Goal: Information Seeking & Learning: Compare options

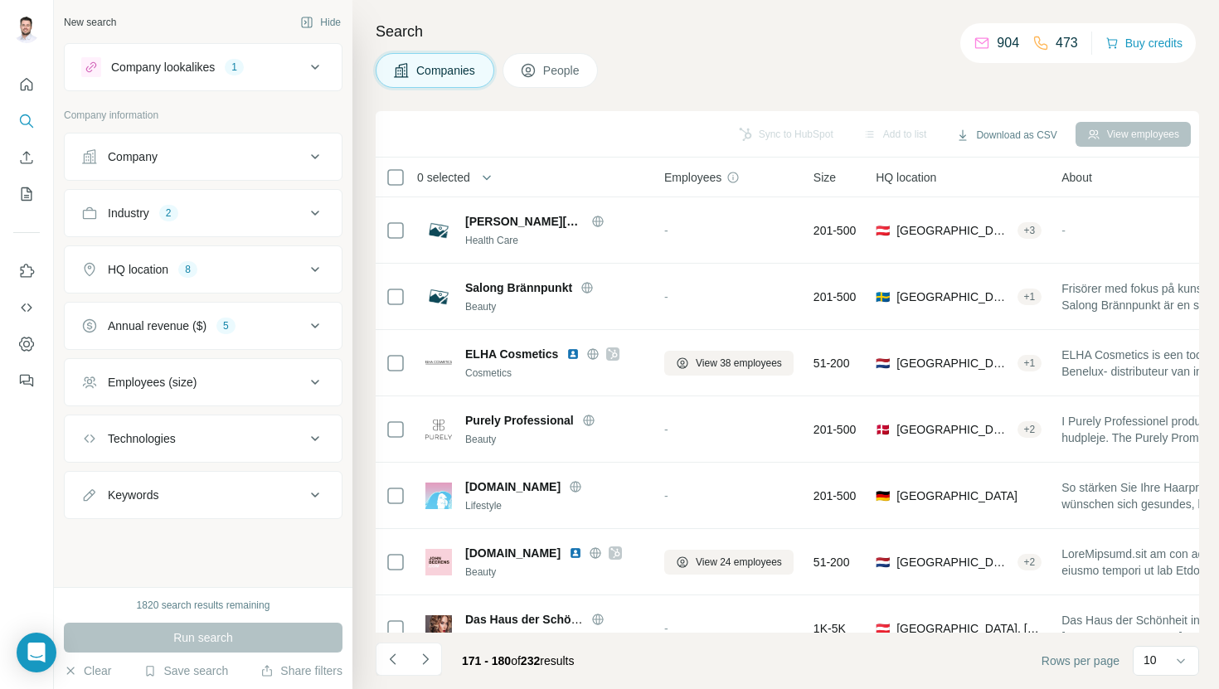
scroll to position [228, 0]
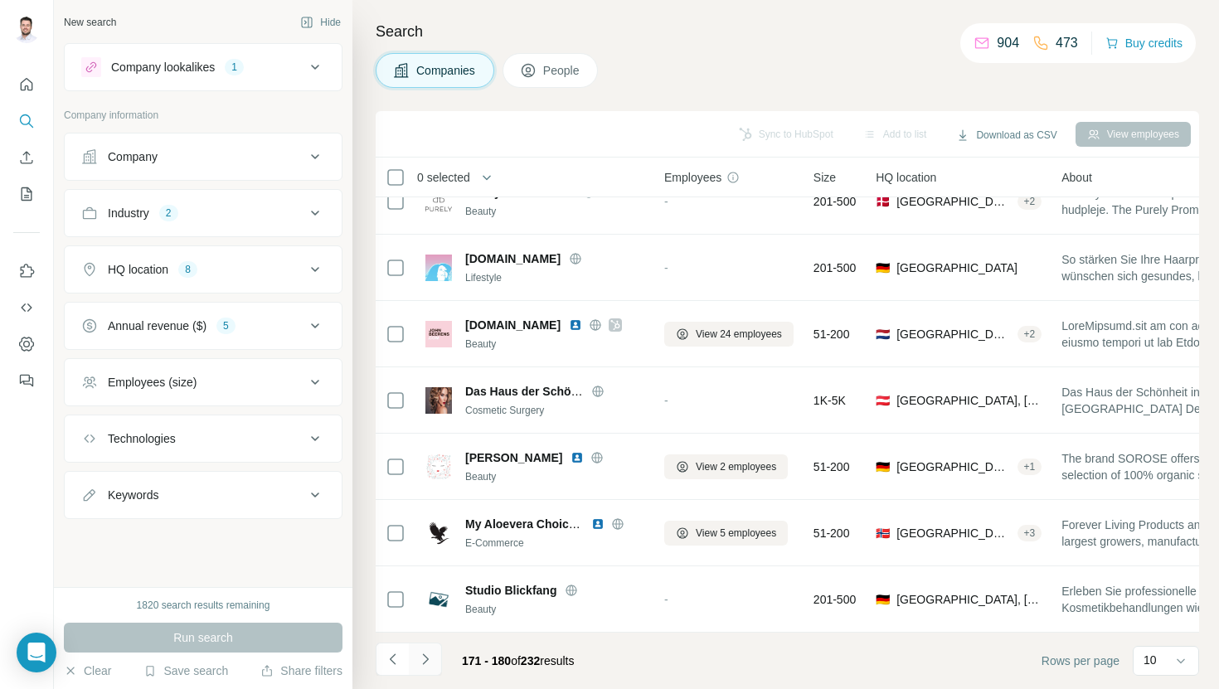
click at [420, 664] on icon "Navigate to next page" at bounding box center [425, 659] width 17 height 17
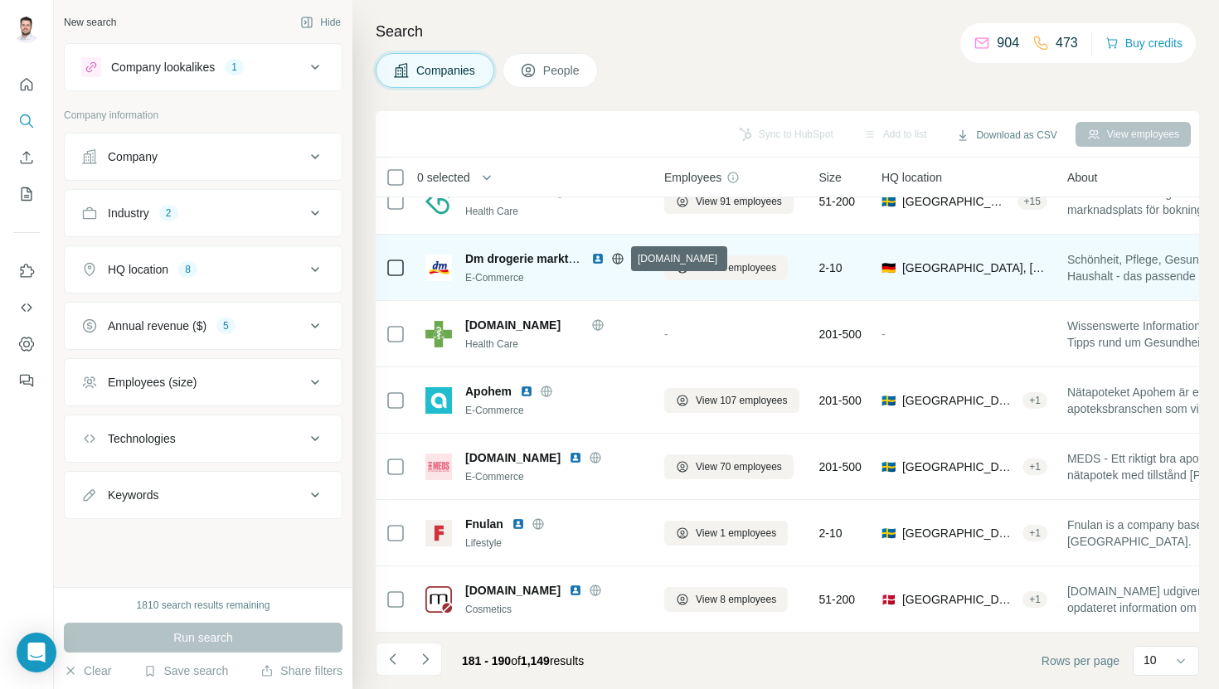
scroll to position [0, 0]
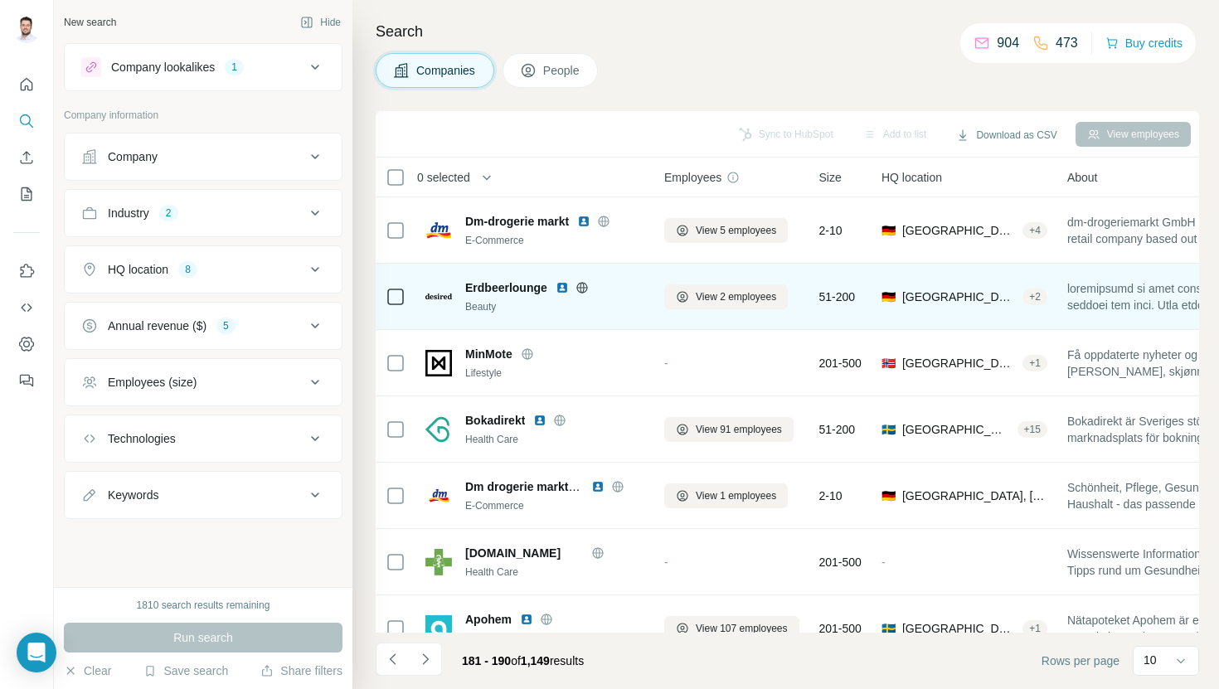
click at [565, 285] on img at bounding box center [561, 287] width 13 height 13
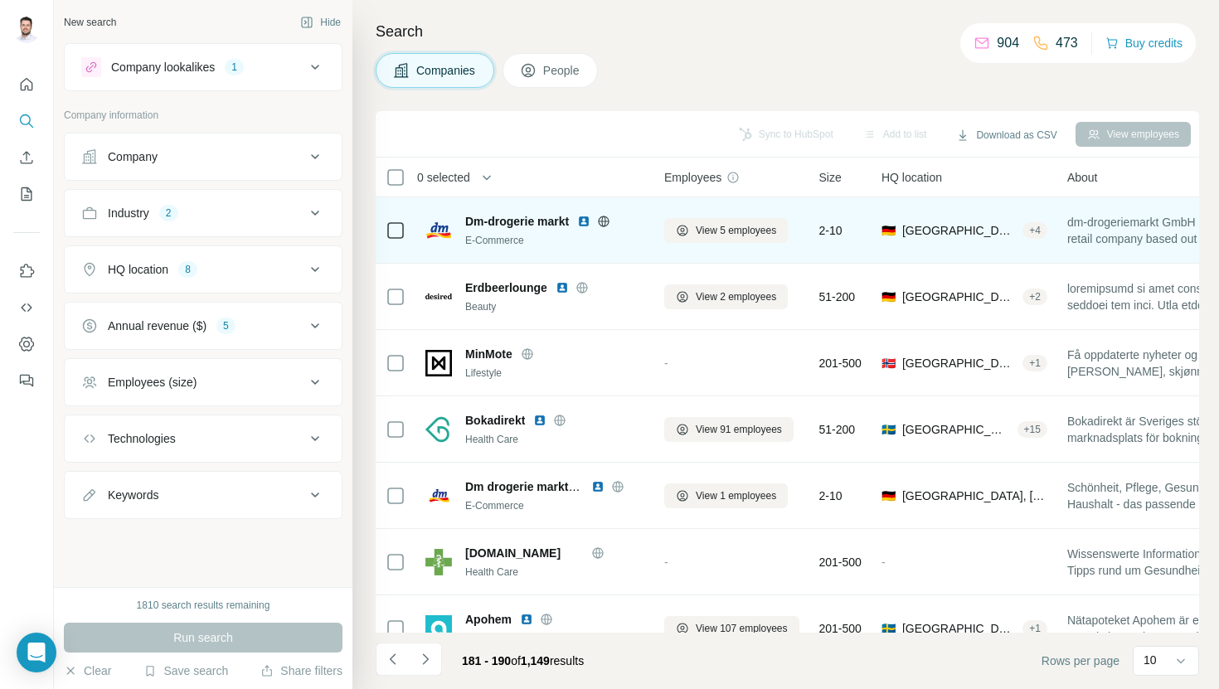
click at [589, 223] on img at bounding box center [583, 221] width 13 height 13
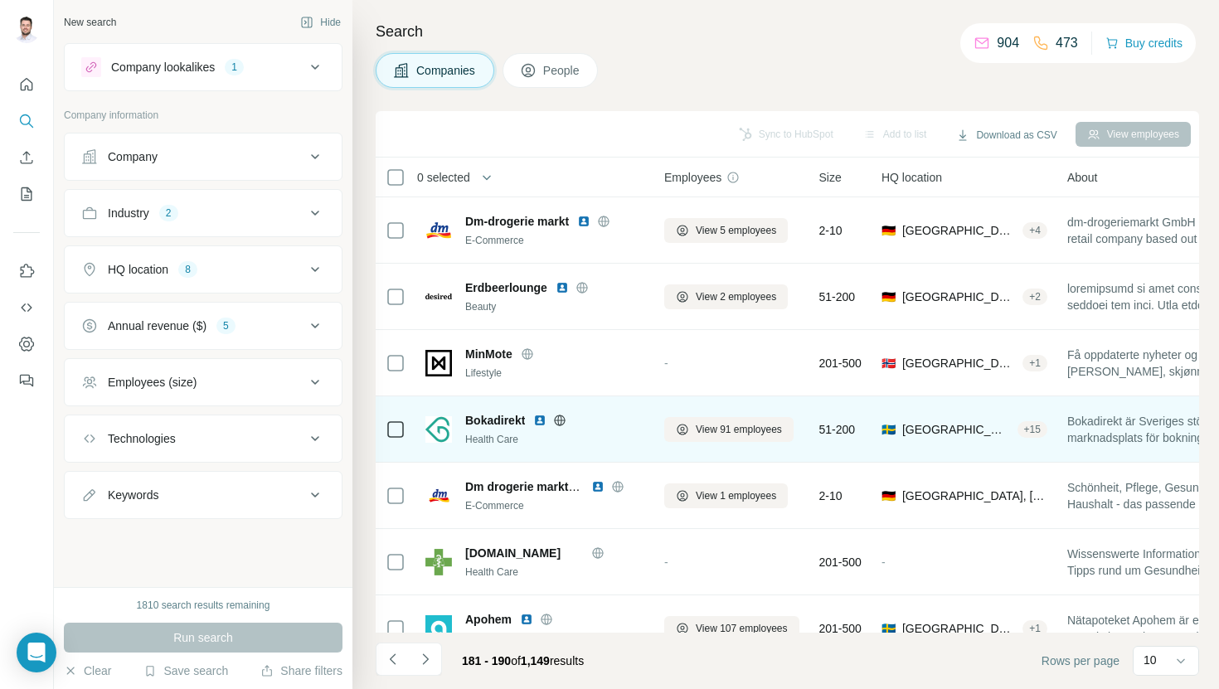
click at [541, 415] on img at bounding box center [539, 420] width 13 height 13
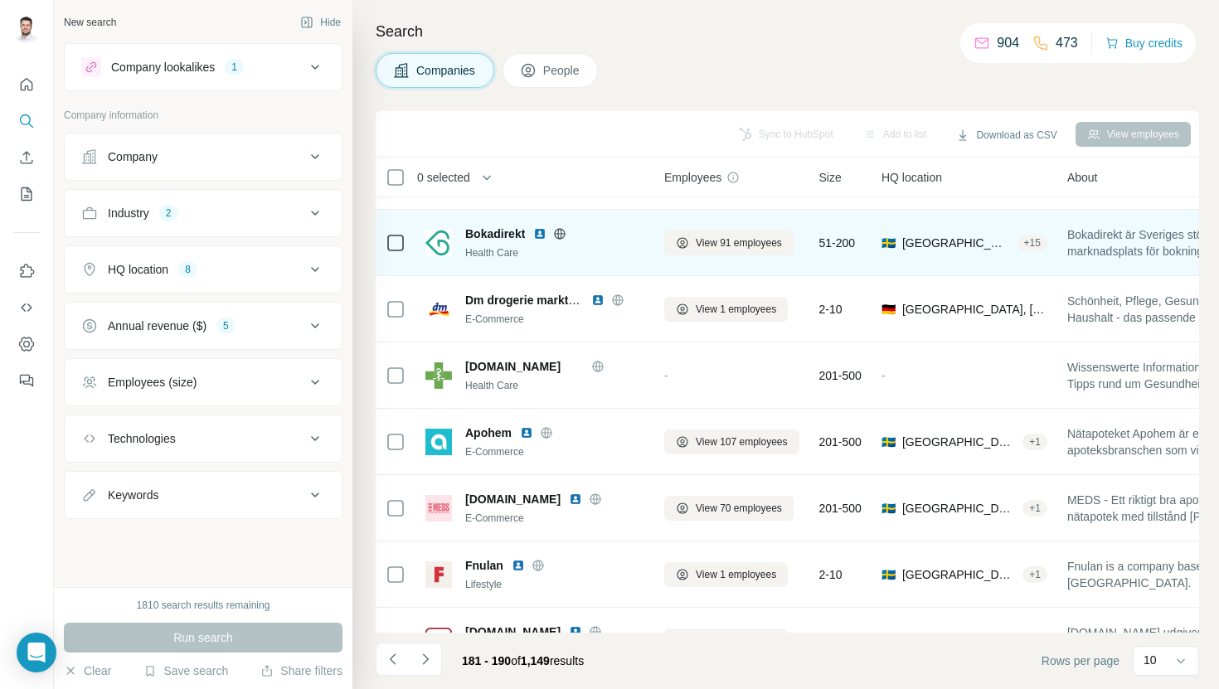
scroll to position [228, 0]
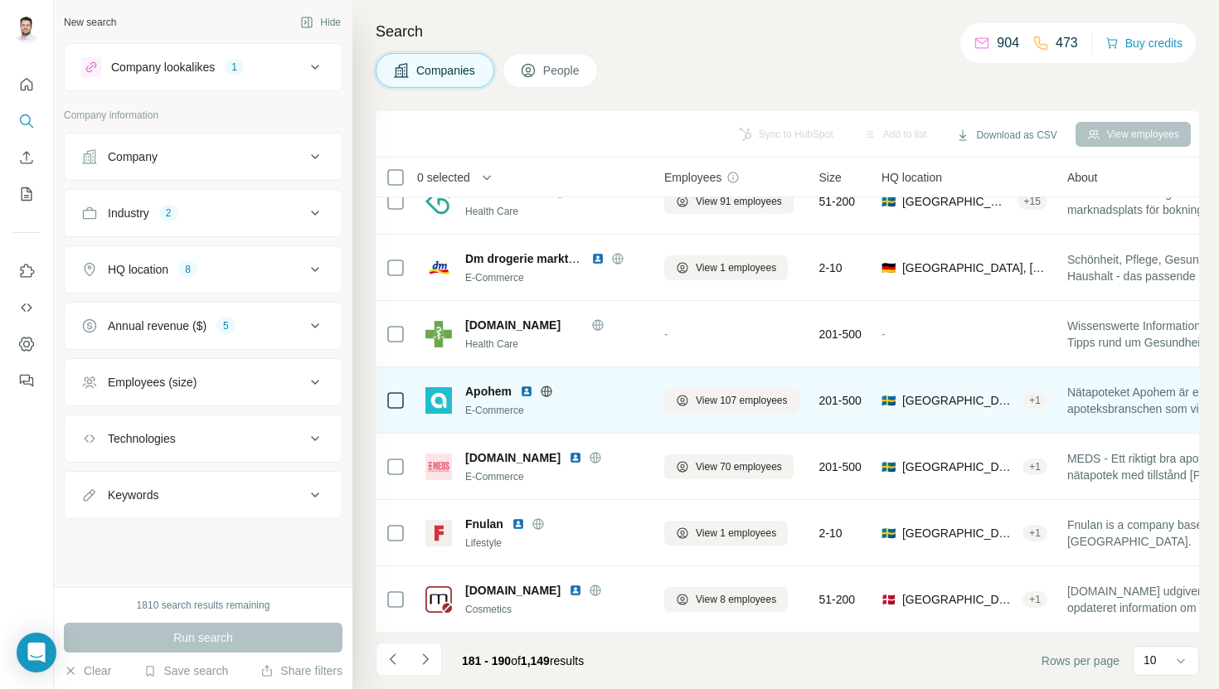
click at [524, 388] on img at bounding box center [526, 391] width 13 height 13
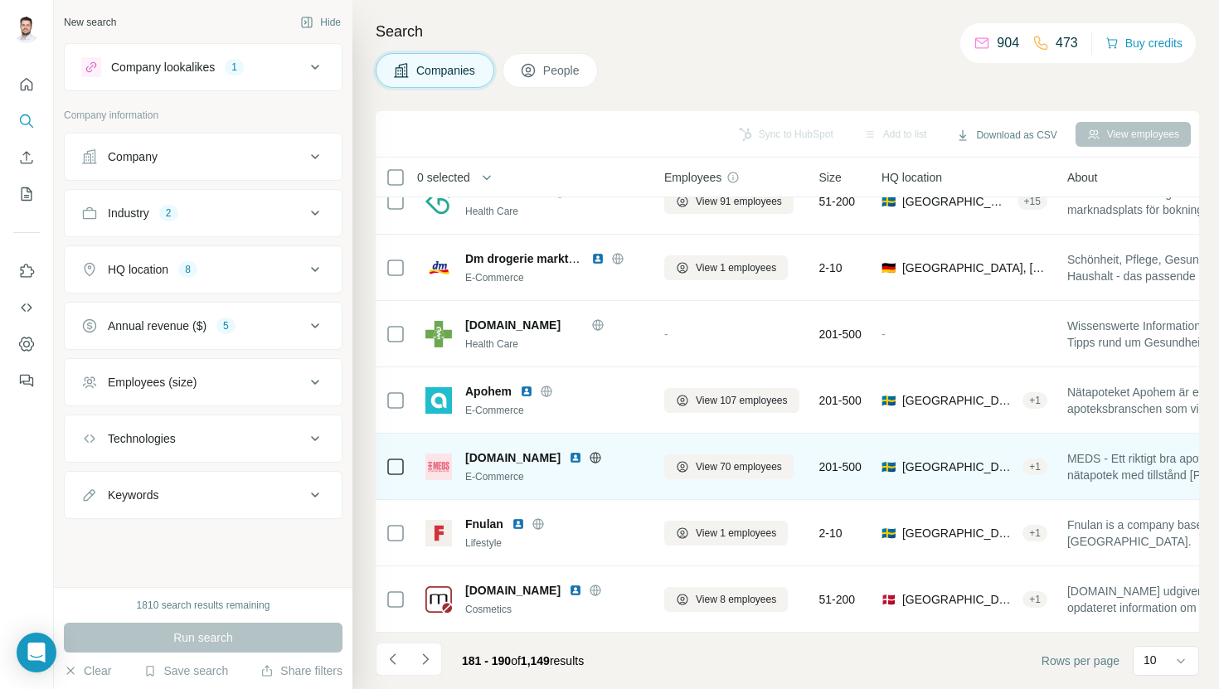
click at [569, 457] on img at bounding box center [575, 457] width 13 height 13
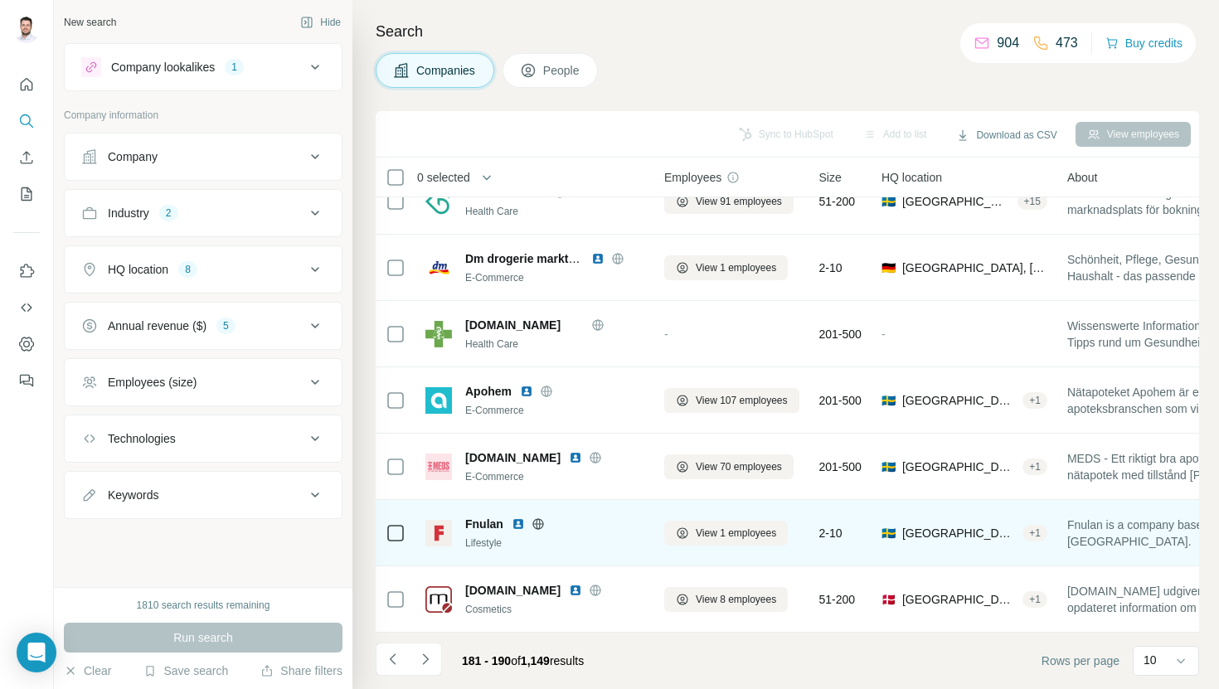
click at [519, 524] on img at bounding box center [518, 523] width 13 height 13
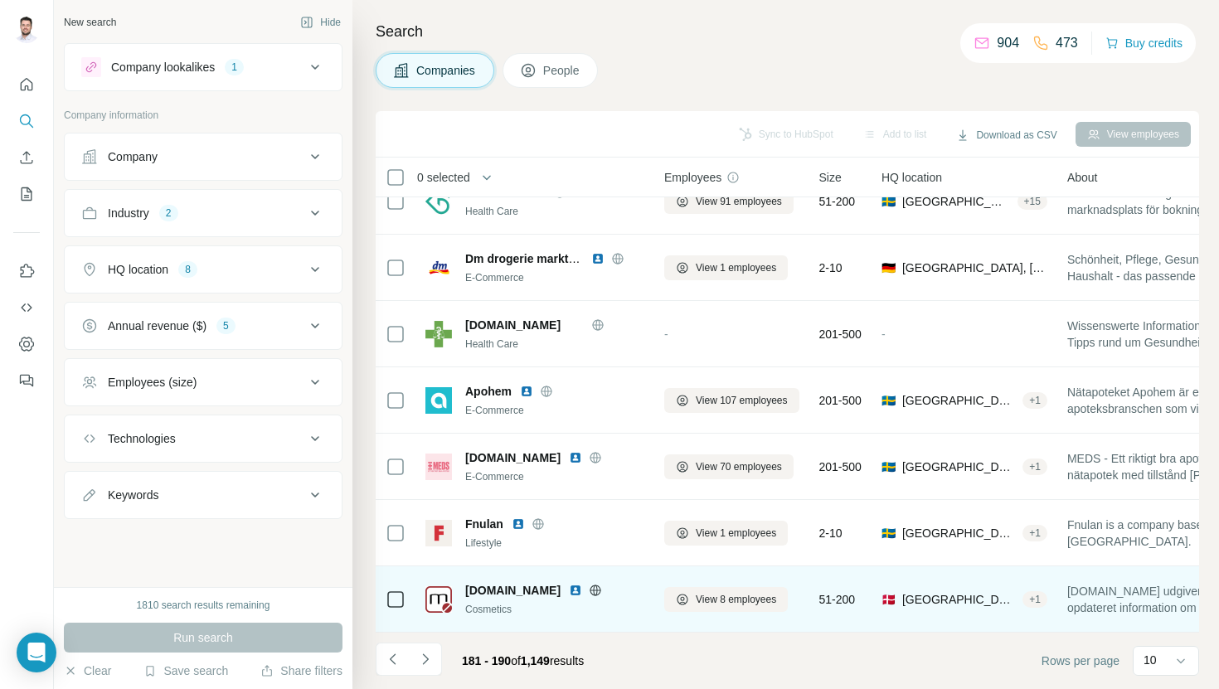
click at [569, 589] on img at bounding box center [575, 590] width 13 height 13
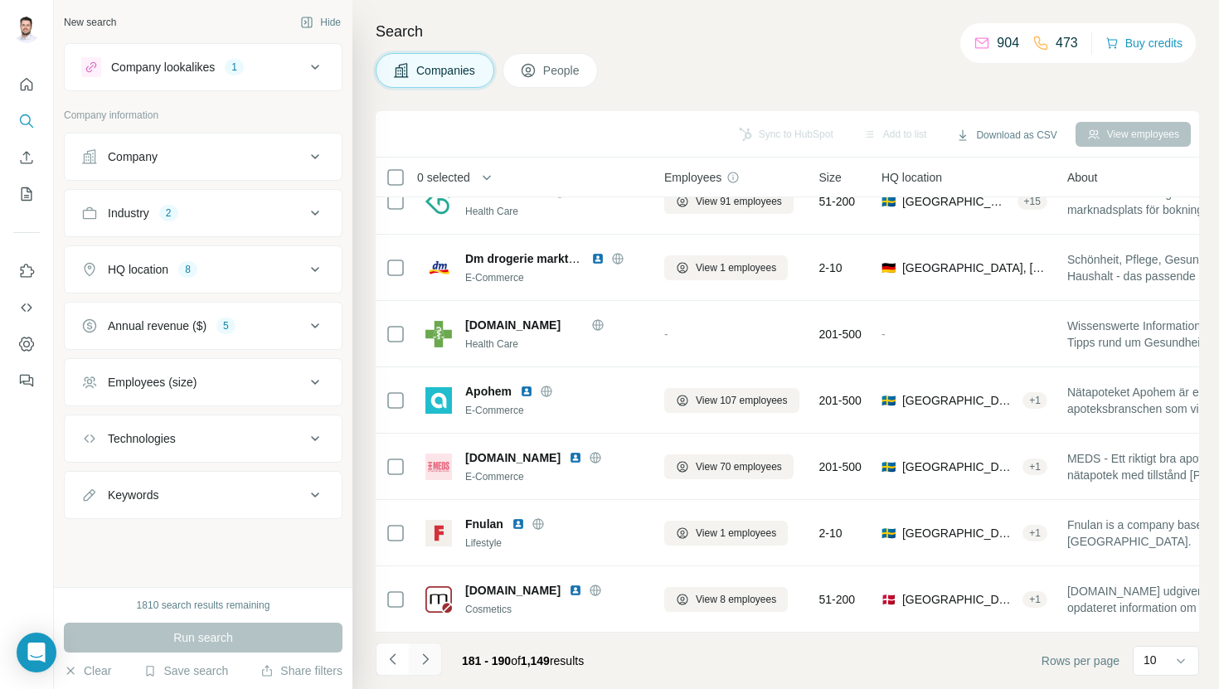
click at [430, 659] on icon "Navigate to next page" at bounding box center [425, 659] width 17 height 17
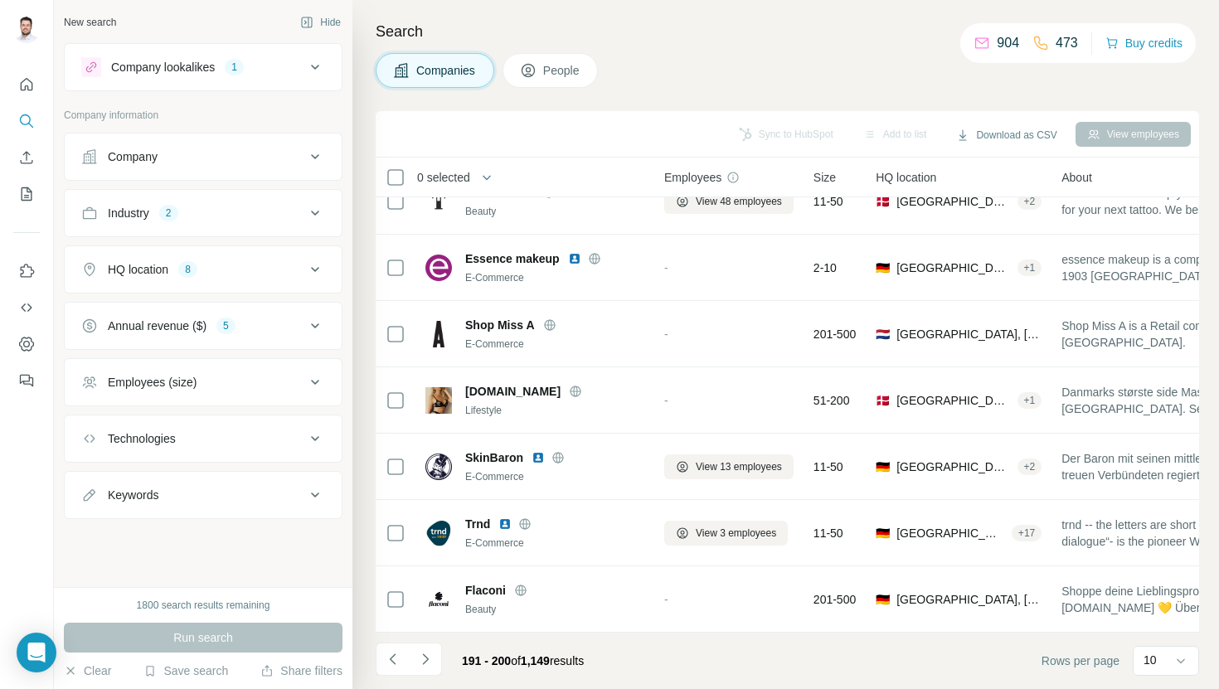
click at [274, 324] on div "Annual revenue ($) 5" at bounding box center [193, 326] width 224 height 17
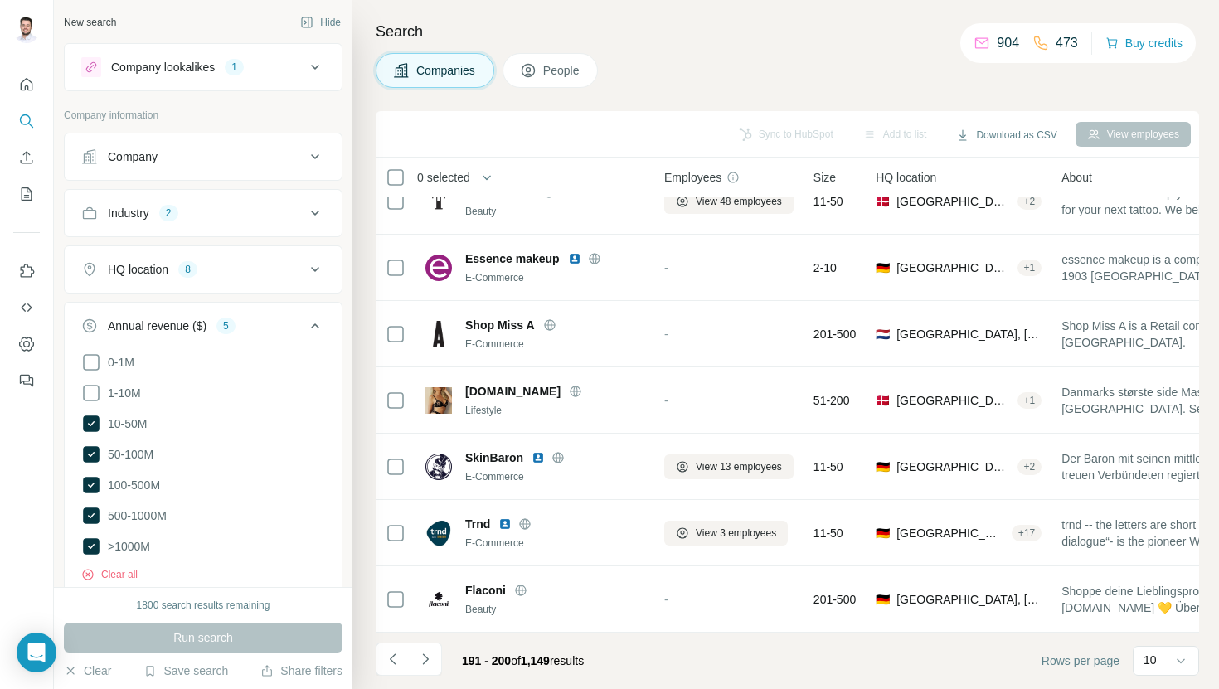
click at [274, 323] on div "Annual revenue ($) 5" at bounding box center [193, 326] width 224 height 17
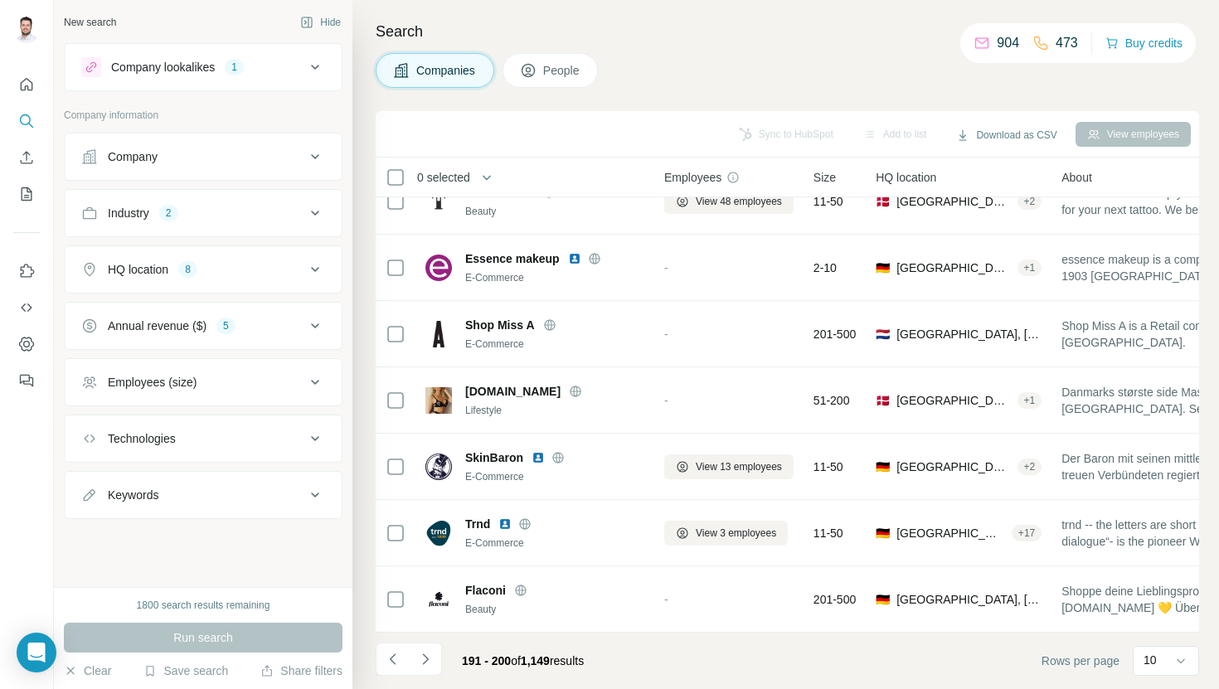
click at [271, 279] on button "HQ location 8" at bounding box center [203, 270] width 277 height 40
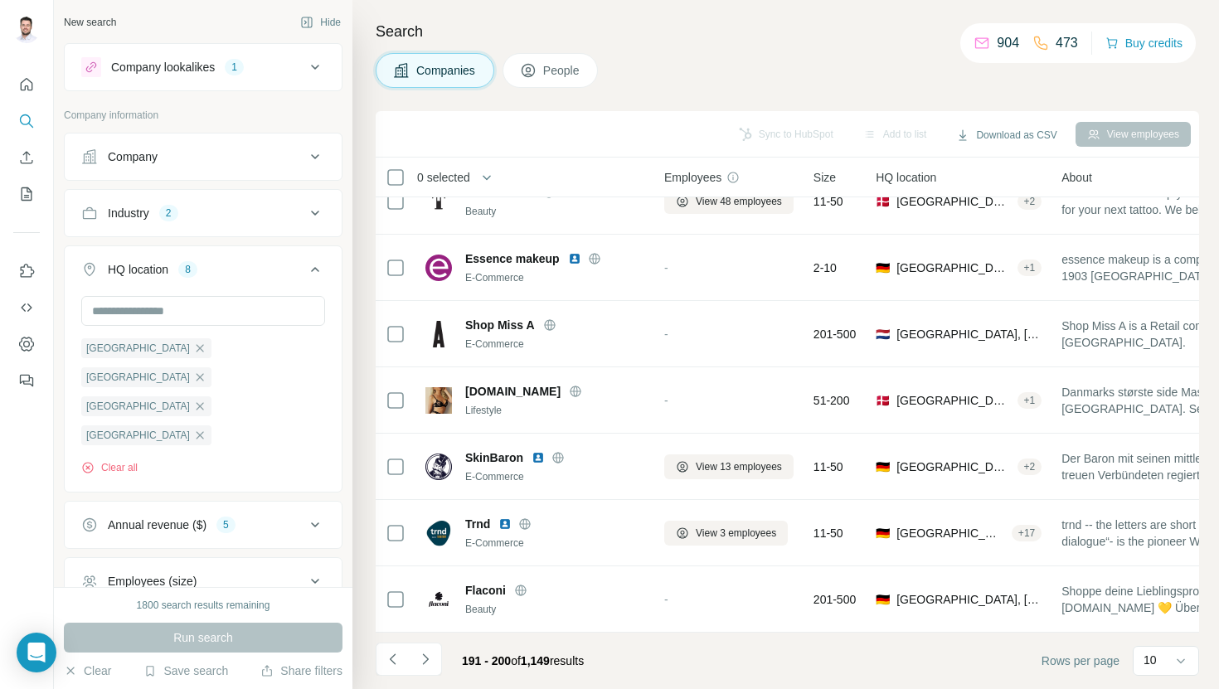
click at [272, 278] on button "HQ location 8" at bounding box center [203, 273] width 277 height 46
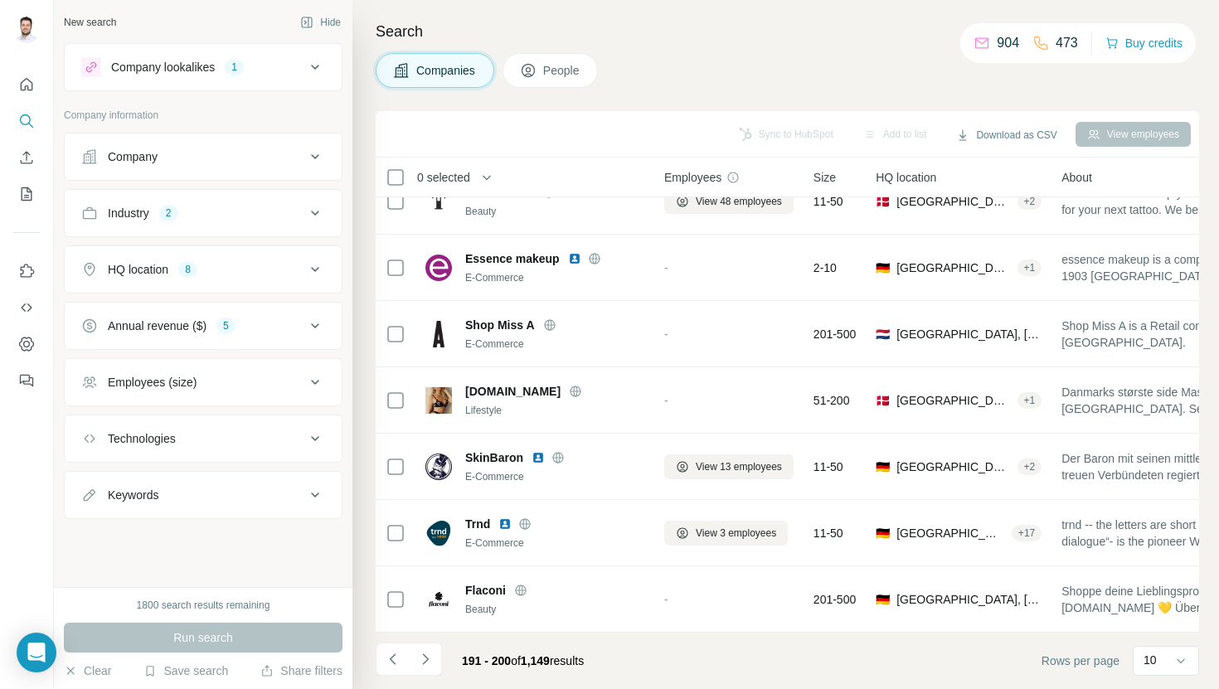
click at [265, 234] on div "Industry 2" at bounding box center [203, 213] width 279 height 48
click at [265, 225] on button "Industry 2" at bounding box center [203, 213] width 277 height 40
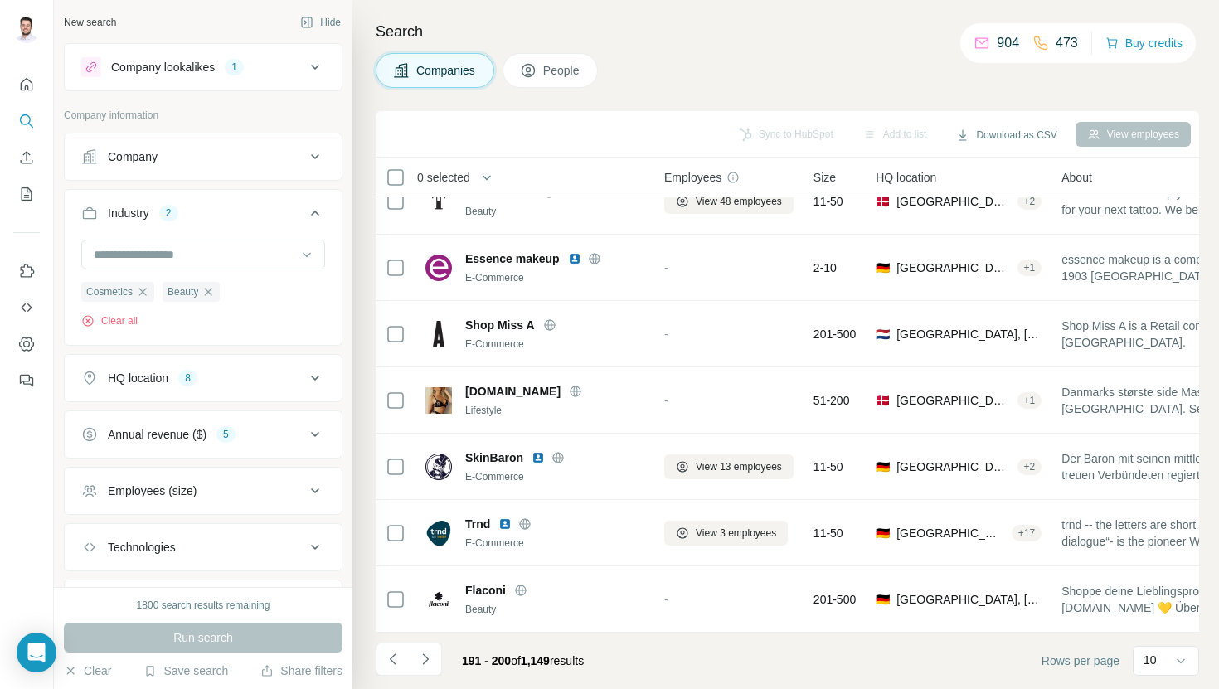
click at [264, 219] on div "Industry 2" at bounding box center [193, 213] width 224 height 17
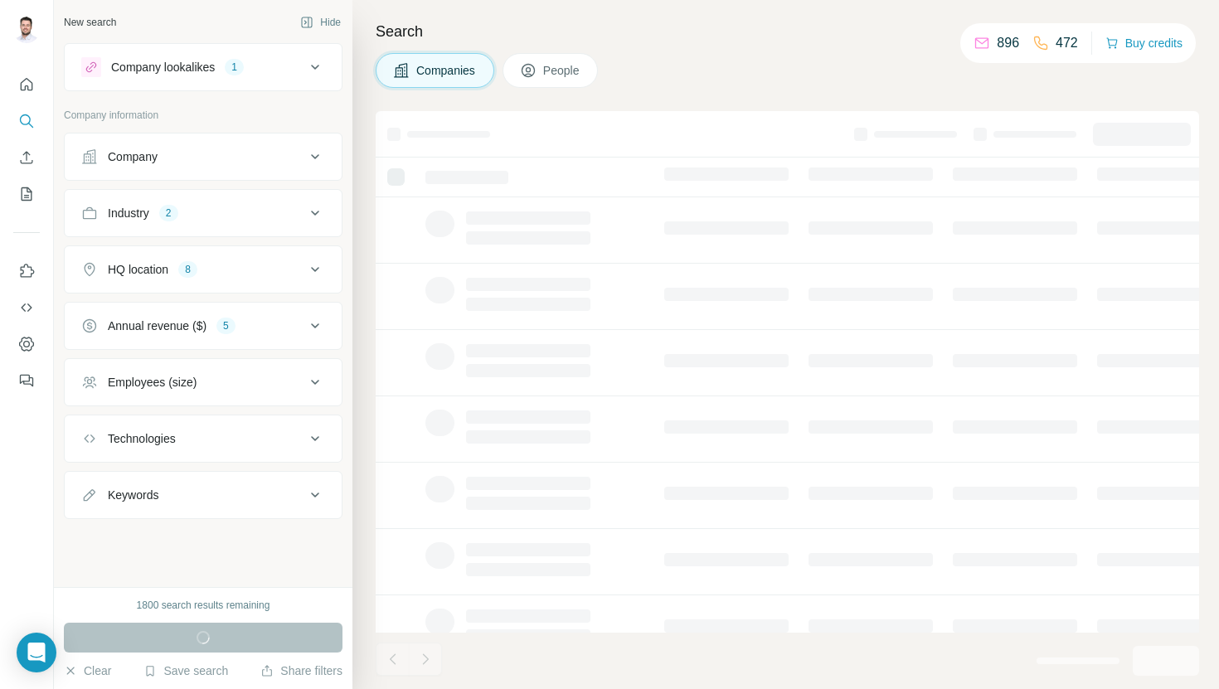
click at [279, 59] on div "Company lookalikes 1" at bounding box center [193, 67] width 224 height 20
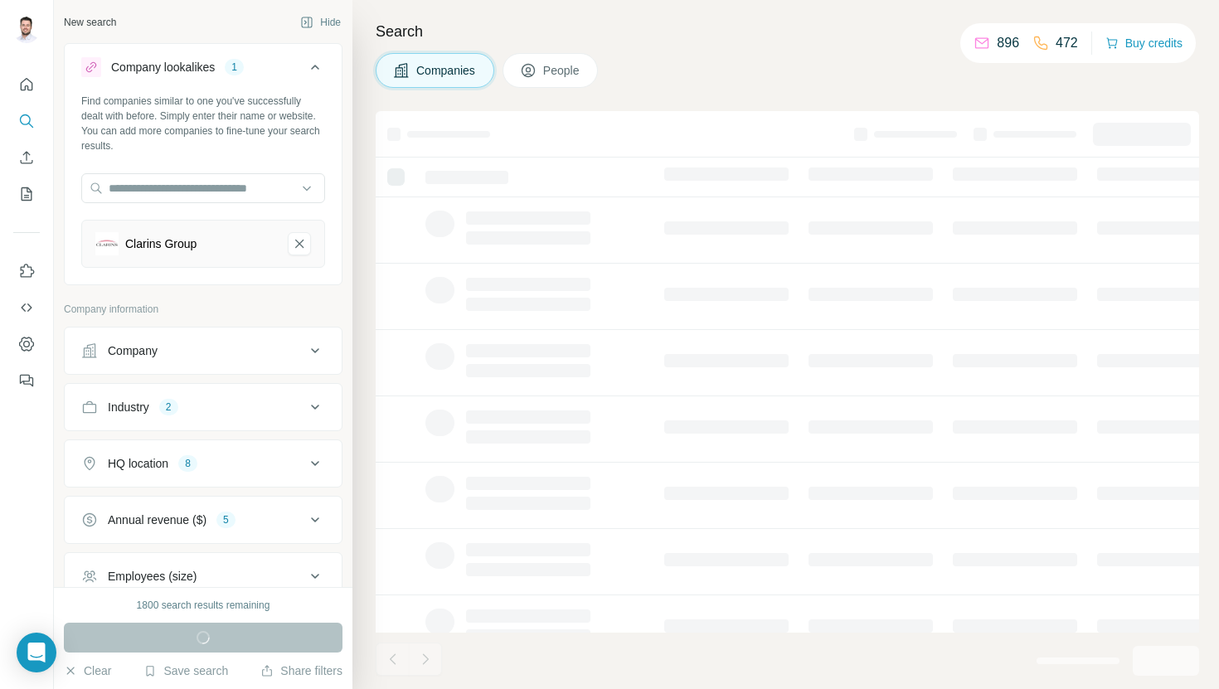
click at [274, 66] on div "Company lookalikes 1" at bounding box center [193, 67] width 224 height 20
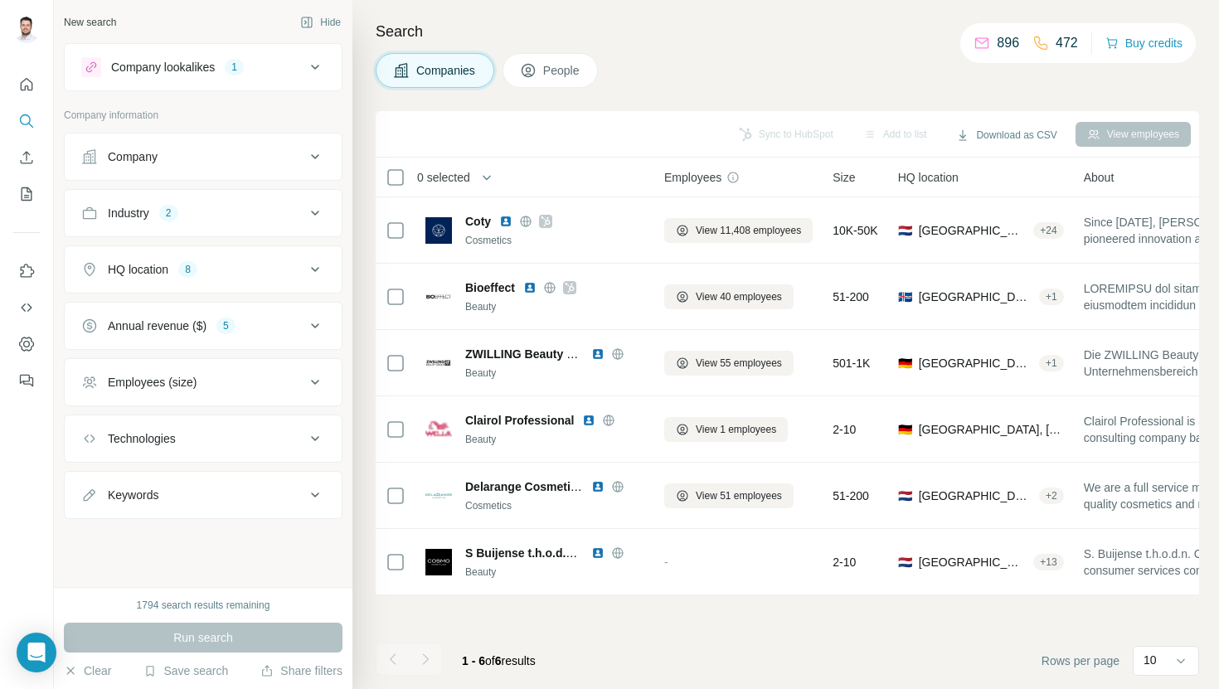
click at [255, 332] on div "Annual revenue ($) 5" at bounding box center [193, 326] width 224 height 17
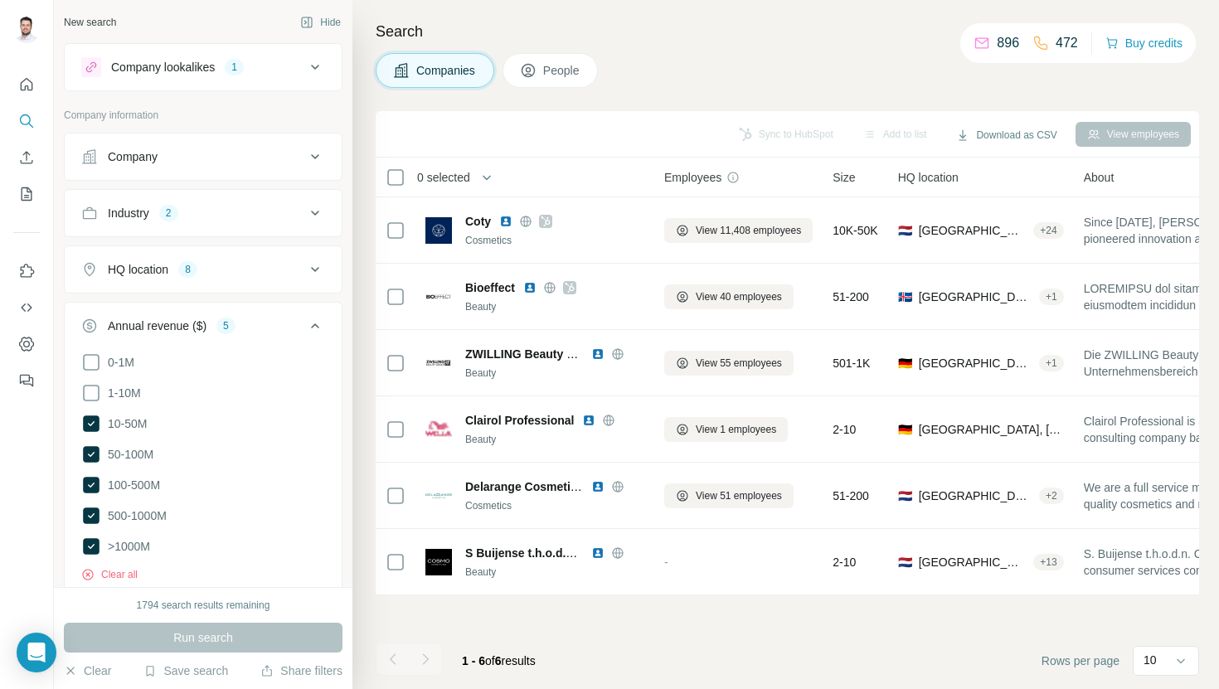
click at [255, 331] on div "Annual revenue ($) 5" at bounding box center [193, 326] width 224 height 17
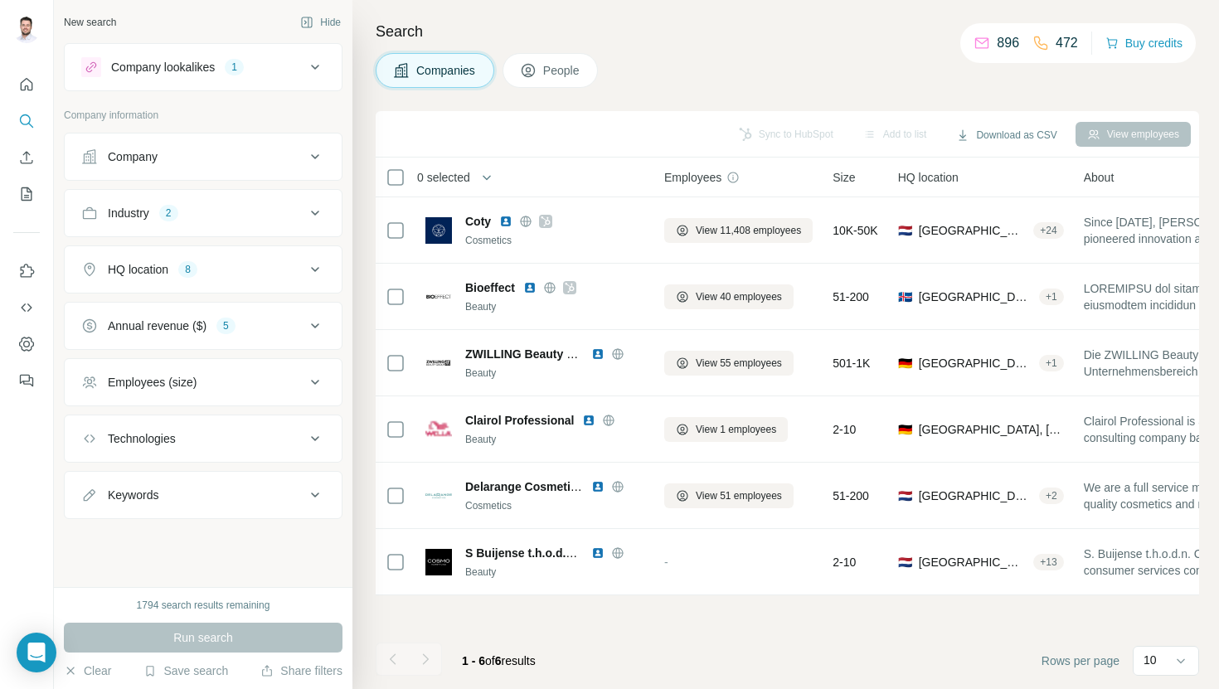
click at [255, 331] on div "Annual revenue ($) 5" at bounding box center [193, 326] width 224 height 17
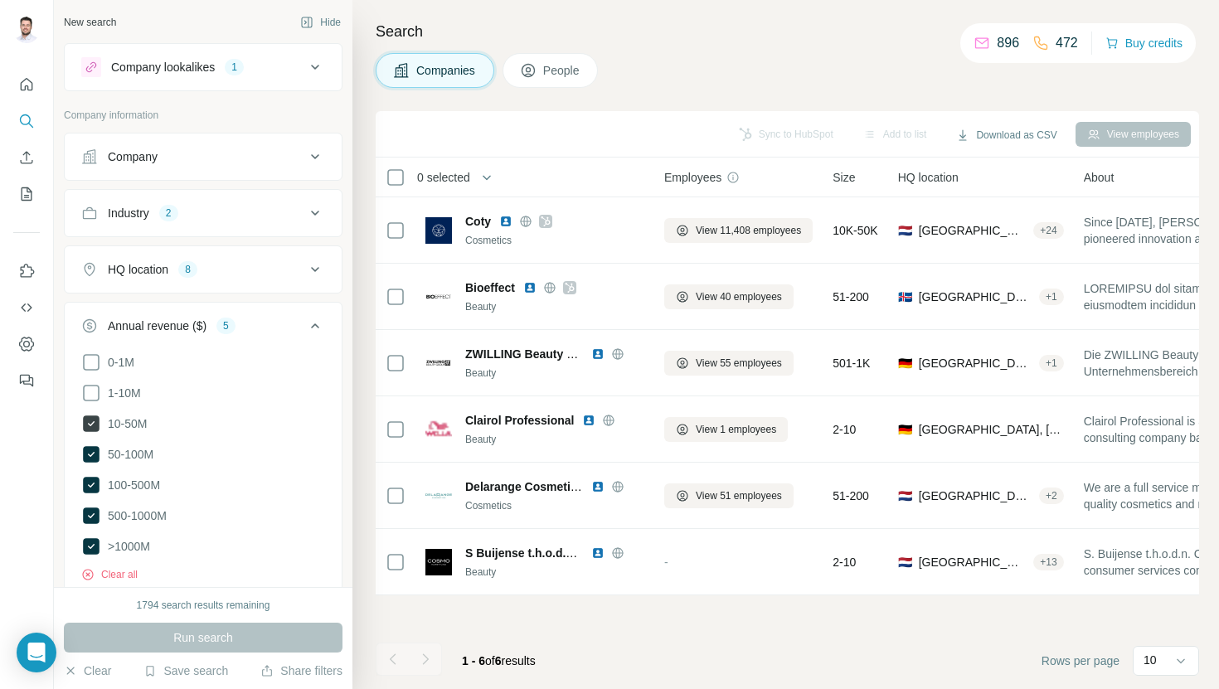
click at [85, 421] on icon at bounding box center [91, 423] width 17 height 17
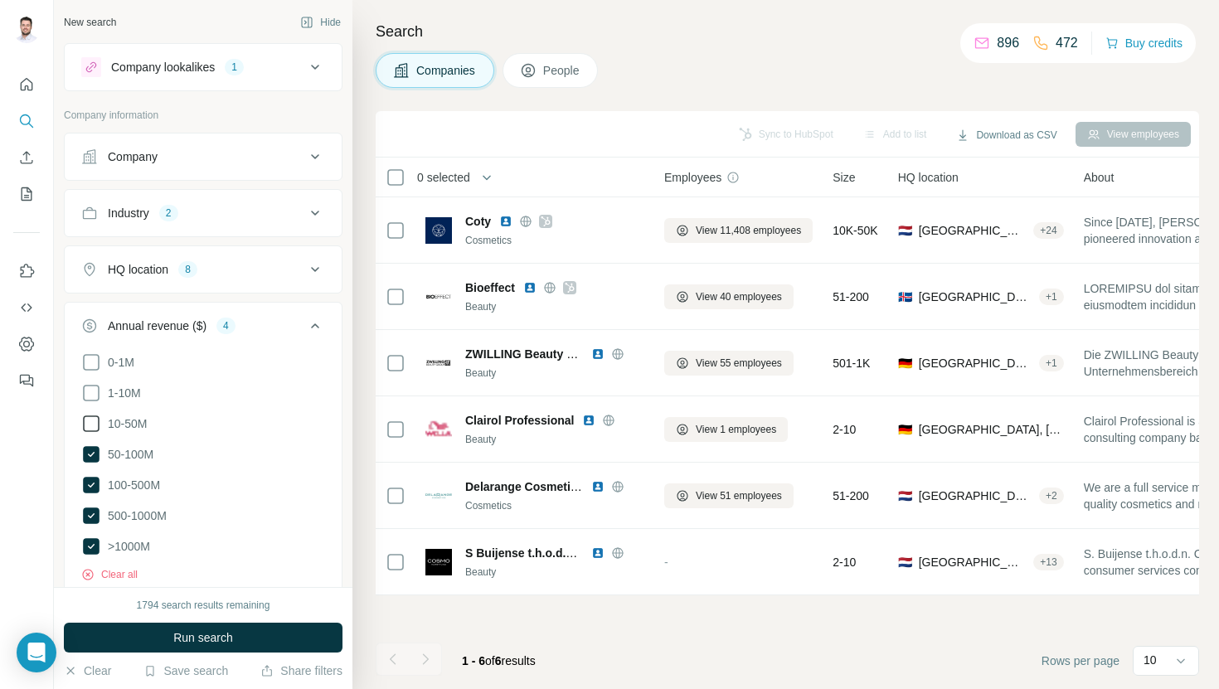
click at [90, 421] on icon at bounding box center [91, 424] width 20 height 20
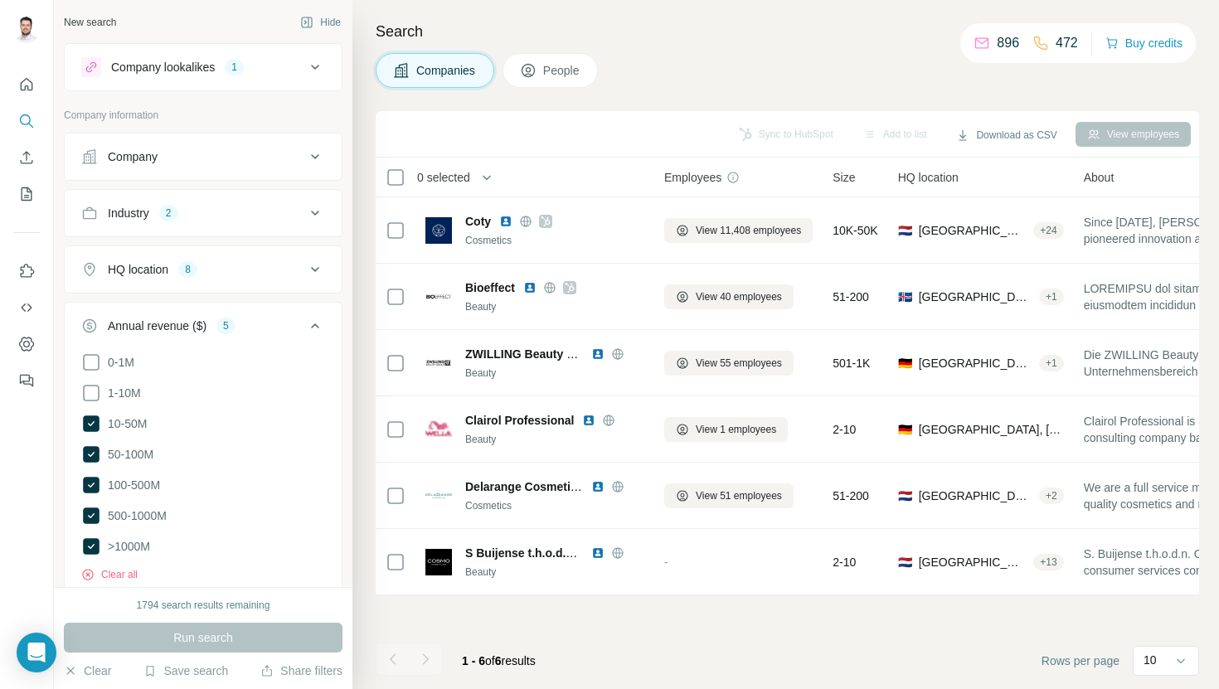
click at [241, 270] on div "HQ location 8" at bounding box center [193, 269] width 224 height 17
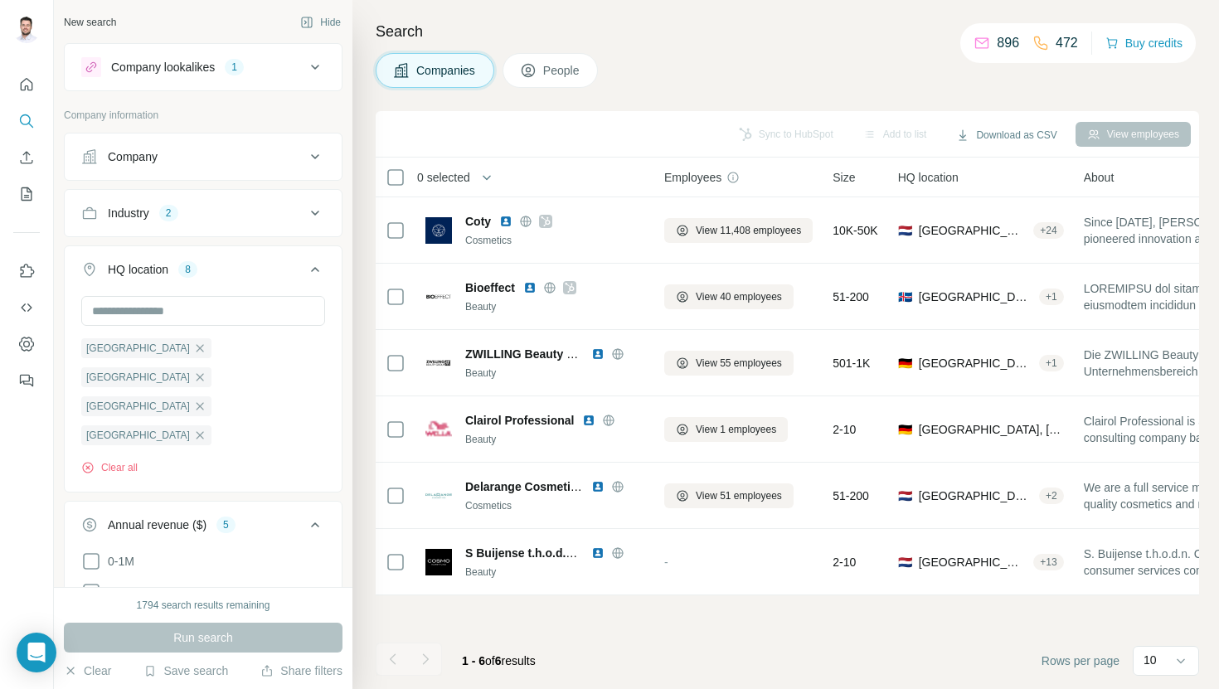
click at [243, 269] on div "HQ location 8" at bounding box center [193, 269] width 224 height 17
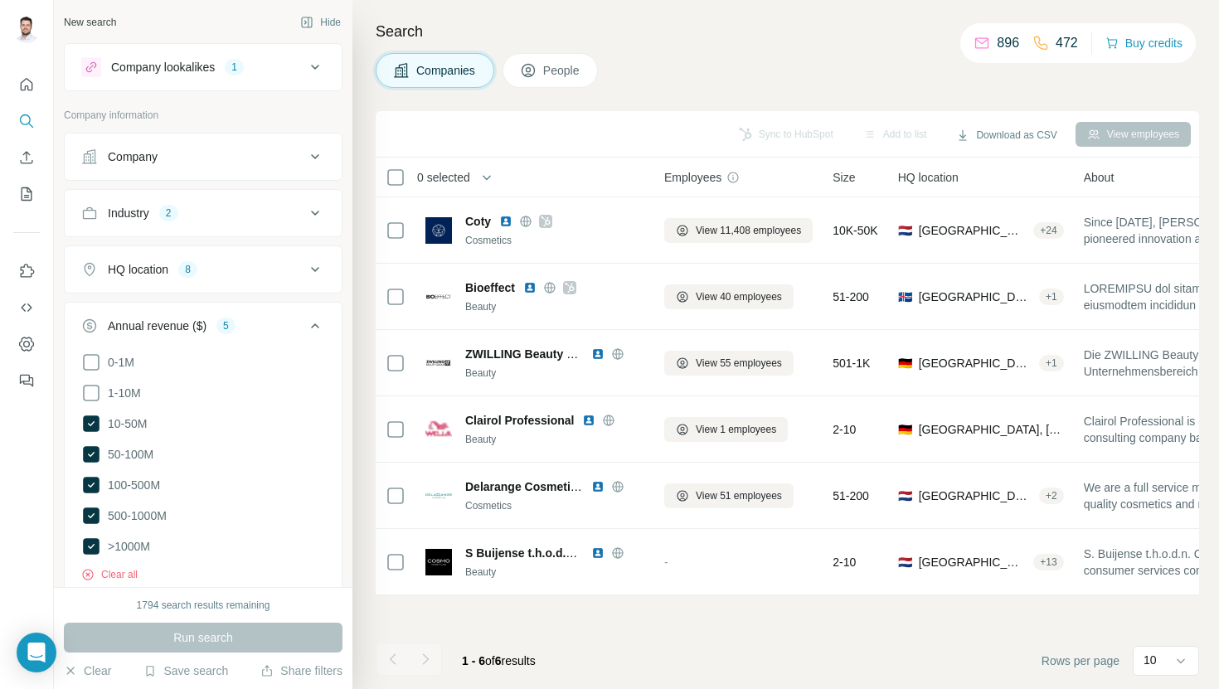
click at [244, 235] on div "Industry 2" at bounding box center [203, 213] width 279 height 48
click at [244, 224] on button "Industry 2" at bounding box center [203, 213] width 277 height 40
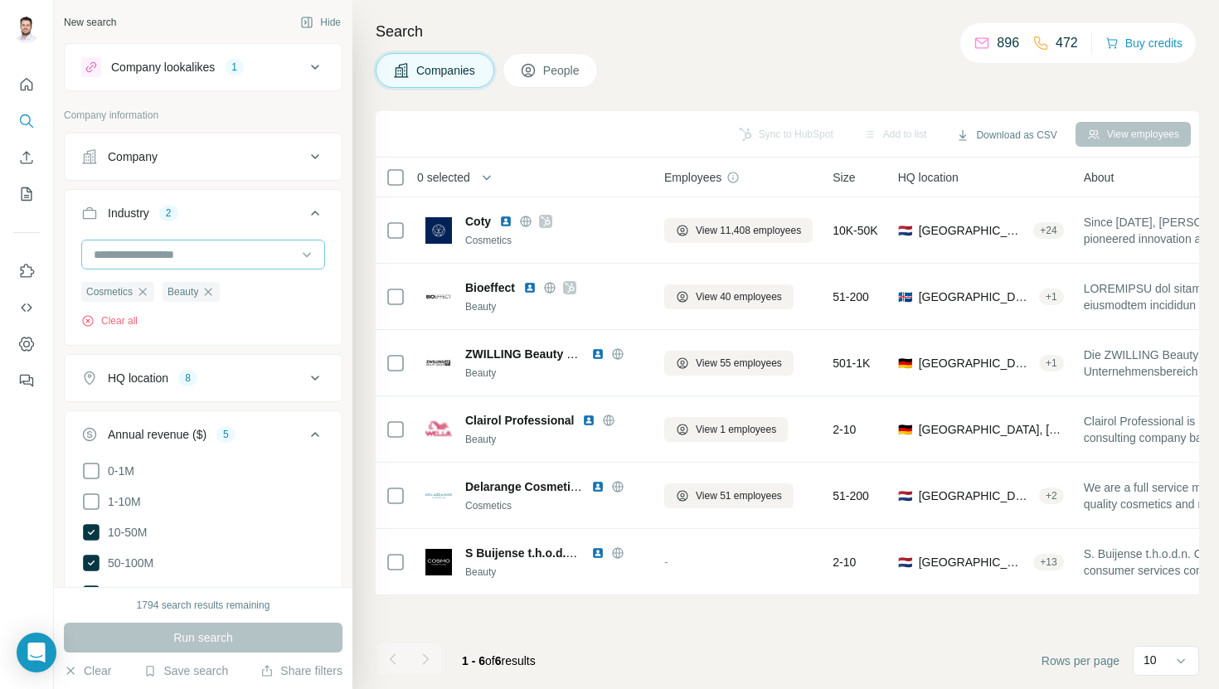
click at [224, 267] on div at bounding box center [194, 254] width 205 height 28
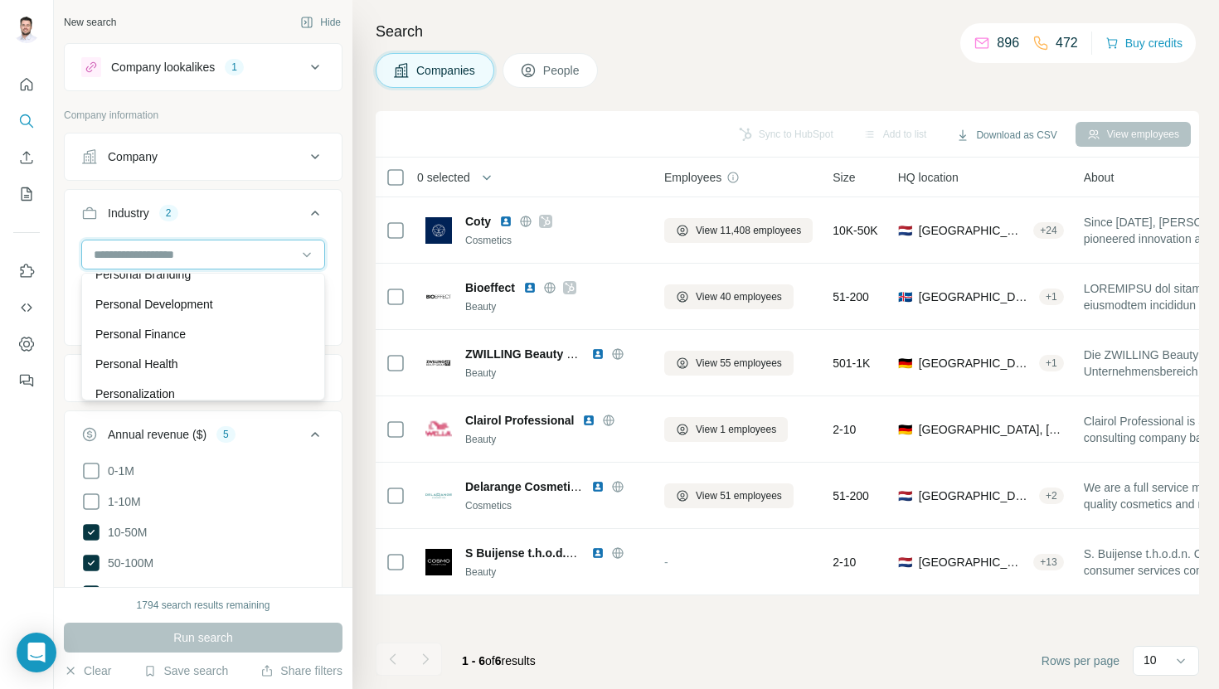
scroll to position [12562, 0]
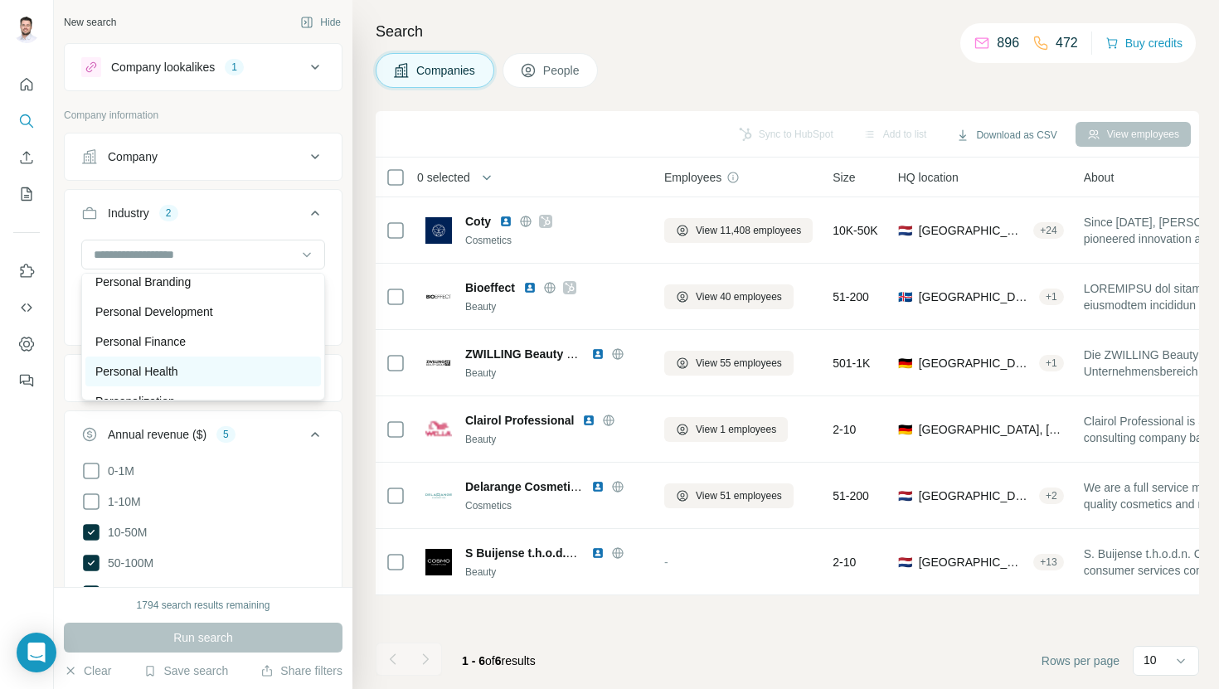
click at [166, 373] on p "Personal Health" at bounding box center [136, 371] width 83 height 17
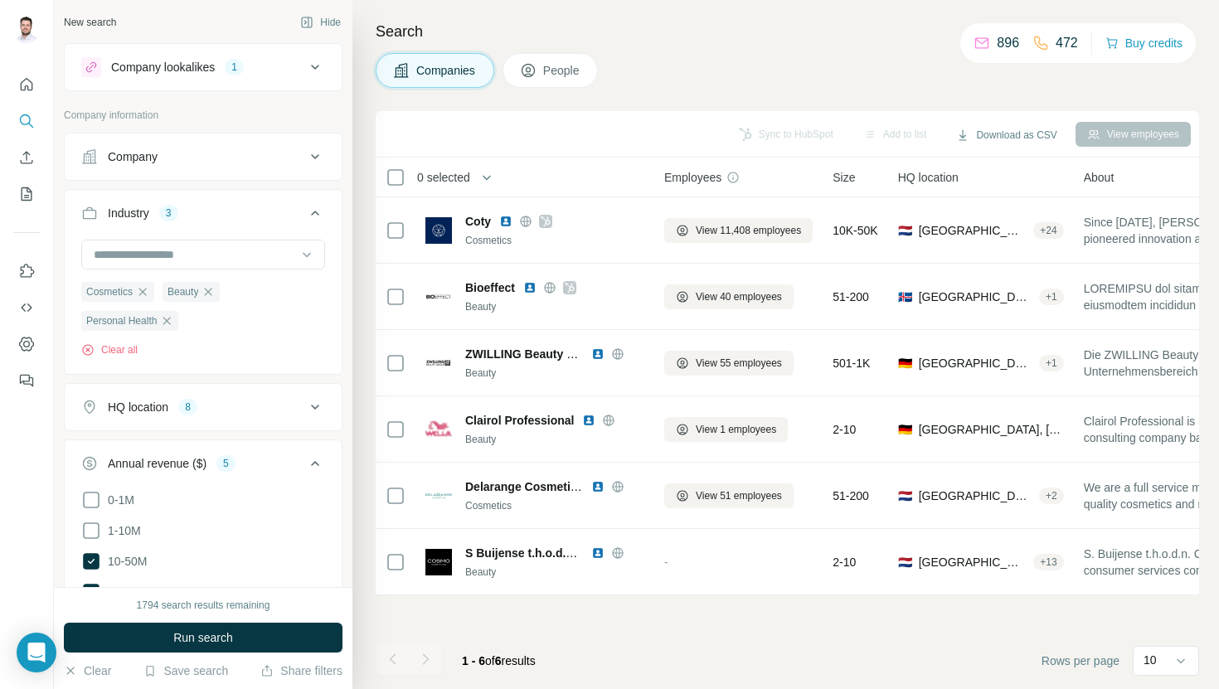
click at [242, 218] on div "Industry 3" at bounding box center [193, 213] width 224 height 17
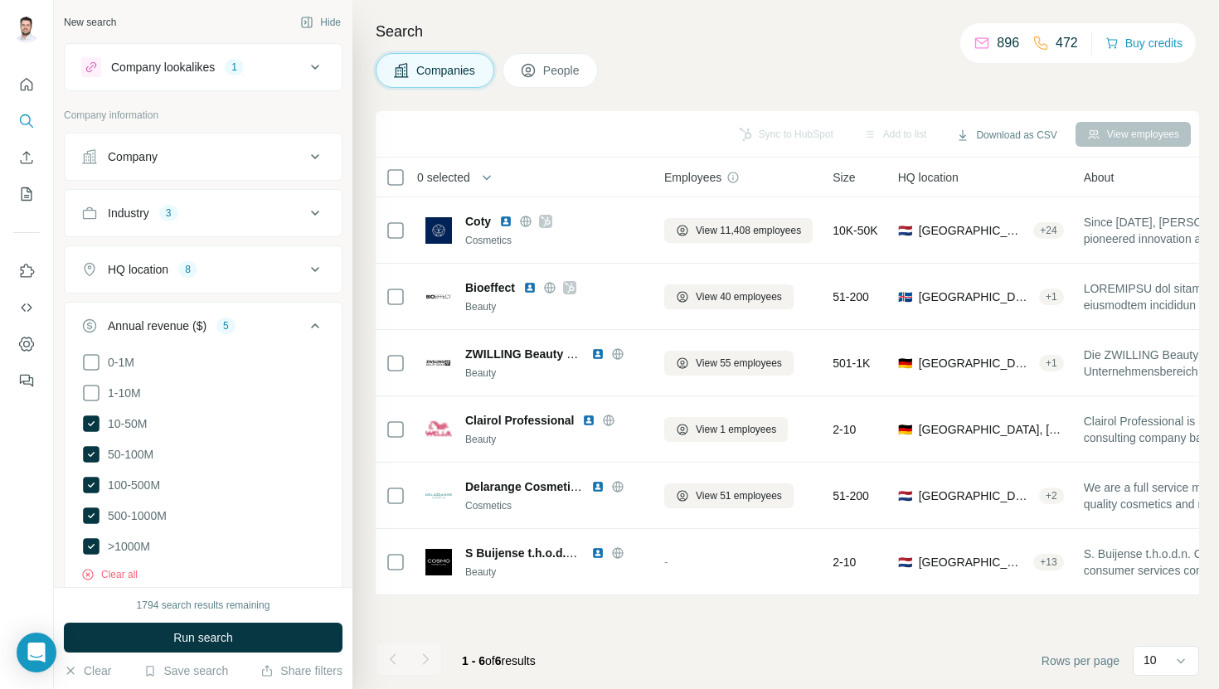
click at [242, 218] on div "Industry 3" at bounding box center [193, 213] width 224 height 17
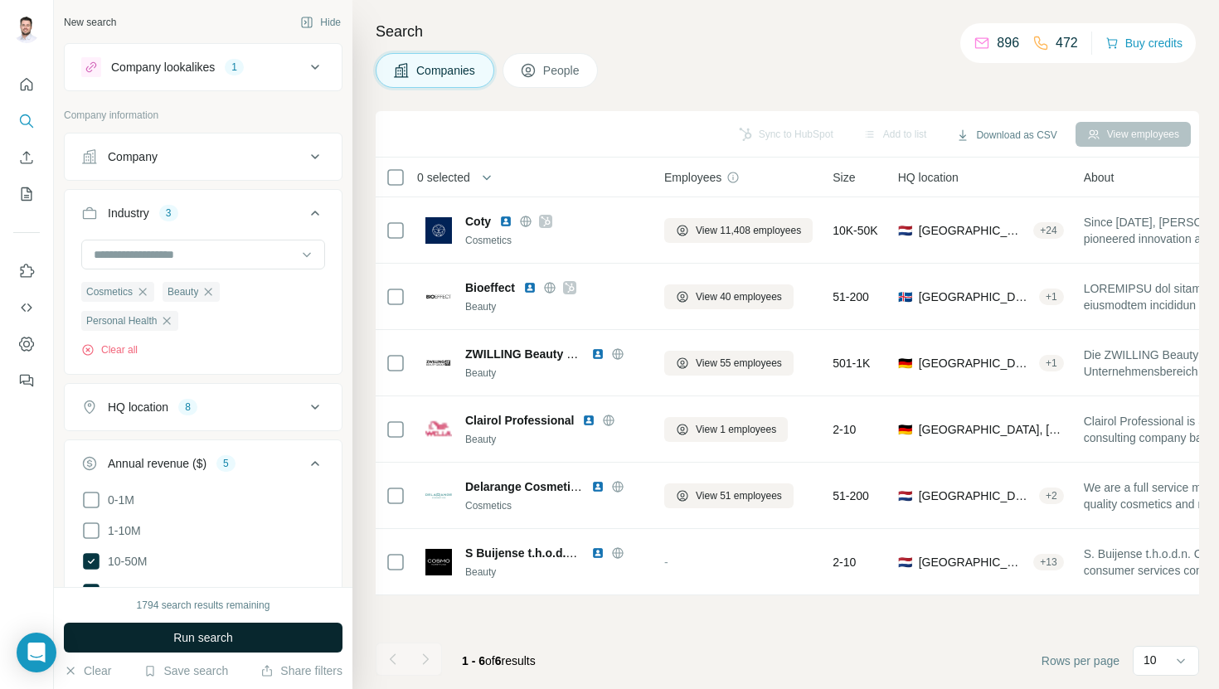
click at [249, 631] on button "Run search" at bounding box center [203, 638] width 279 height 30
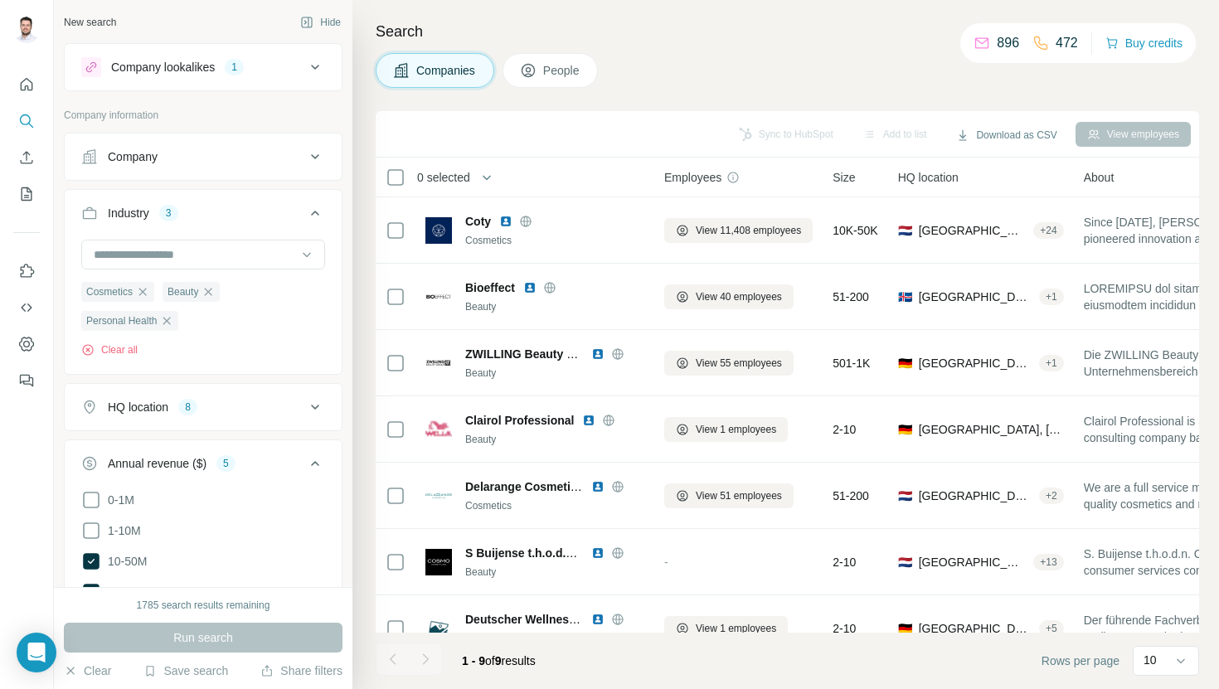
click at [269, 211] on div "Industry 3" at bounding box center [193, 213] width 224 height 17
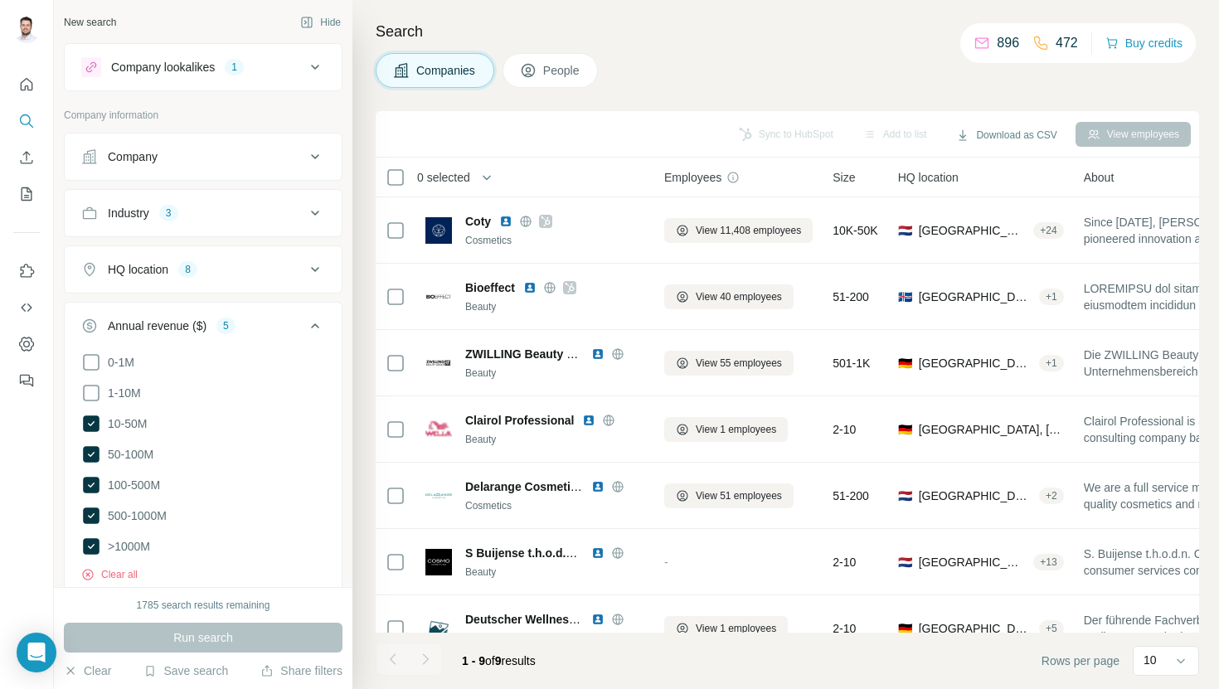
click at [268, 213] on div "Industry 3" at bounding box center [193, 213] width 224 height 17
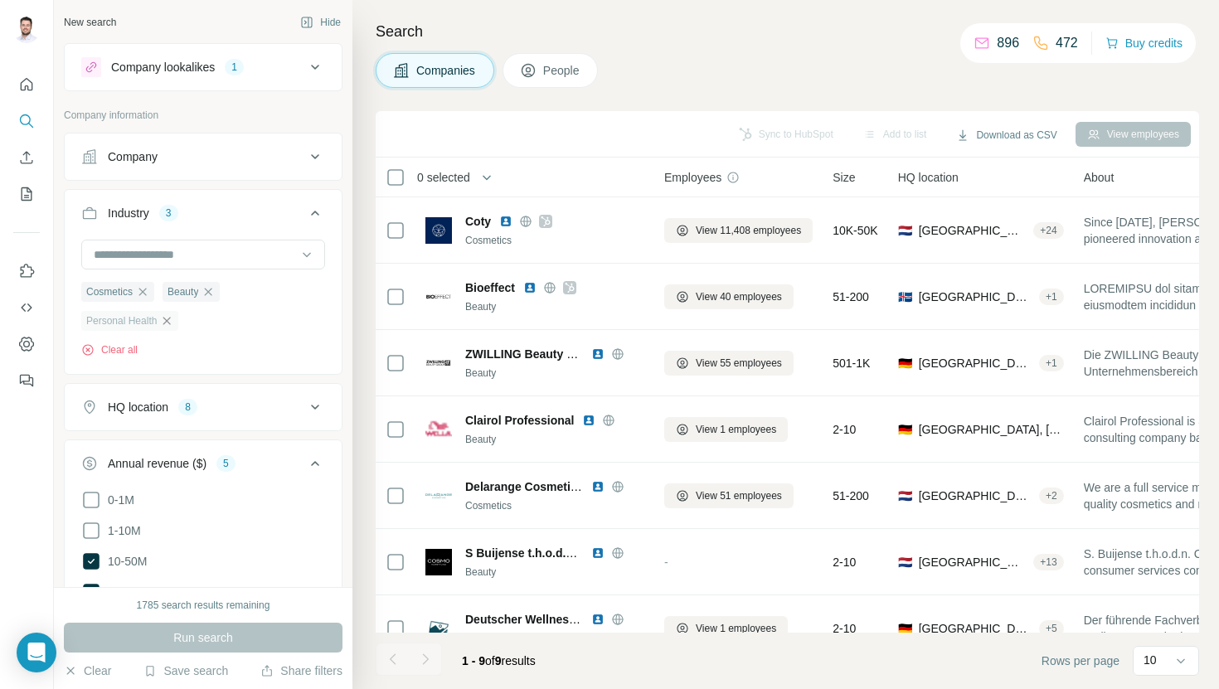
click at [170, 322] on icon "button" at bounding box center [166, 320] width 7 height 7
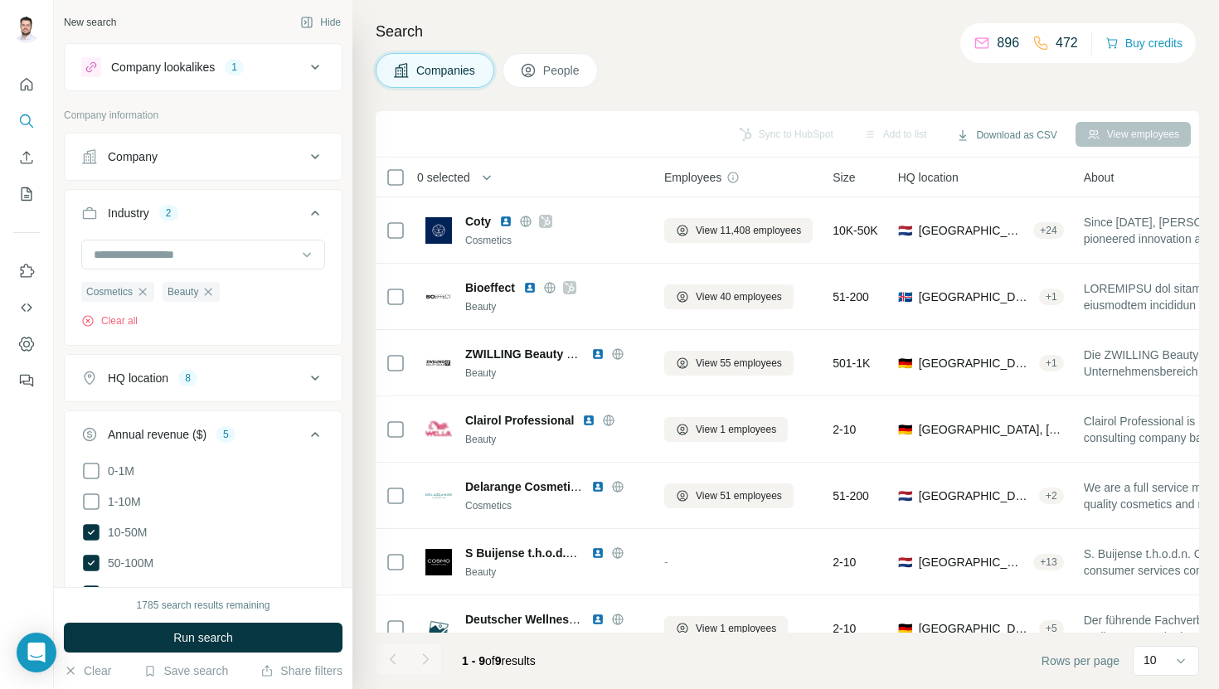
click at [256, 209] on div "Industry 2" at bounding box center [193, 213] width 224 height 17
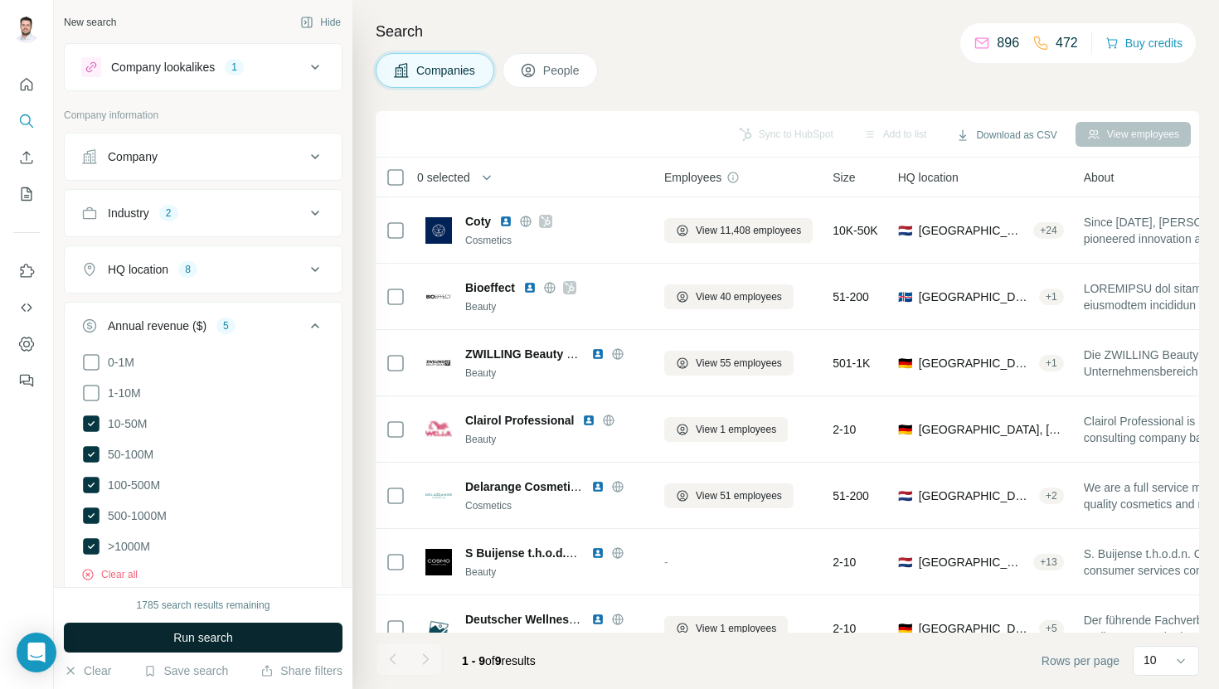
click at [235, 634] on button "Run search" at bounding box center [203, 638] width 279 height 30
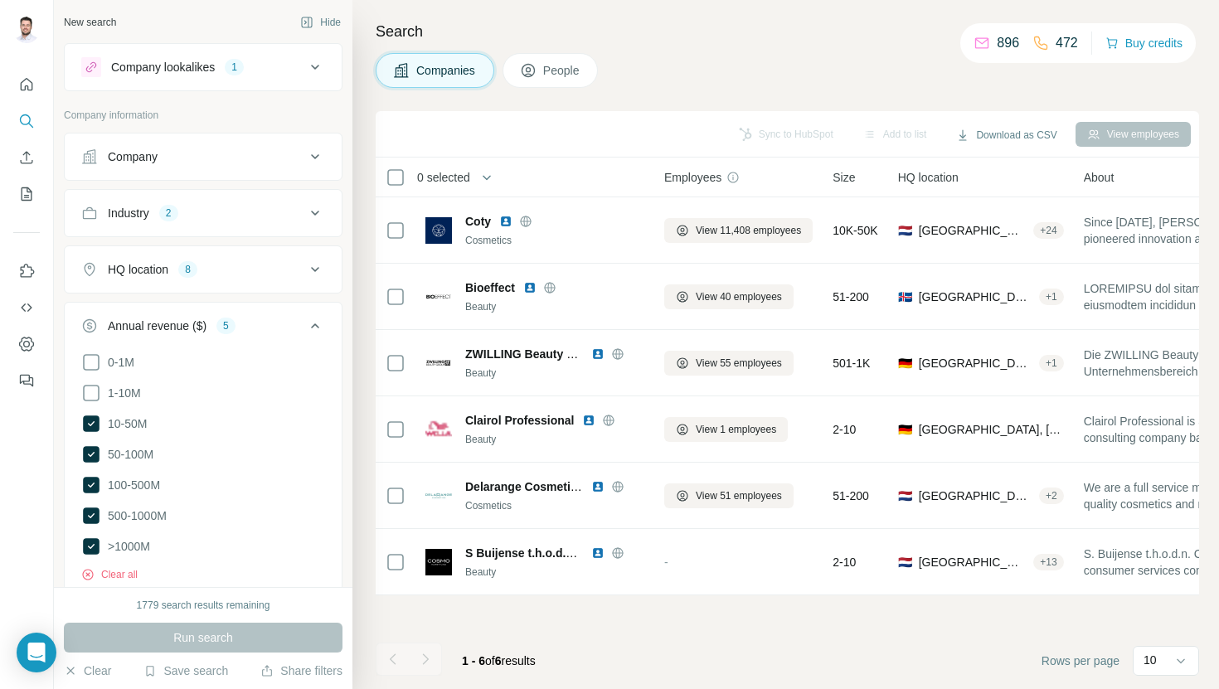
click at [298, 326] on div "Annual revenue ($) 5" at bounding box center [193, 326] width 224 height 17
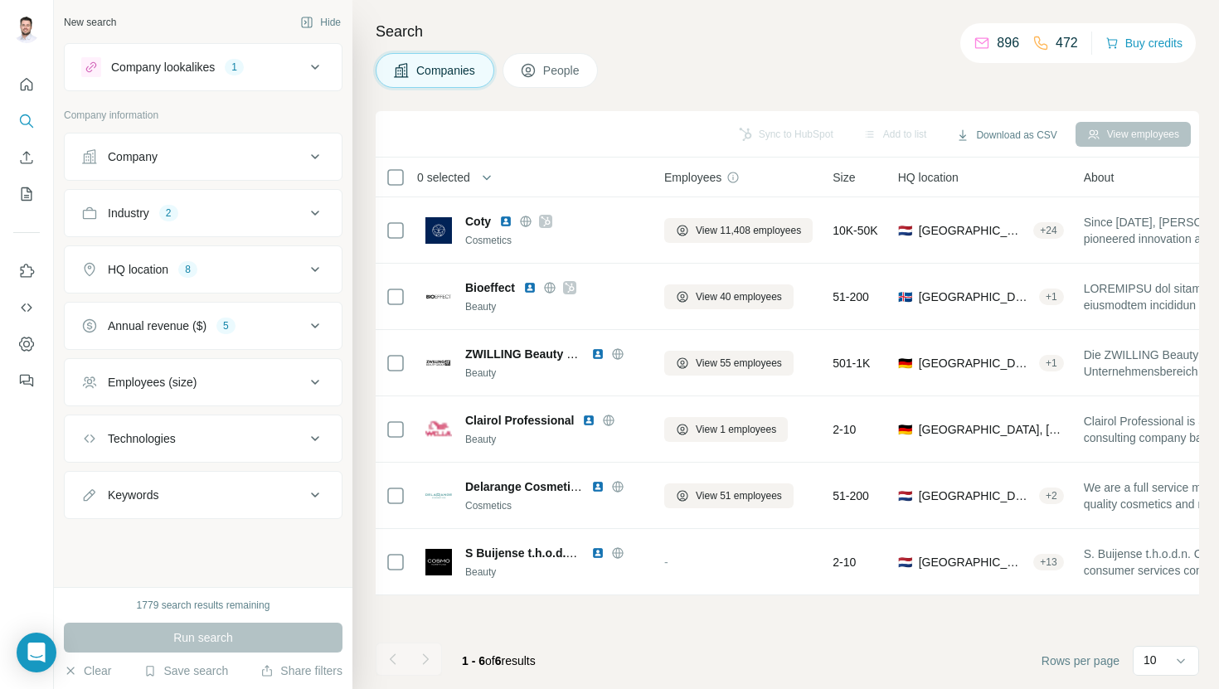
click at [460, 74] on span "Companies" at bounding box center [446, 70] width 61 height 17
click at [639, 72] on div "Companies People" at bounding box center [787, 70] width 823 height 35
click at [273, 343] on button "Annual revenue ($) 5" at bounding box center [203, 326] width 277 height 40
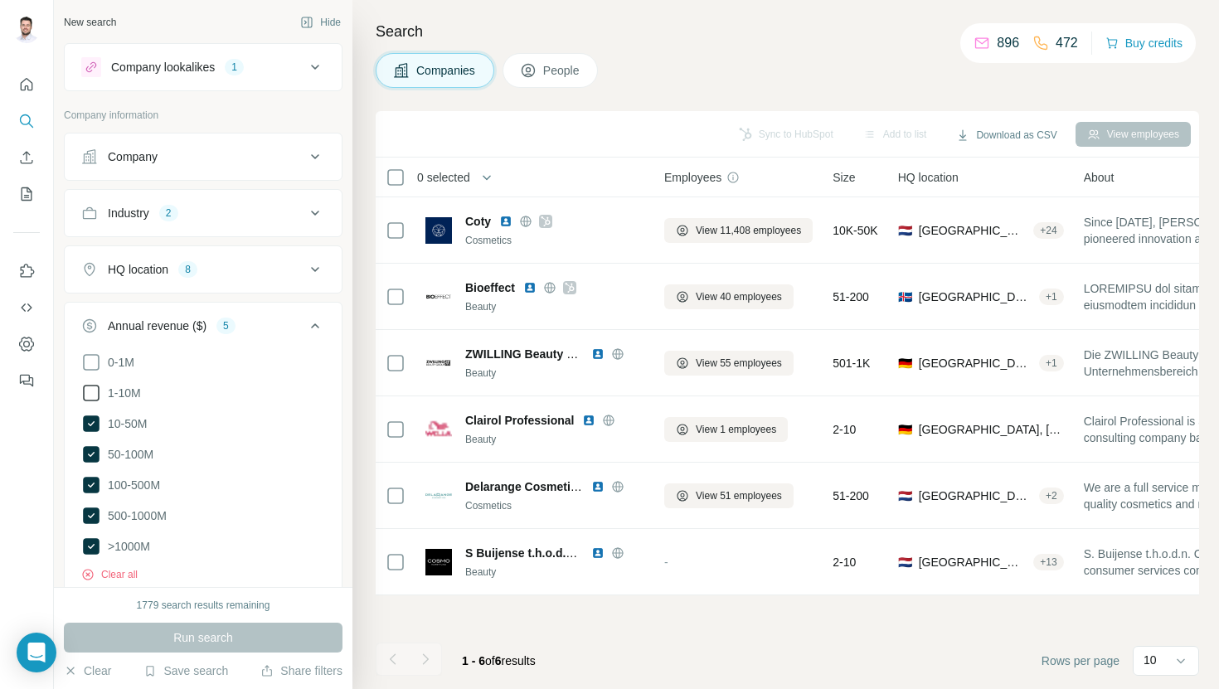
click at [130, 391] on span "1-10M" at bounding box center [121, 393] width 40 height 17
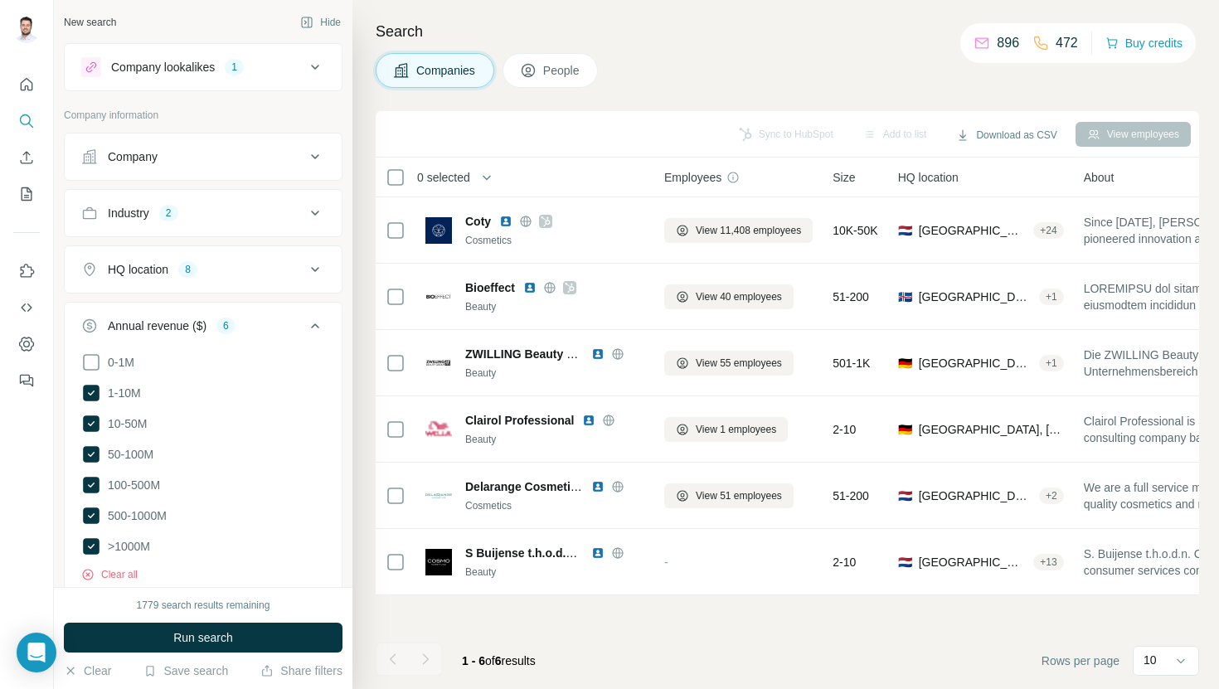
click at [196, 657] on div "1779 search results remaining Run search Clear Save search Share filters" at bounding box center [203, 638] width 298 height 102
click at [196, 643] on span "Run search" at bounding box center [203, 637] width 60 height 17
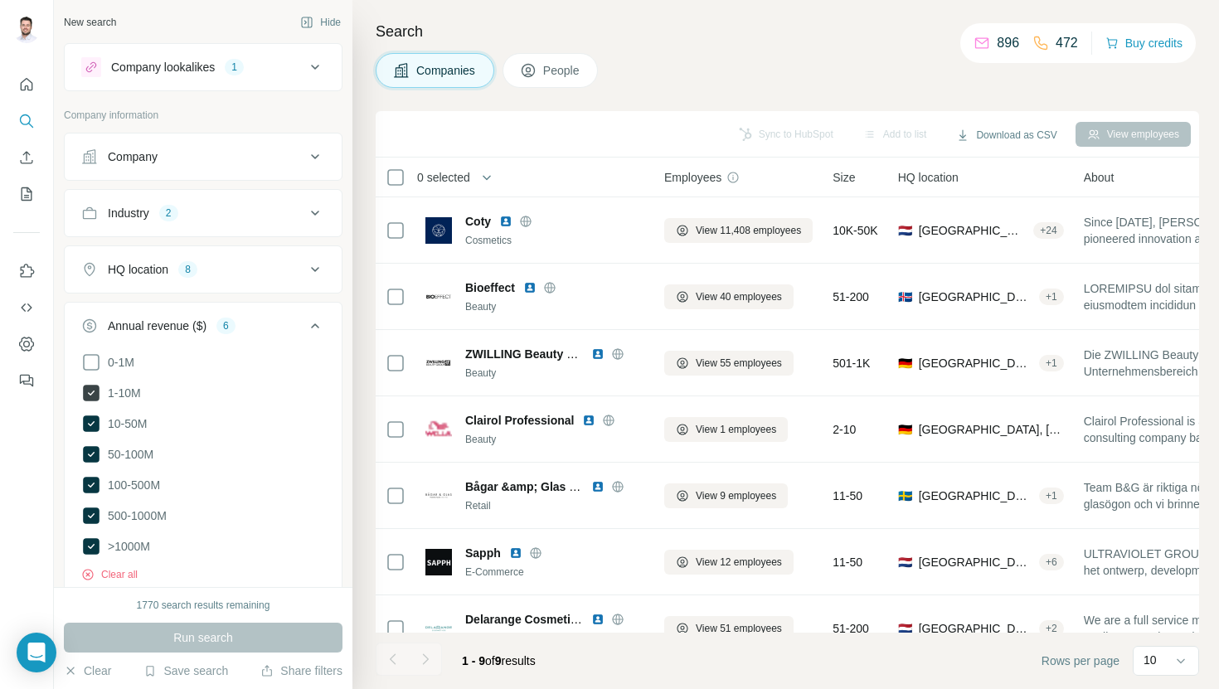
click at [95, 386] on icon at bounding box center [91, 393] width 17 height 17
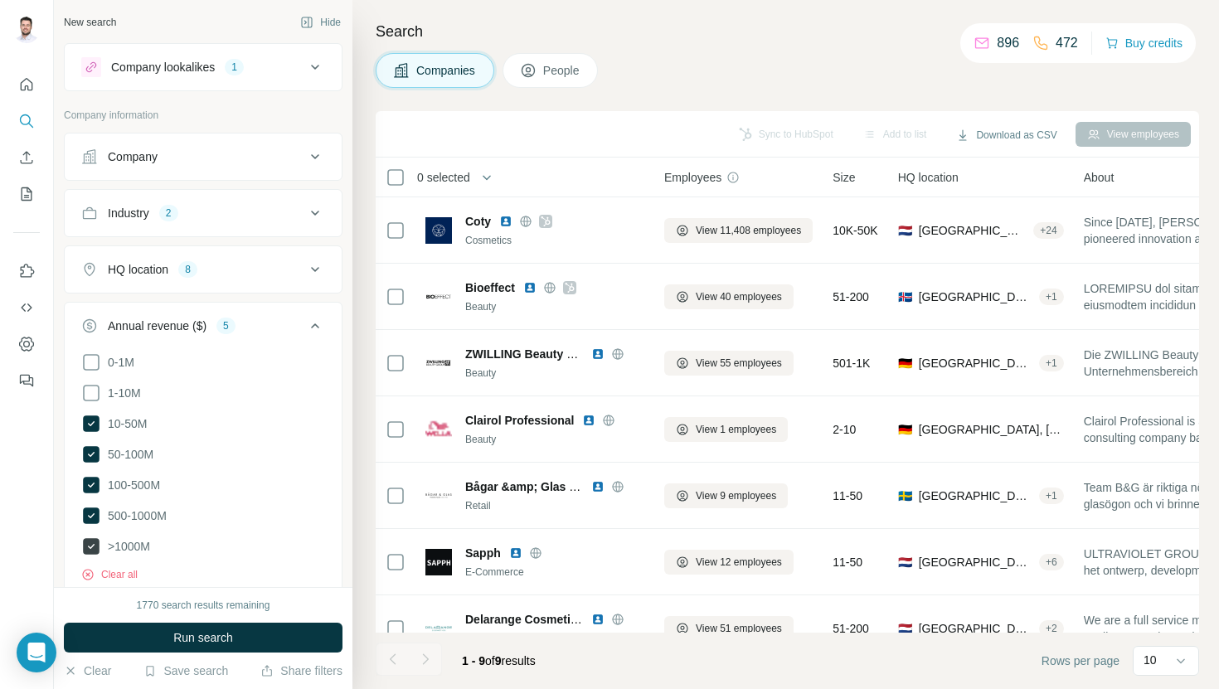
click at [92, 547] on icon at bounding box center [91, 546] width 17 height 17
click at [164, 649] on button "Run search" at bounding box center [203, 638] width 279 height 30
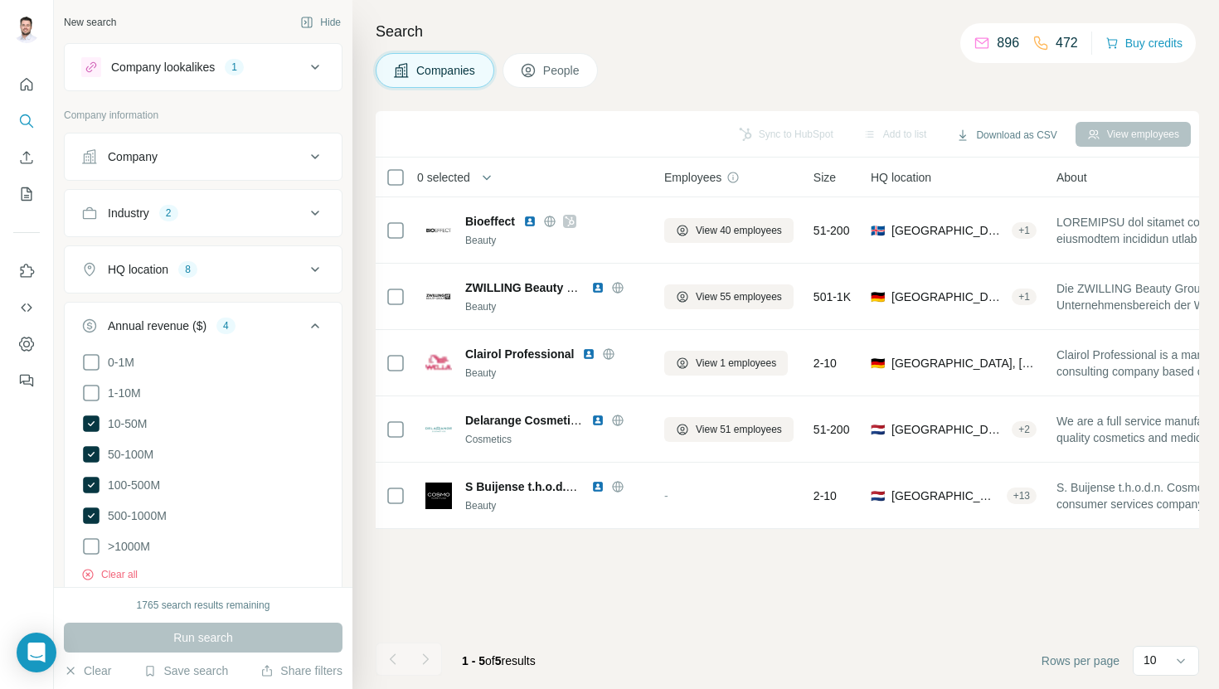
click at [284, 272] on div "HQ location 8" at bounding box center [193, 269] width 224 height 17
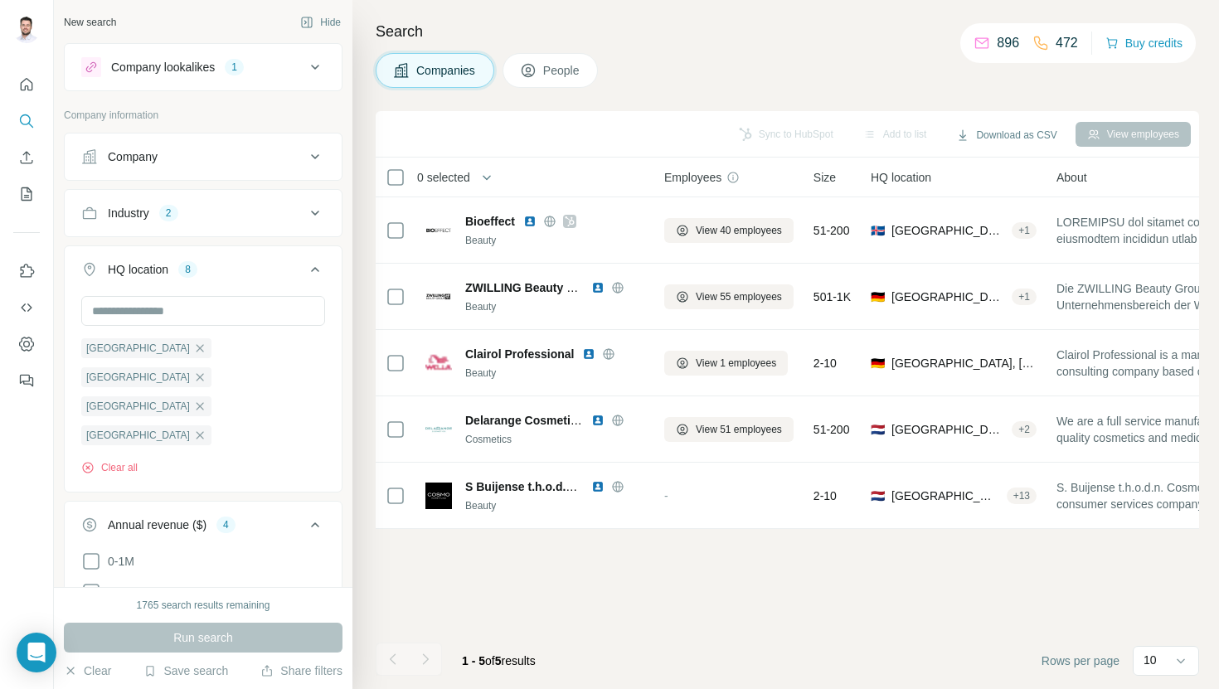
click at [284, 269] on div "HQ location 8" at bounding box center [193, 269] width 224 height 17
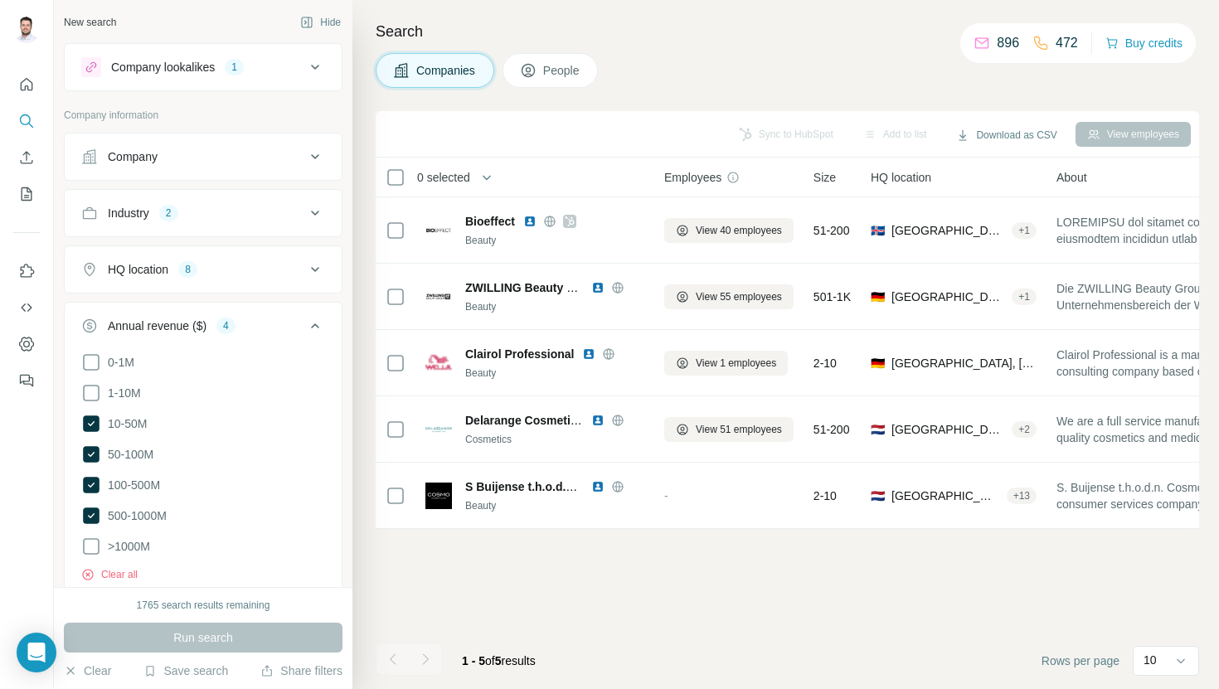
click at [217, 160] on div "Company" at bounding box center [193, 156] width 224 height 17
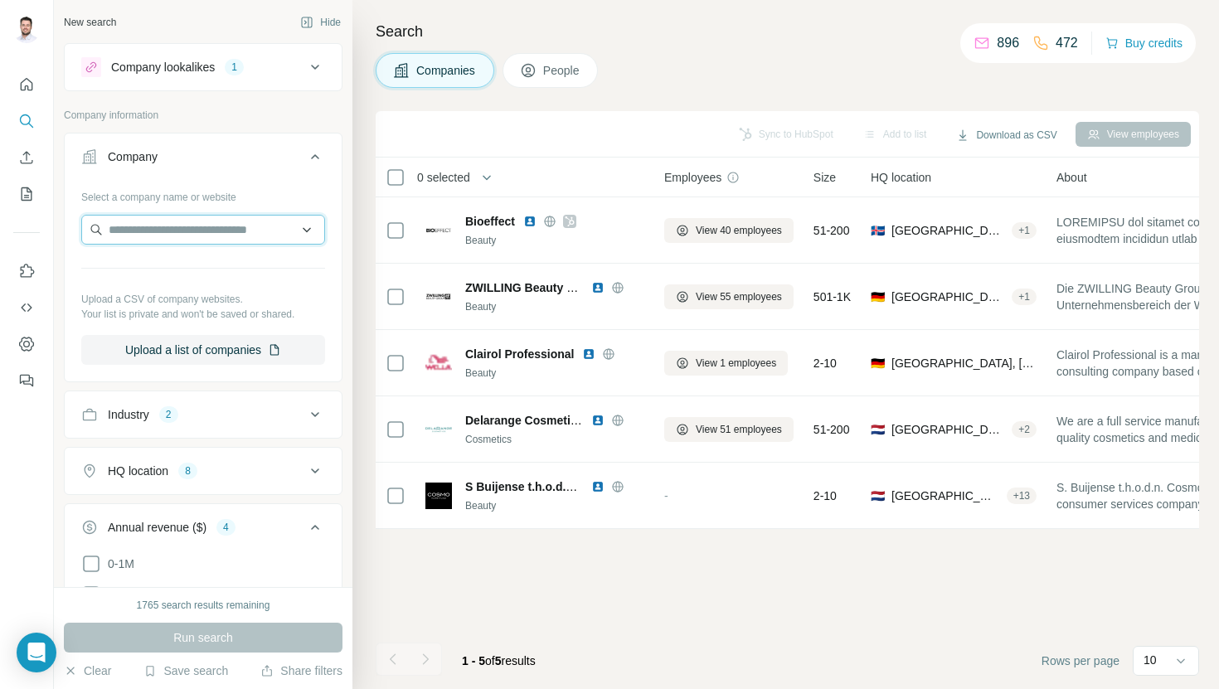
click at [202, 232] on input "text" at bounding box center [203, 230] width 244 height 30
click at [259, 156] on div "Company" at bounding box center [193, 156] width 224 height 17
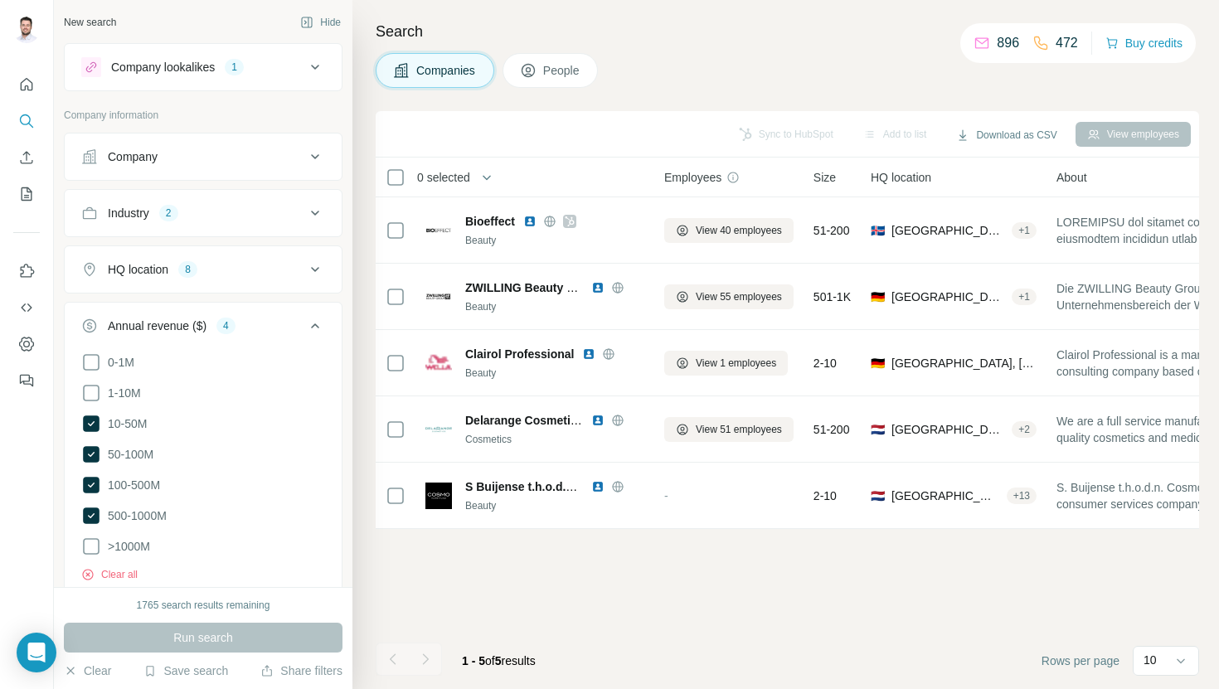
click at [274, 58] on div "Company lookalikes 1" at bounding box center [193, 67] width 224 height 20
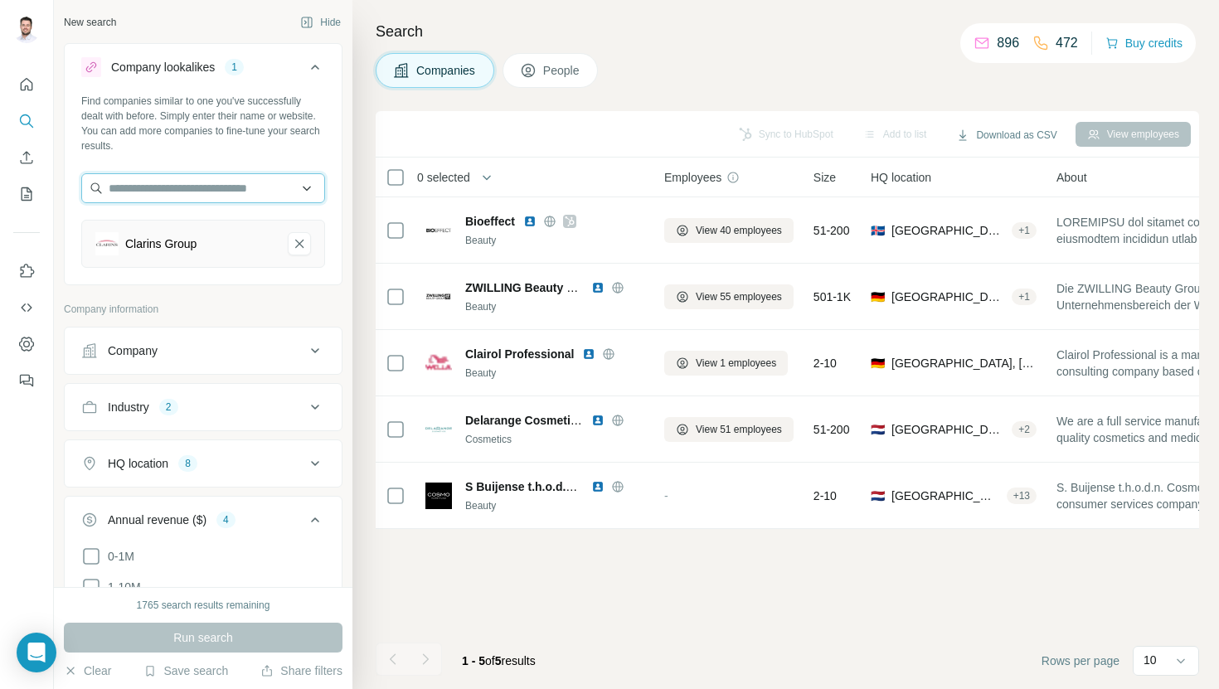
click at [214, 196] on input "text" at bounding box center [203, 188] width 244 height 30
type input "******"
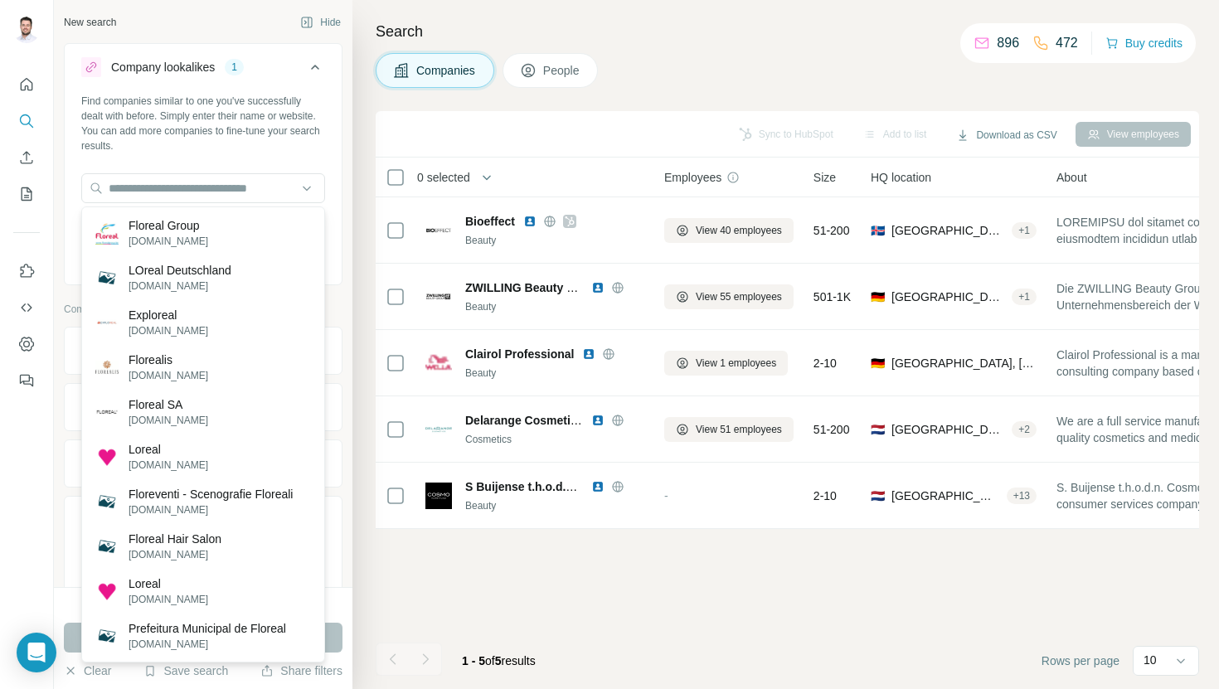
click at [259, 137] on div "Find companies similar to one you've successfully dealt with before. Simply ent…" at bounding box center [203, 124] width 244 height 60
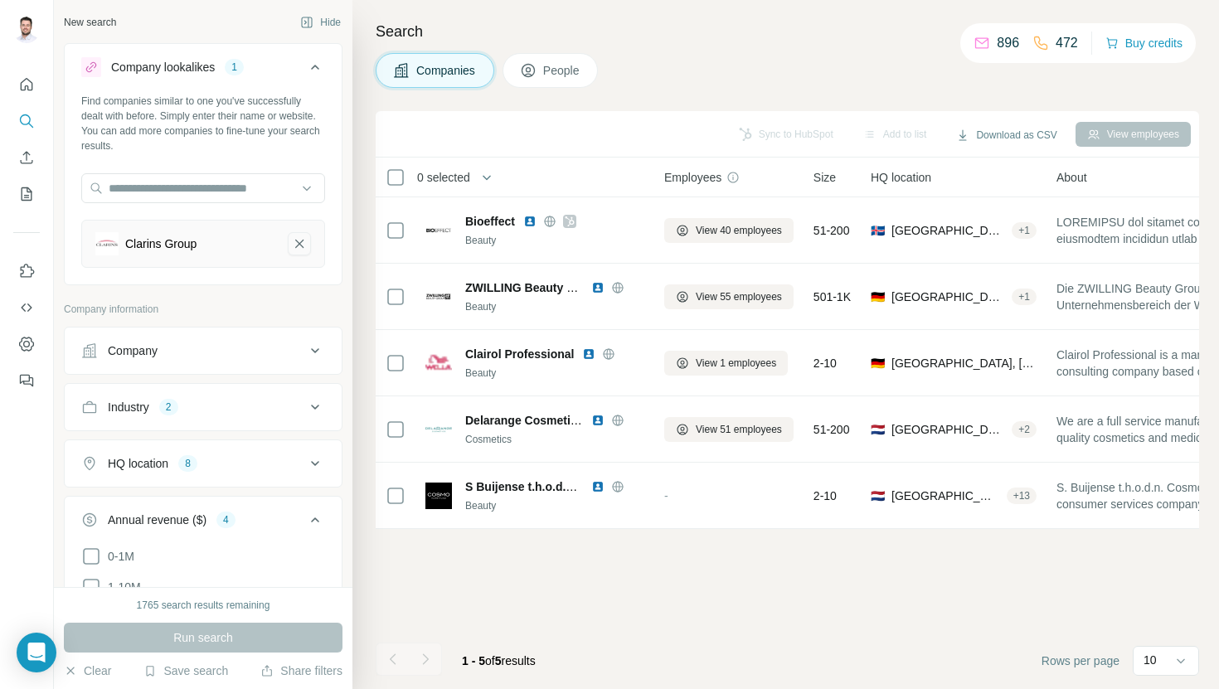
click at [302, 248] on icon "Clarins Group-remove-button" at bounding box center [299, 243] width 15 height 17
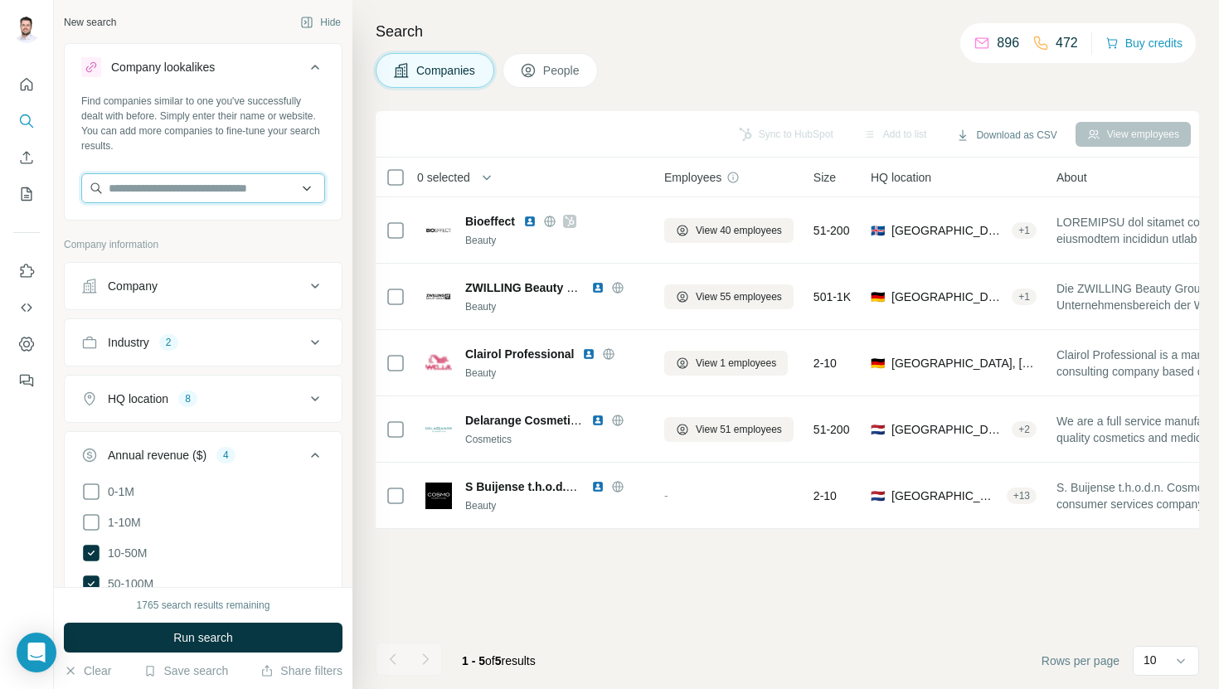
click at [279, 194] on input "text" at bounding box center [203, 188] width 244 height 30
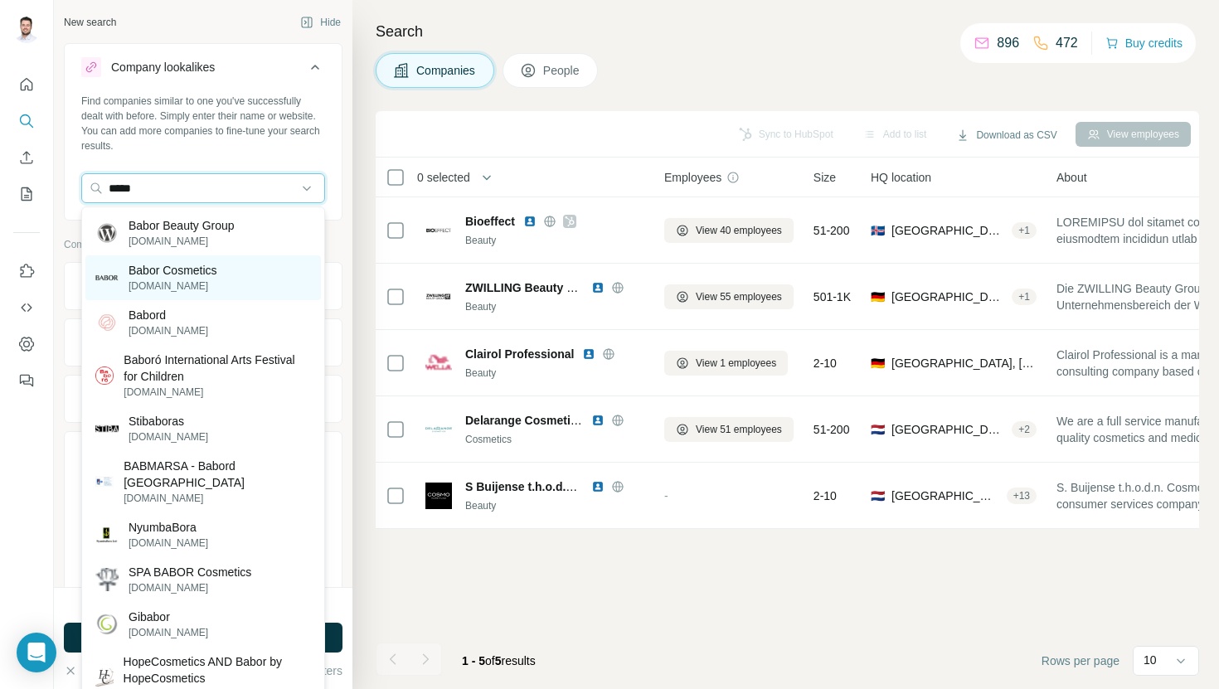
type input "*****"
click at [256, 274] on div "Babor Cosmetics babor.com" at bounding box center [202, 277] width 235 height 45
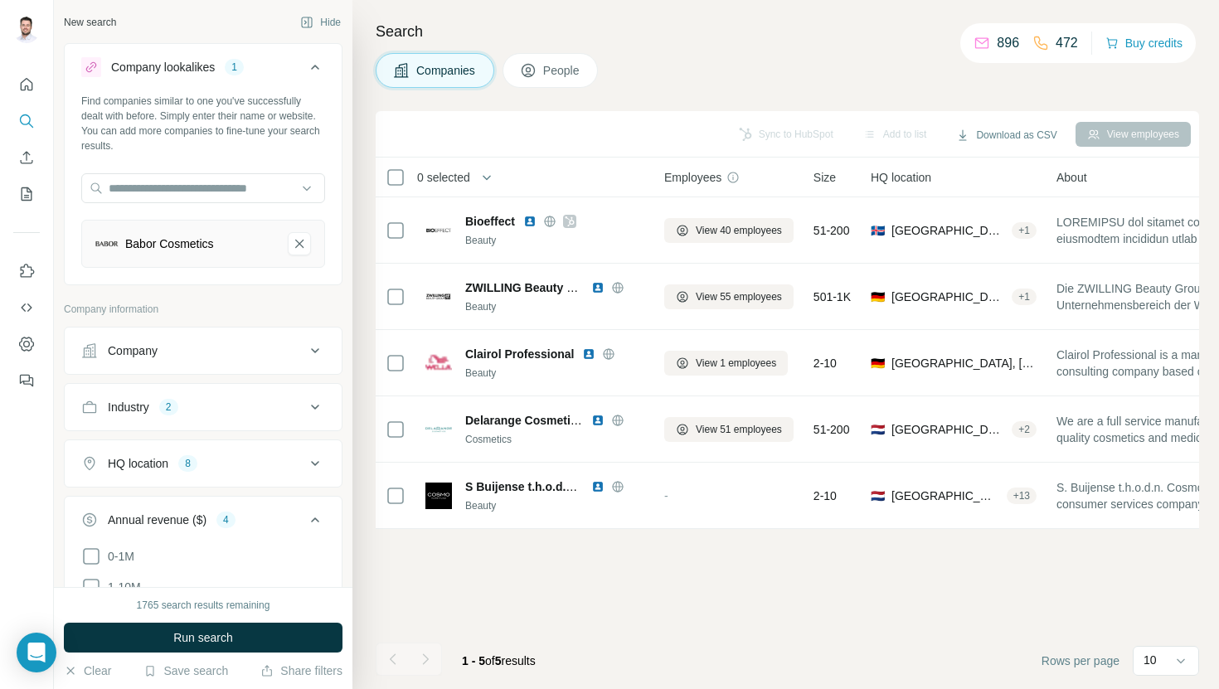
click at [318, 68] on icon at bounding box center [315, 67] width 8 height 5
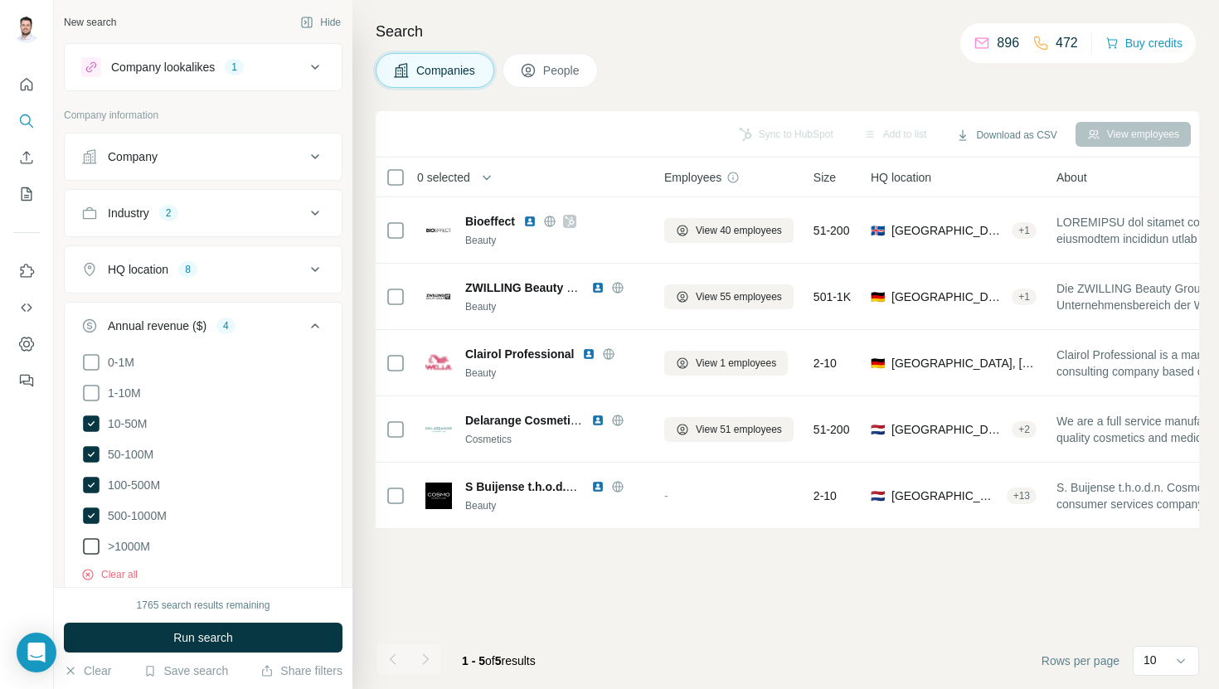
click at [142, 546] on span ">1000M" at bounding box center [125, 546] width 49 height 17
click at [216, 633] on span "Run search" at bounding box center [203, 637] width 60 height 17
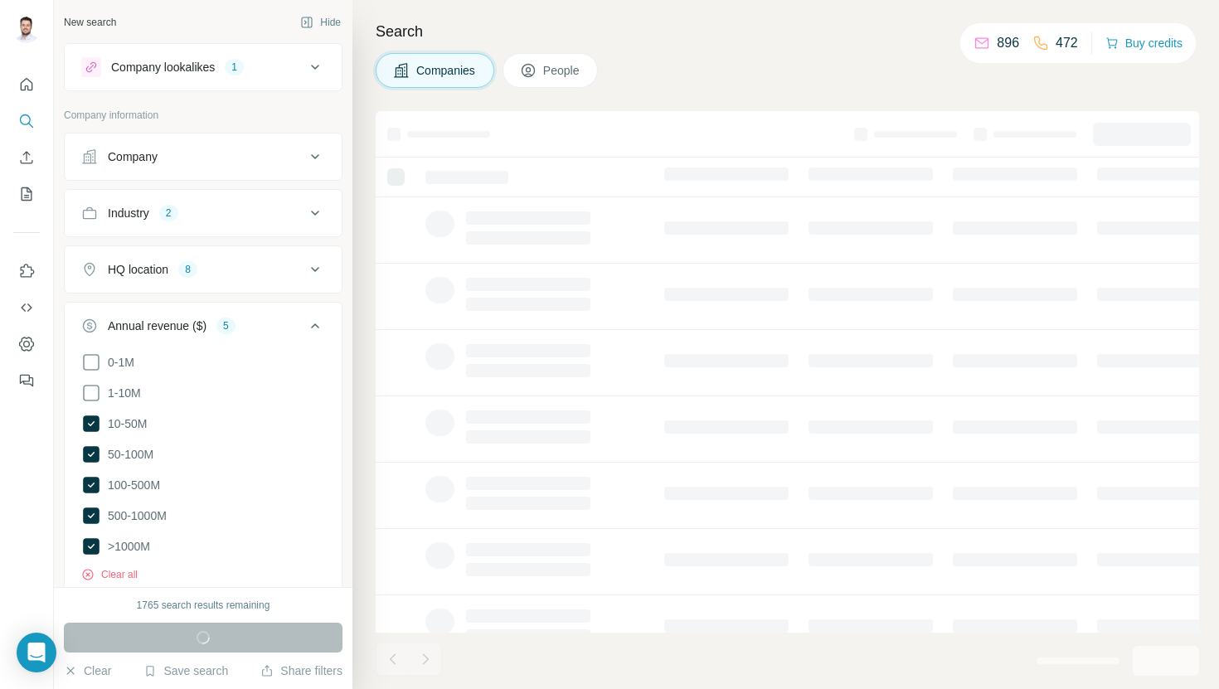
click at [303, 327] on div "Annual revenue ($) 5" at bounding box center [193, 326] width 224 height 17
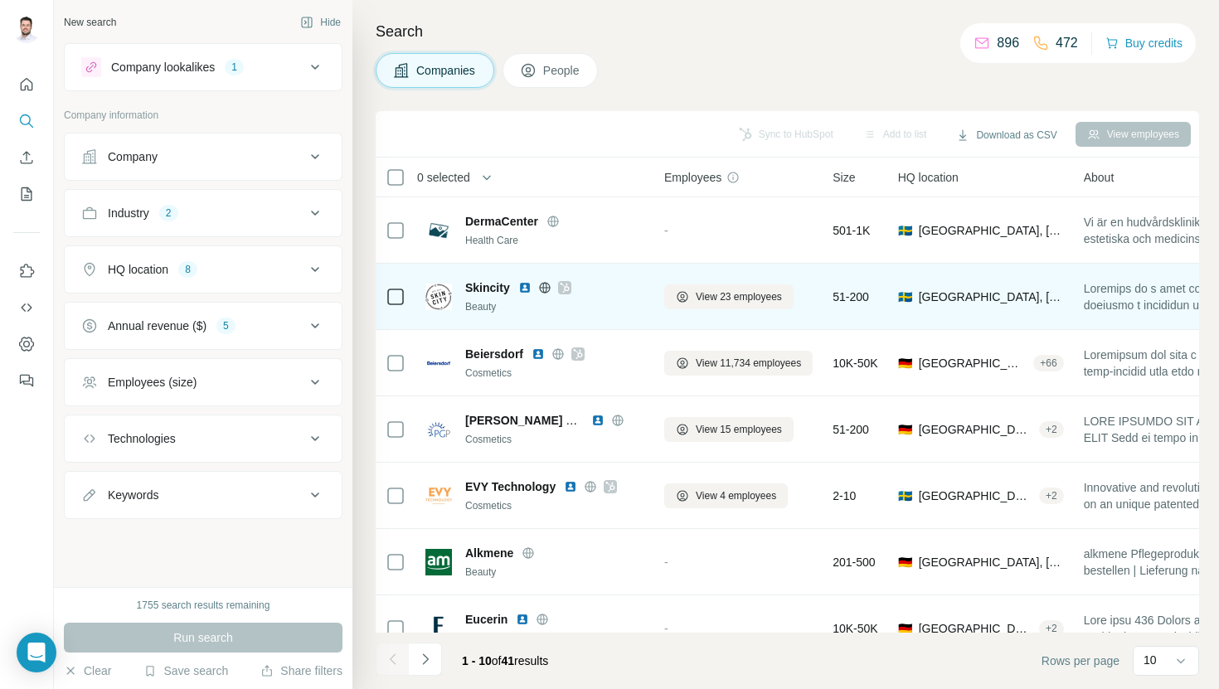
click at [529, 289] on img at bounding box center [524, 287] width 13 height 13
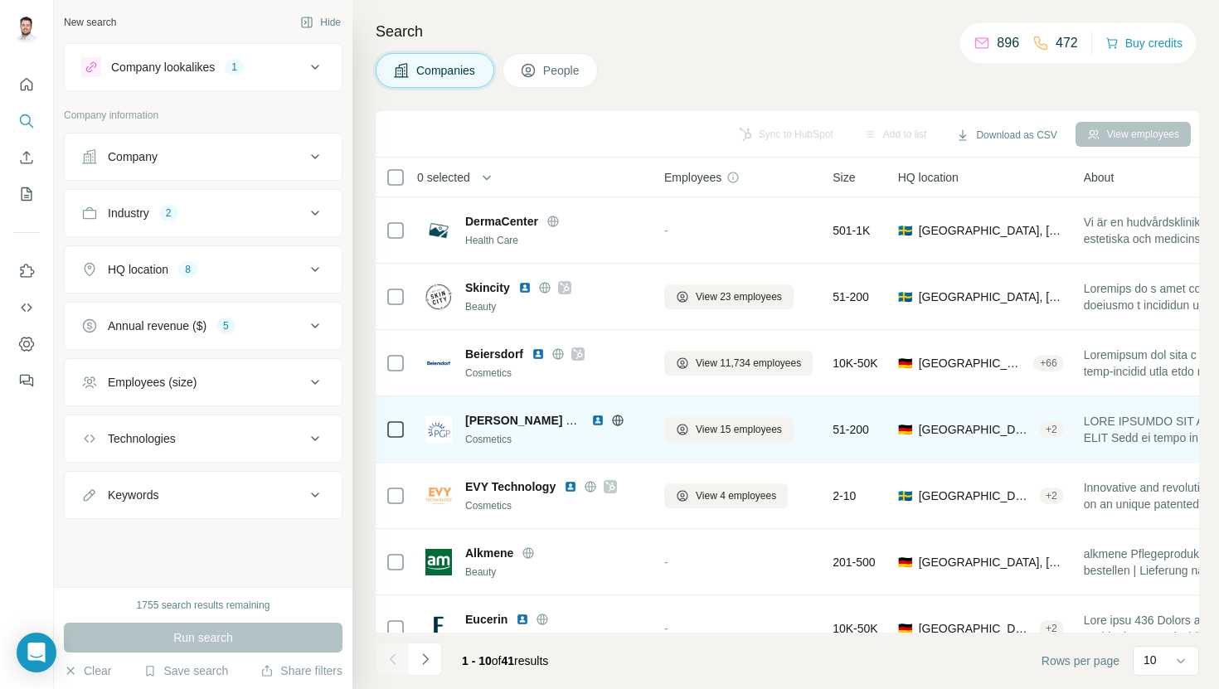
click at [597, 418] on img at bounding box center [597, 420] width 13 height 13
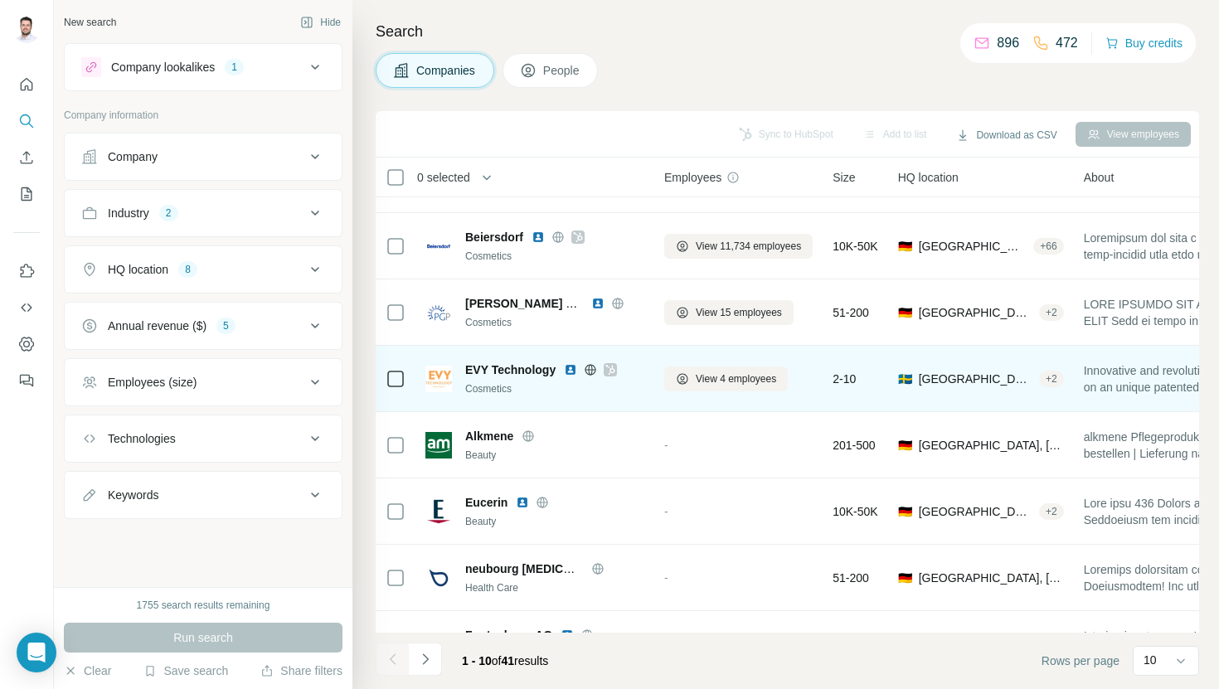
scroll to position [126, 0]
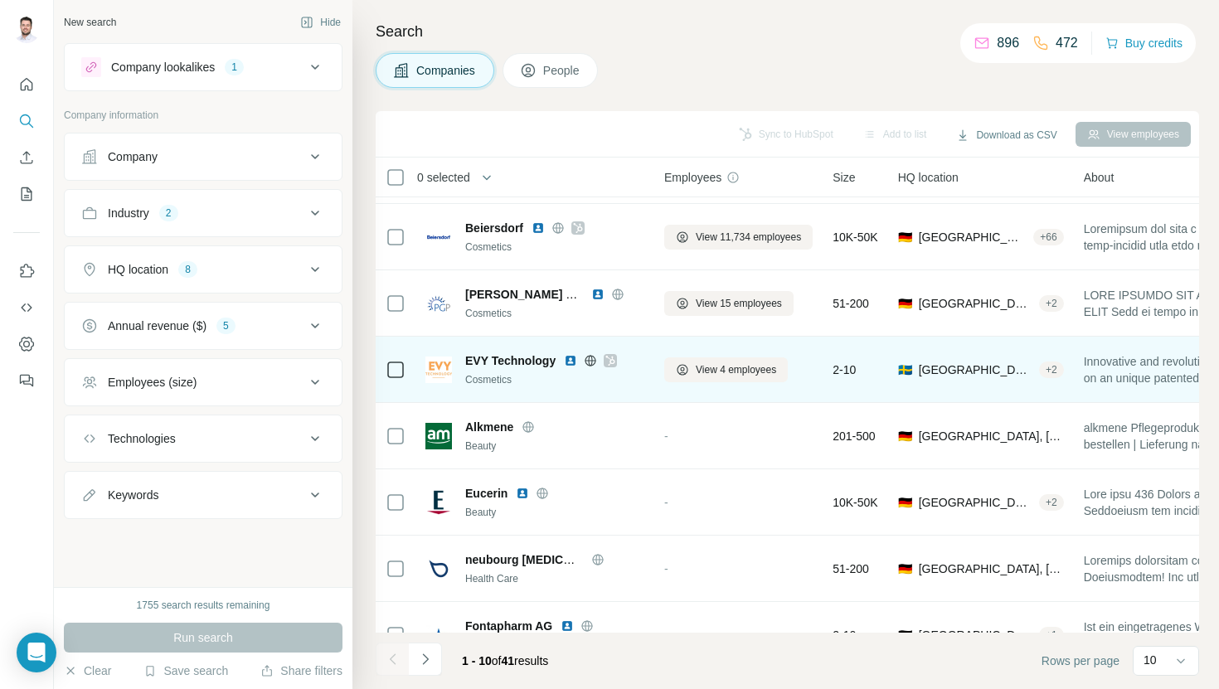
click at [572, 354] on img at bounding box center [570, 360] width 13 height 13
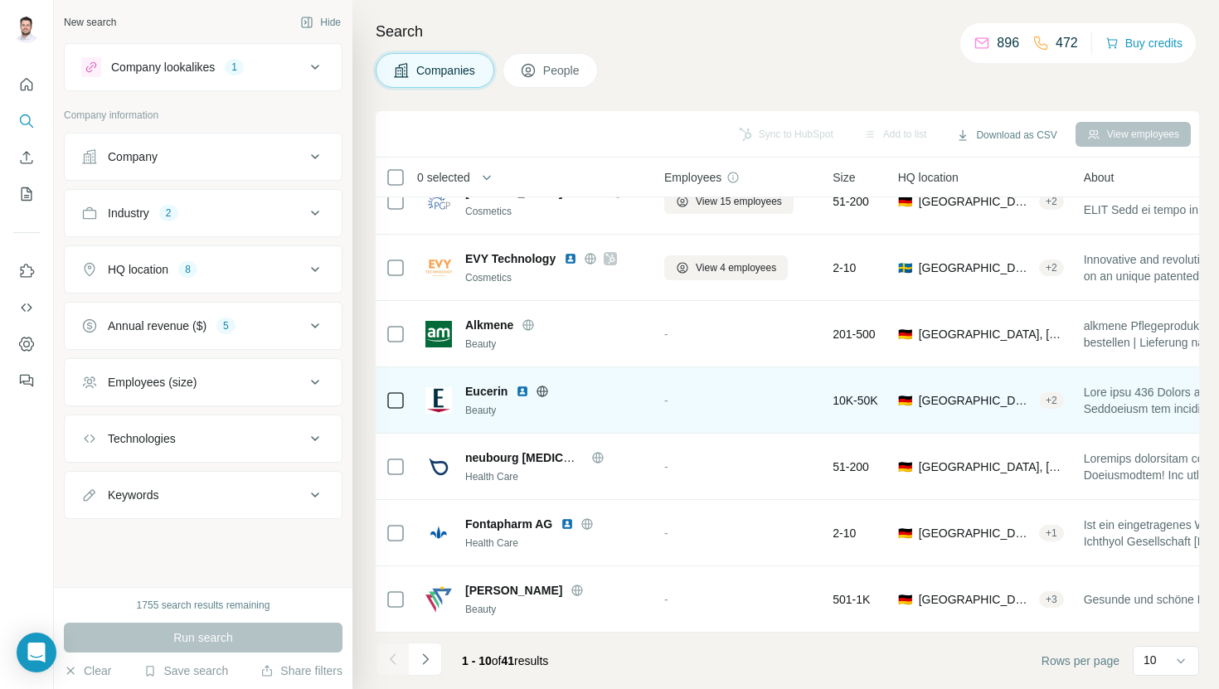
click at [521, 394] on img at bounding box center [522, 391] width 13 height 13
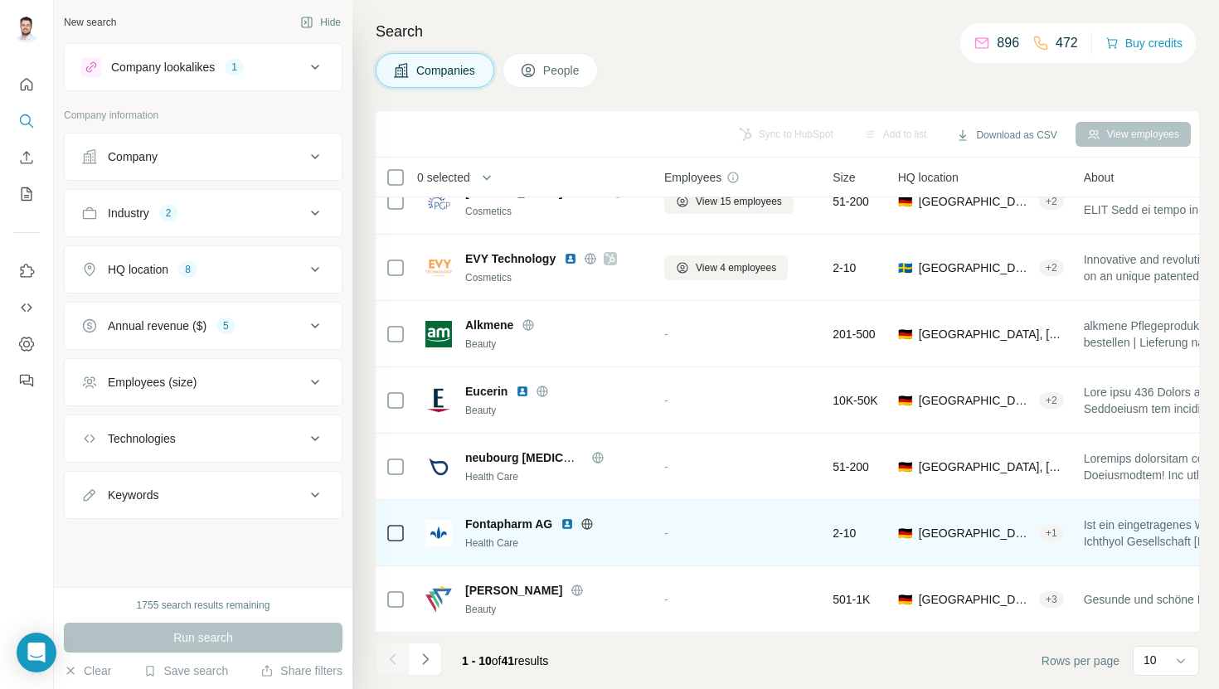
click at [566, 526] on img at bounding box center [566, 523] width 13 height 13
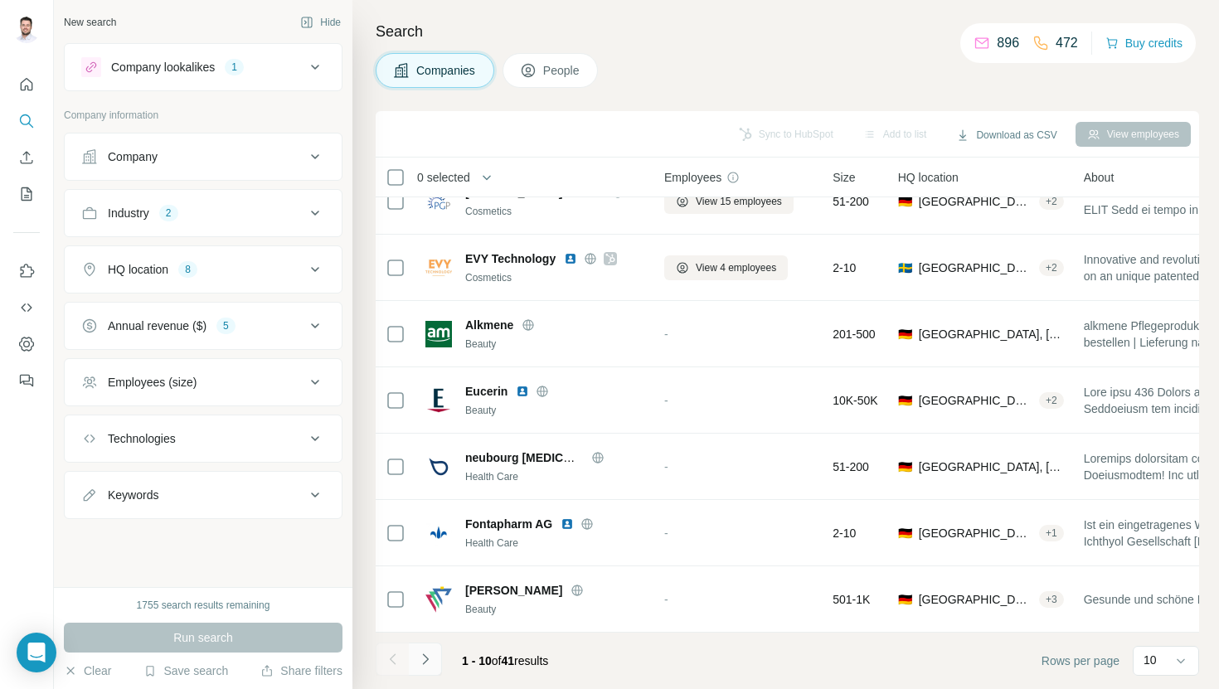
click at [441, 648] on button "Navigate to next page" at bounding box center [425, 659] width 33 height 33
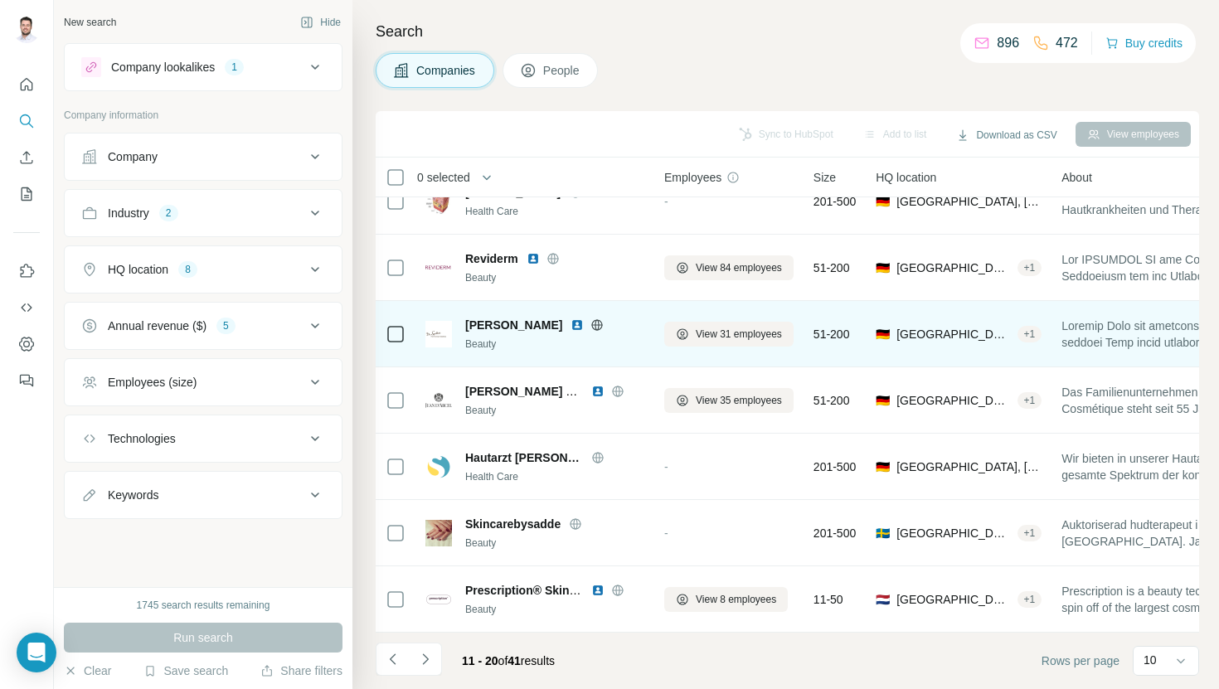
scroll to position [0, 0]
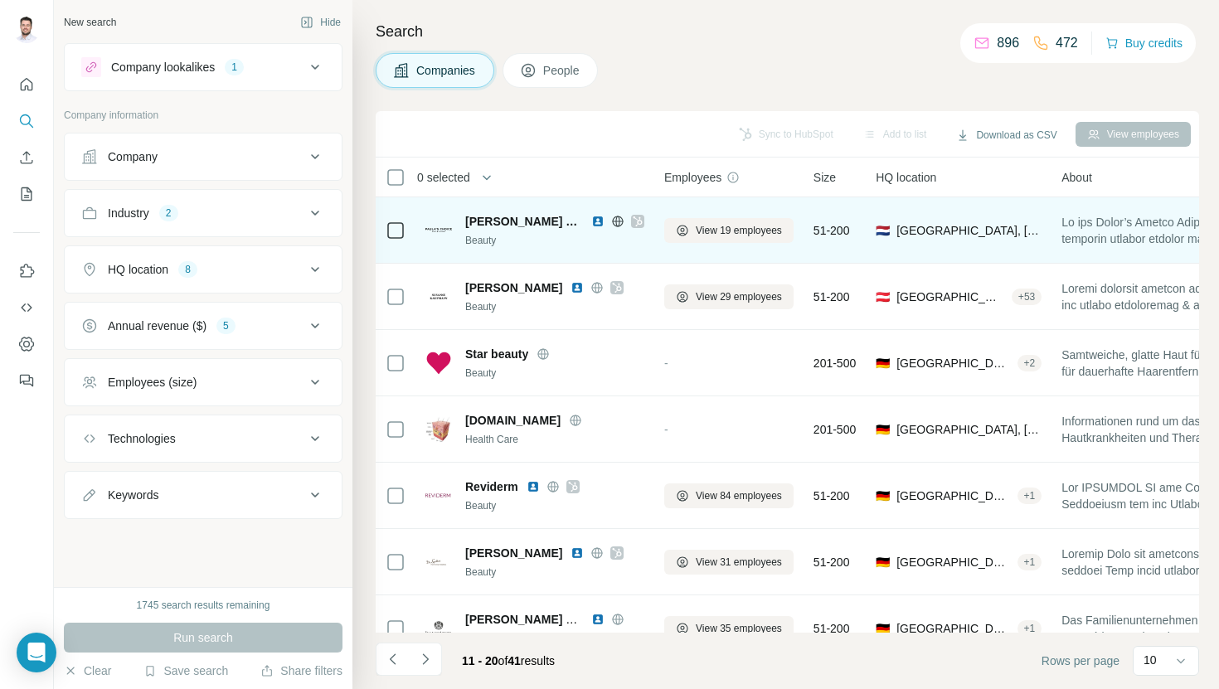
click at [591, 221] on img at bounding box center [597, 221] width 13 height 13
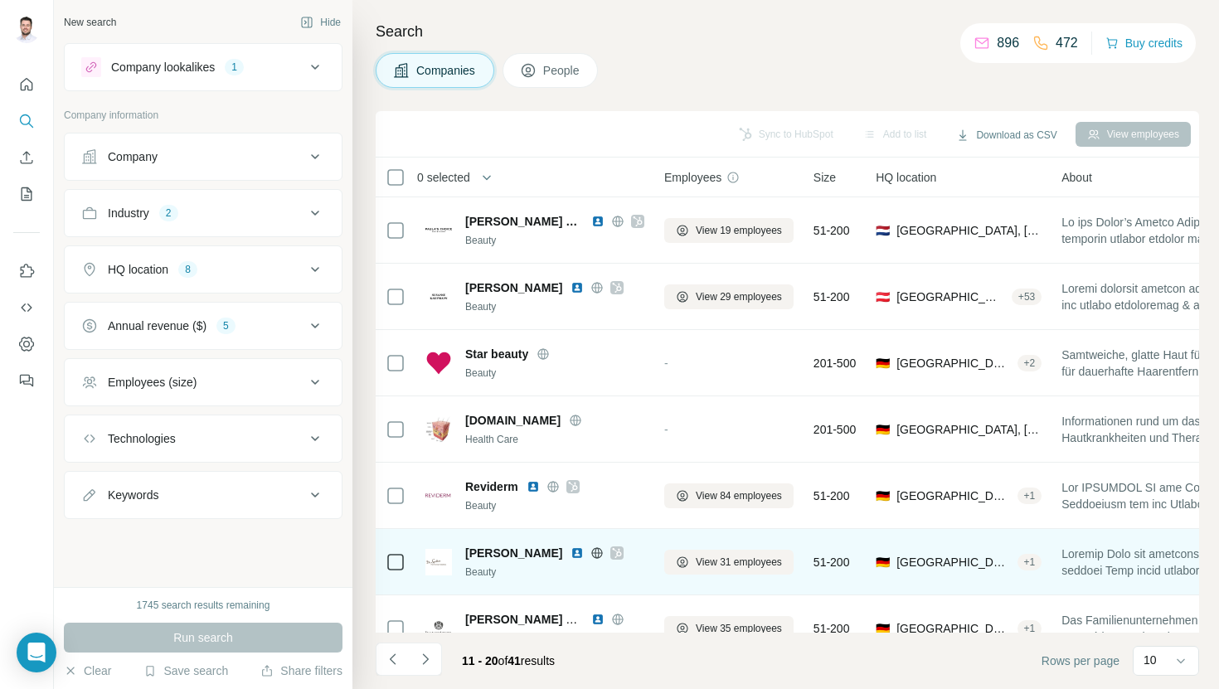
click at [570, 557] on img at bounding box center [576, 552] width 13 height 13
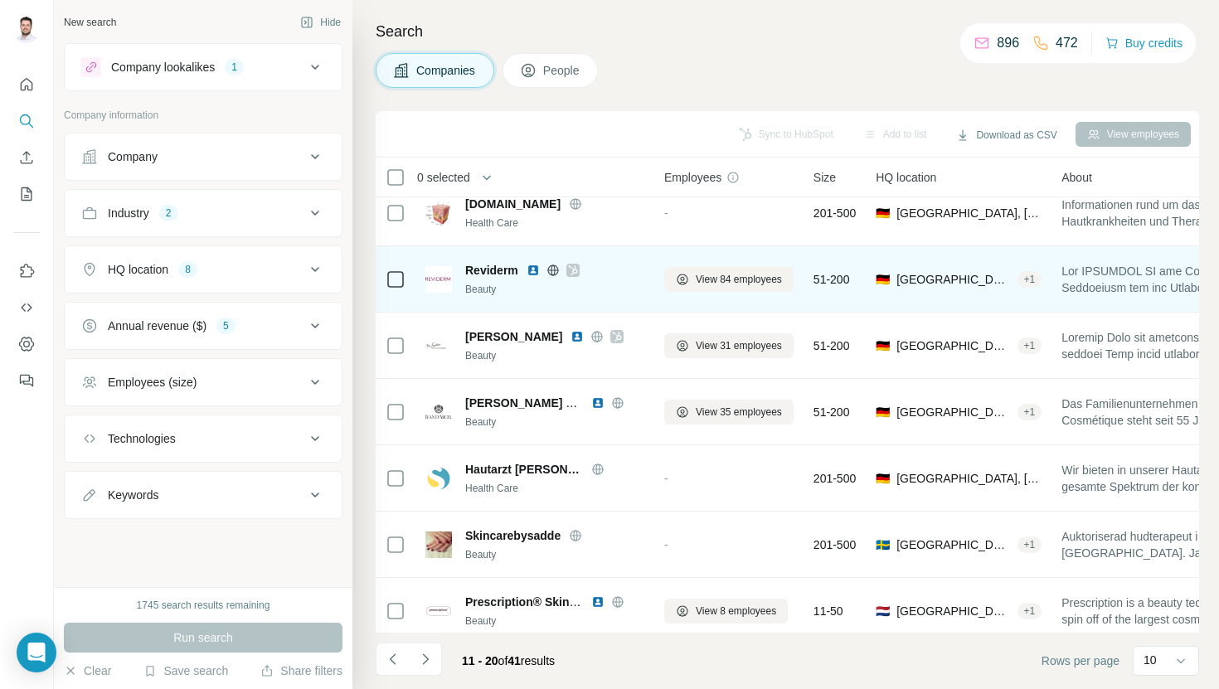
scroll to position [228, 0]
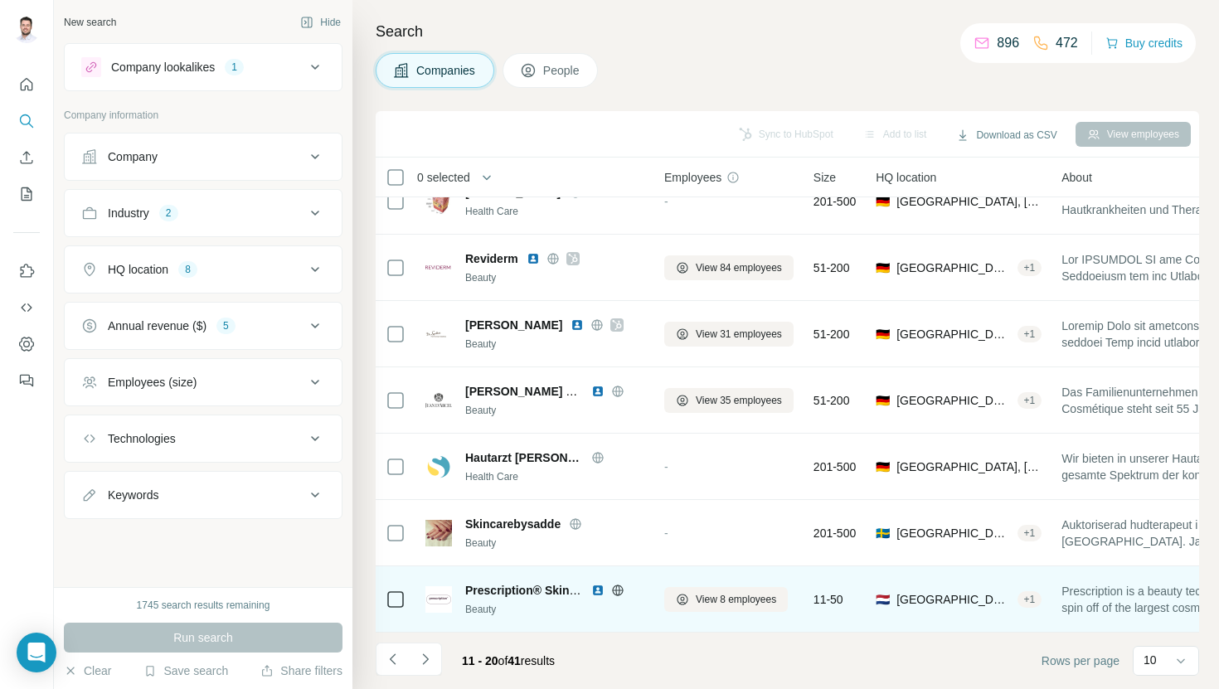
click at [594, 589] on img at bounding box center [597, 590] width 13 height 13
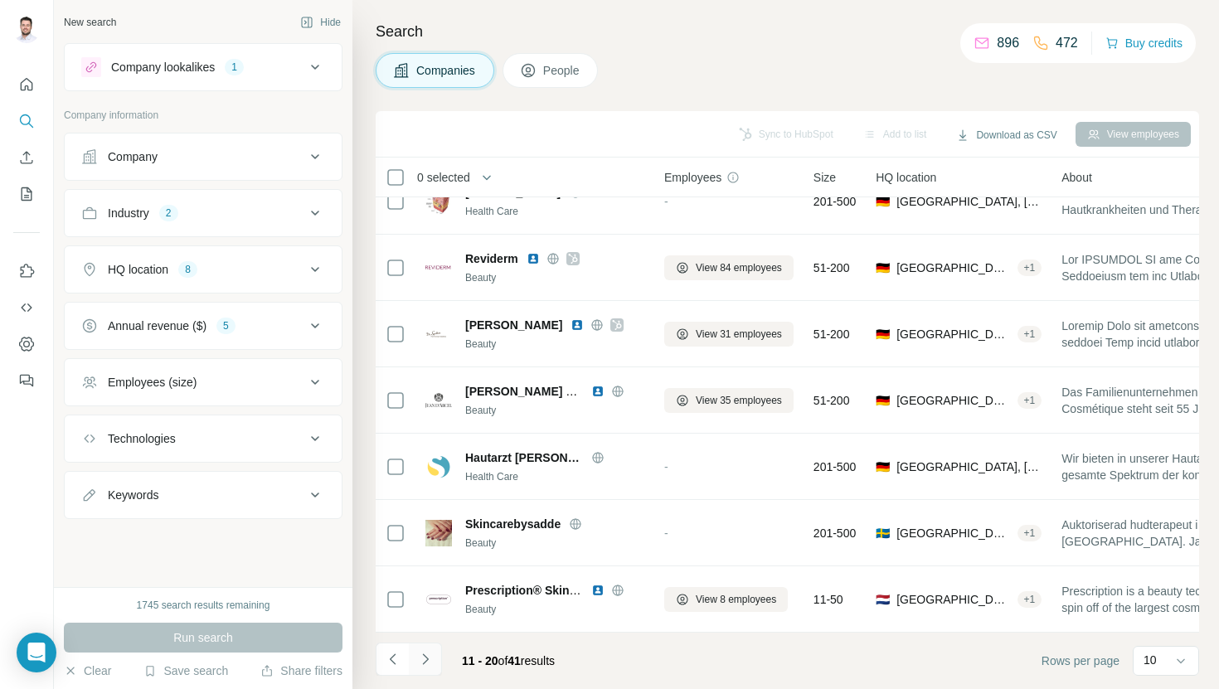
click at [418, 670] on button "Navigate to next page" at bounding box center [425, 659] width 33 height 33
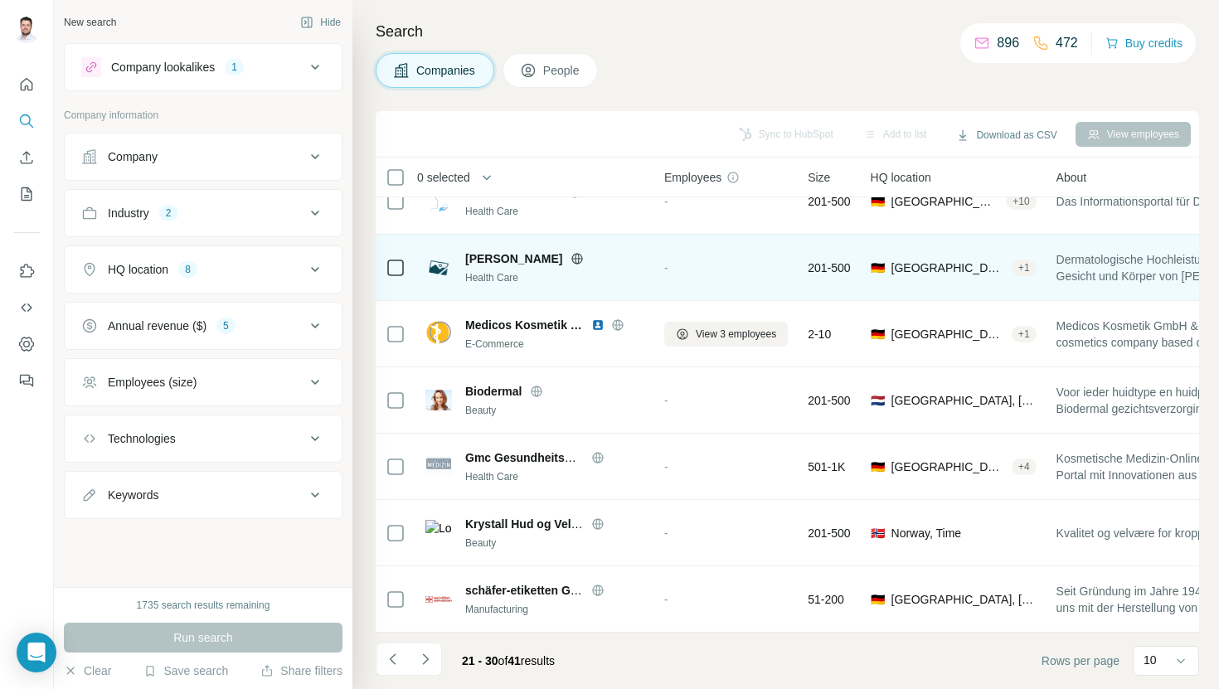
scroll to position [0, 0]
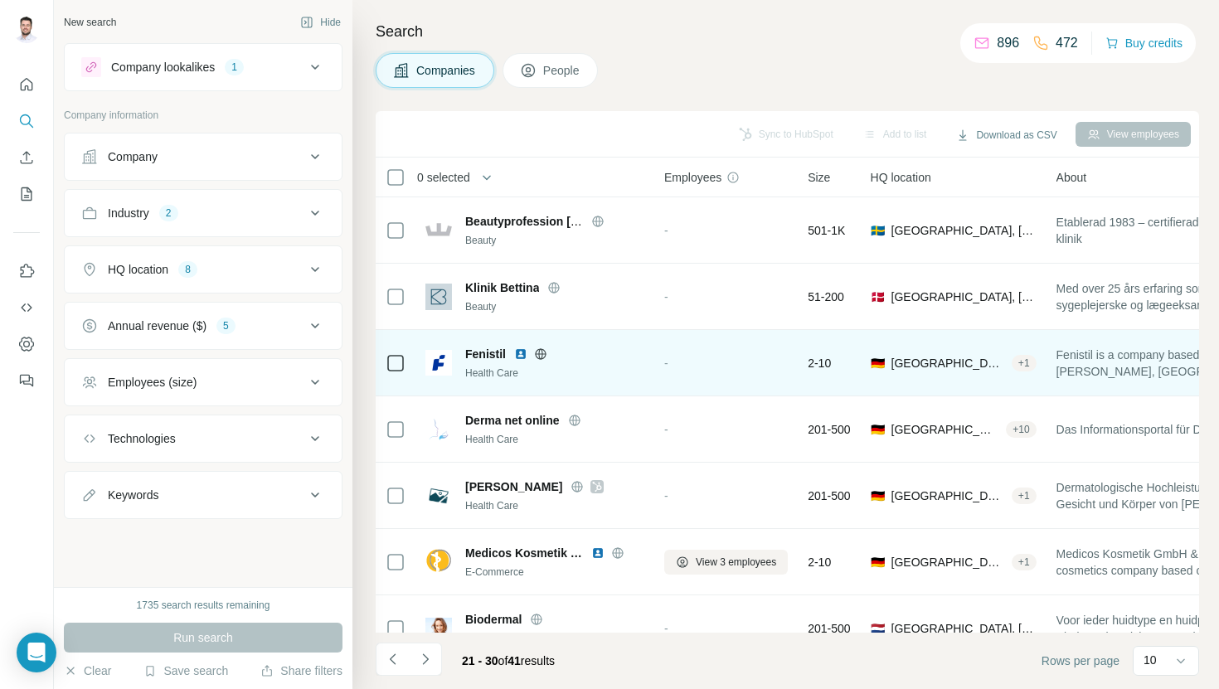
click at [523, 355] on img at bounding box center [520, 353] width 13 height 13
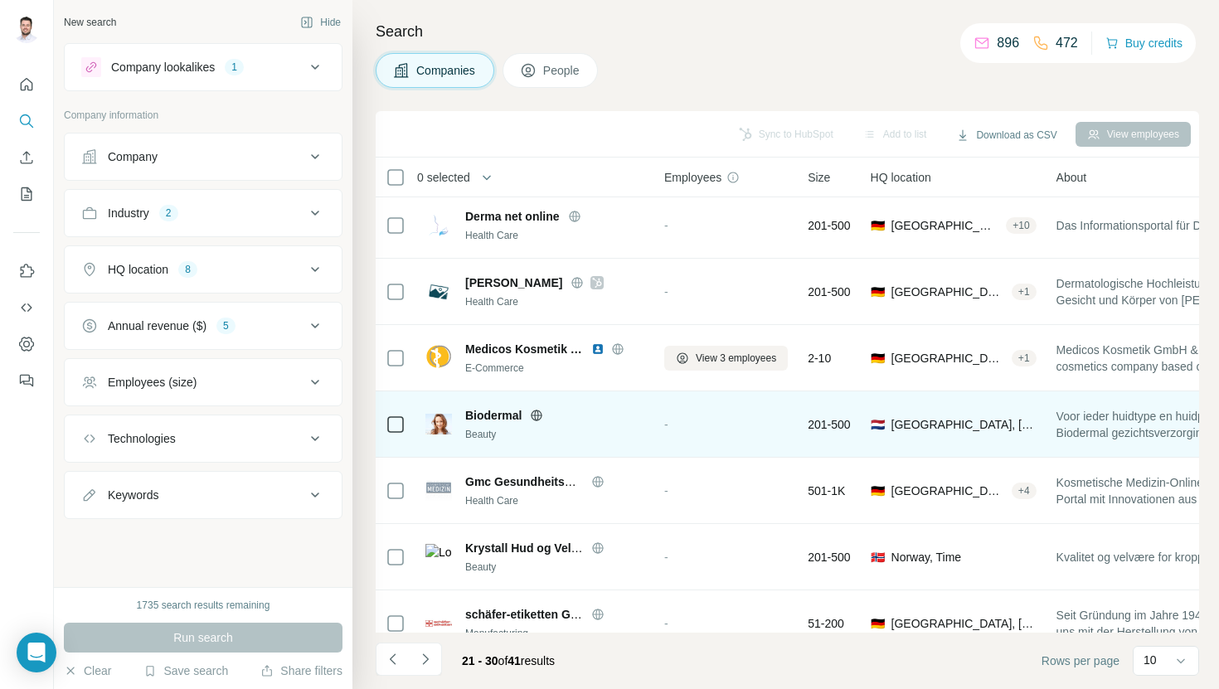
scroll to position [228, 0]
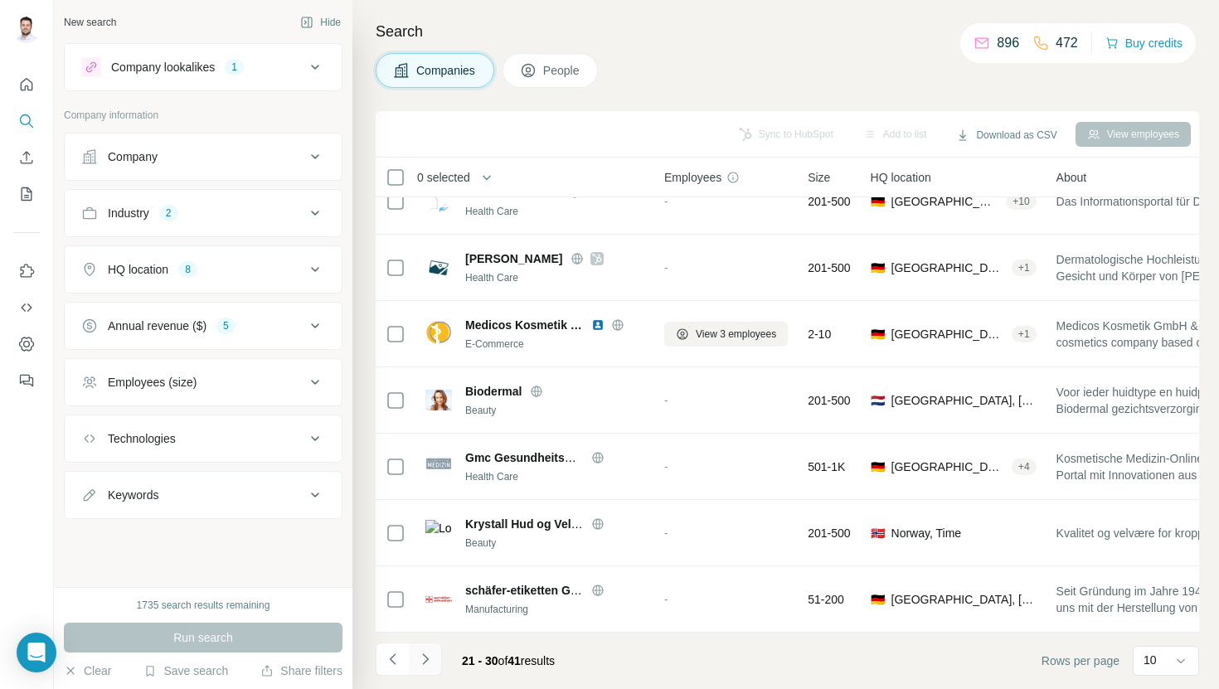
click at [429, 662] on icon "Navigate to next page" at bounding box center [425, 659] width 17 height 17
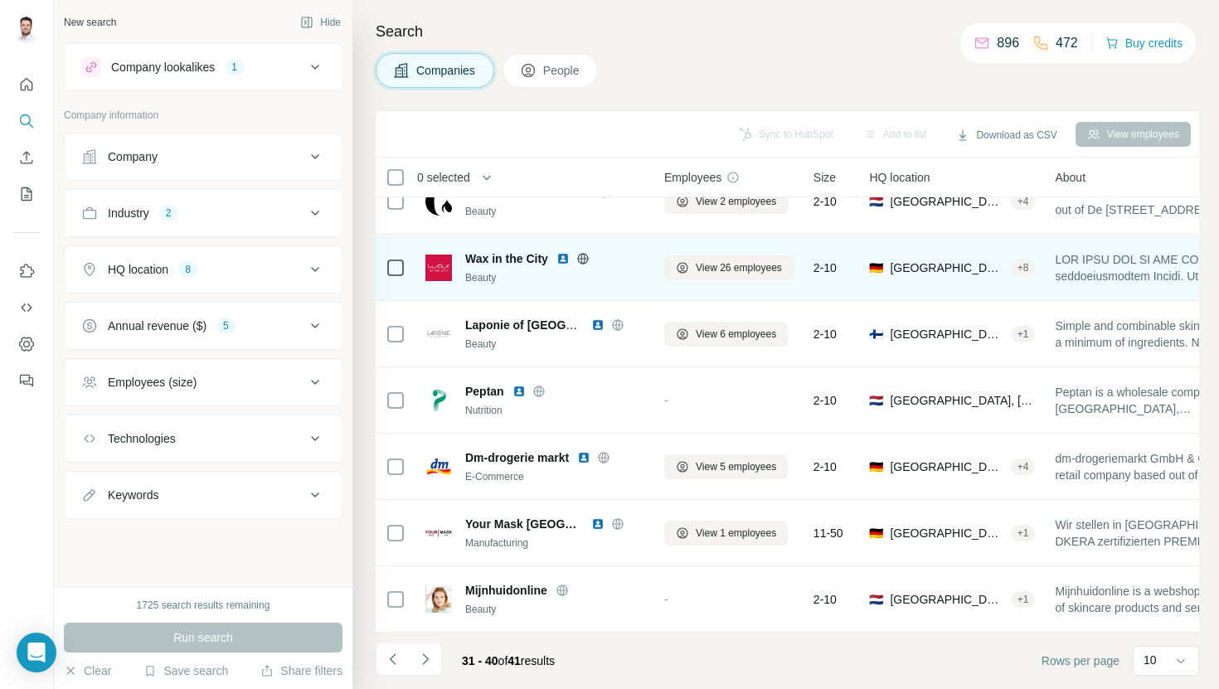
scroll to position [0, 0]
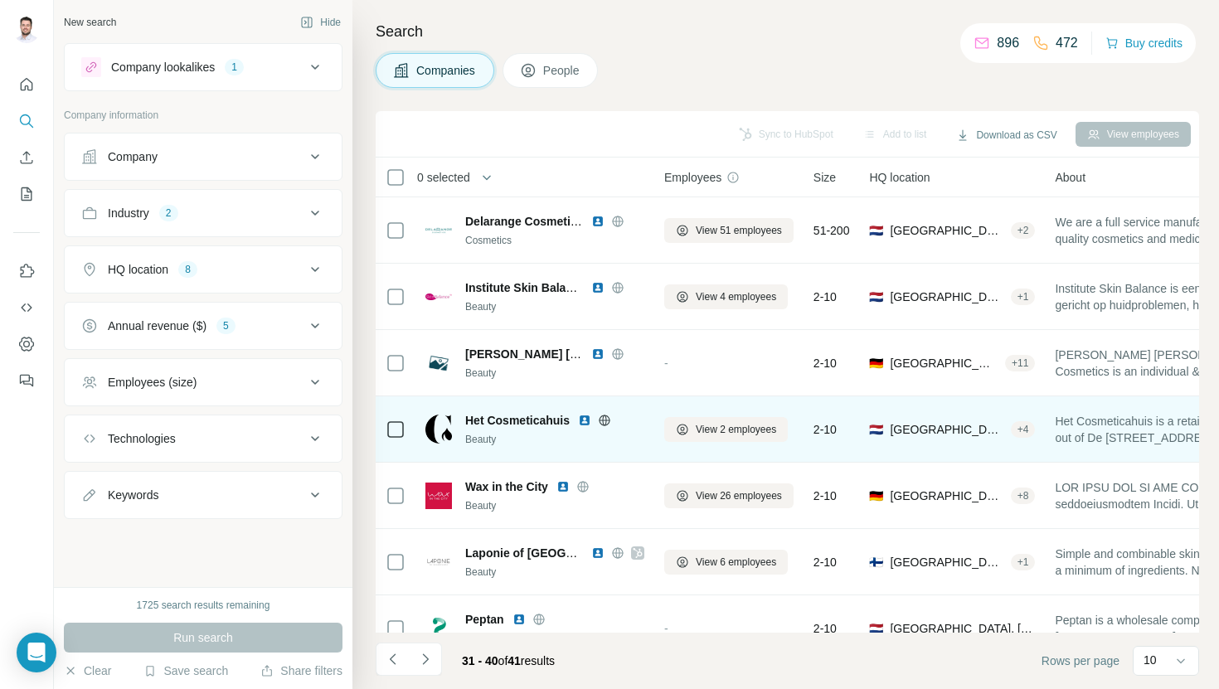
click at [584, 415] on img at bounding box center [584, 420] width 13 height 13
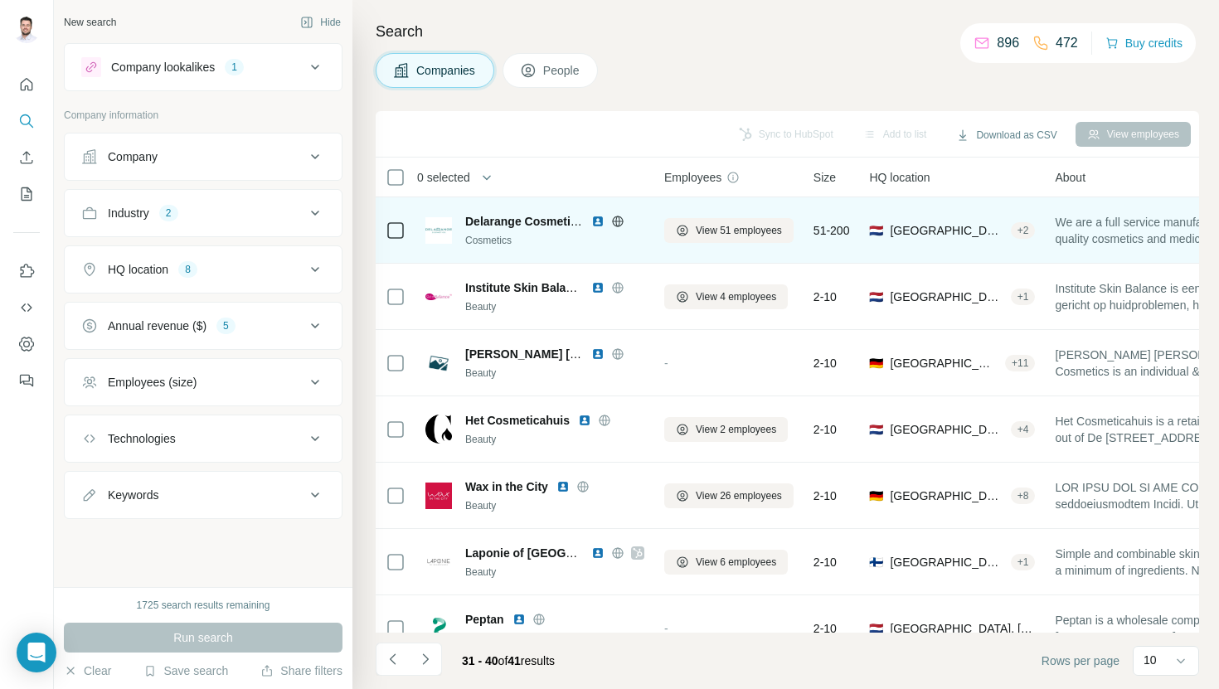
click at [600, 219] on img at bounding box center [597, 221] width 13 height 13
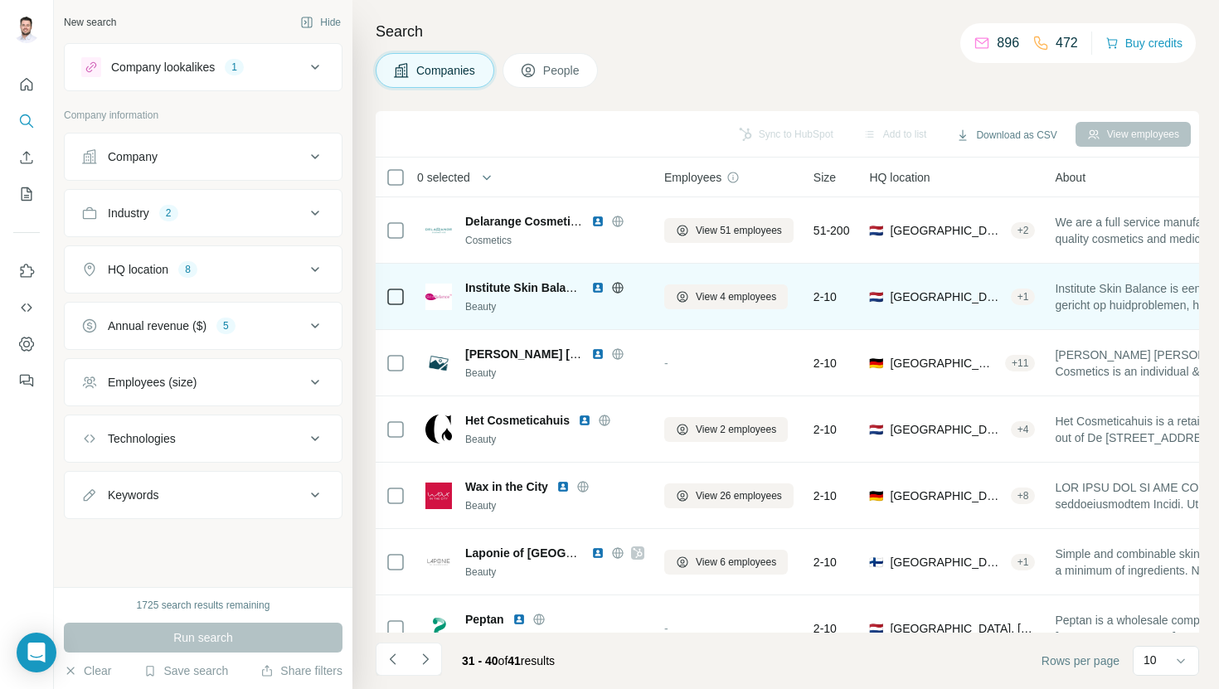
click at [596, 289] on img at bounding box center [597, 287] width 13 height 13
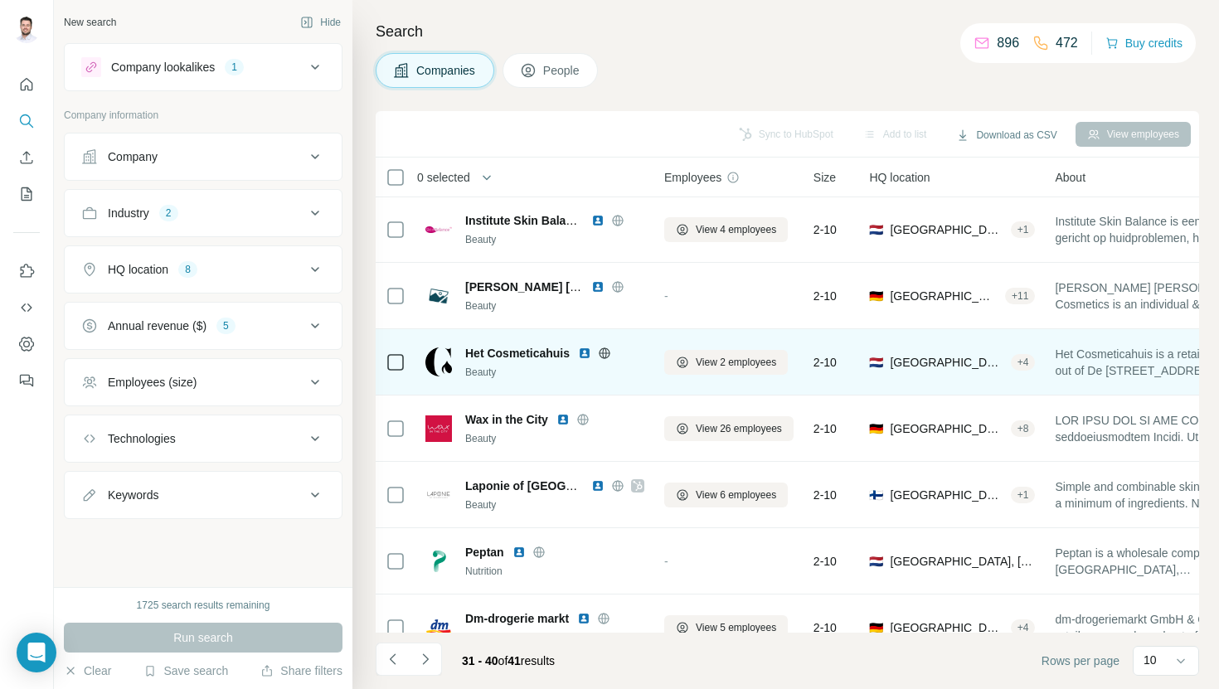
scroll to position [72, 0]
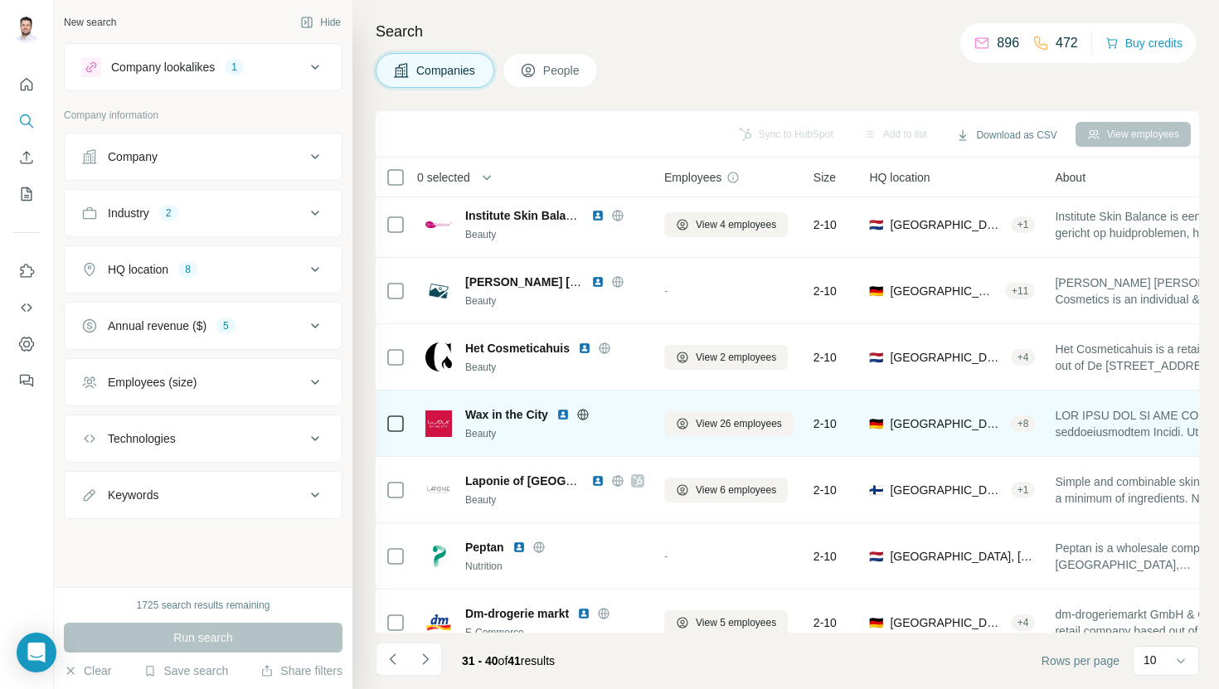
click at [561, 416] on img at bounding box center [562, 414] width 13 height 13
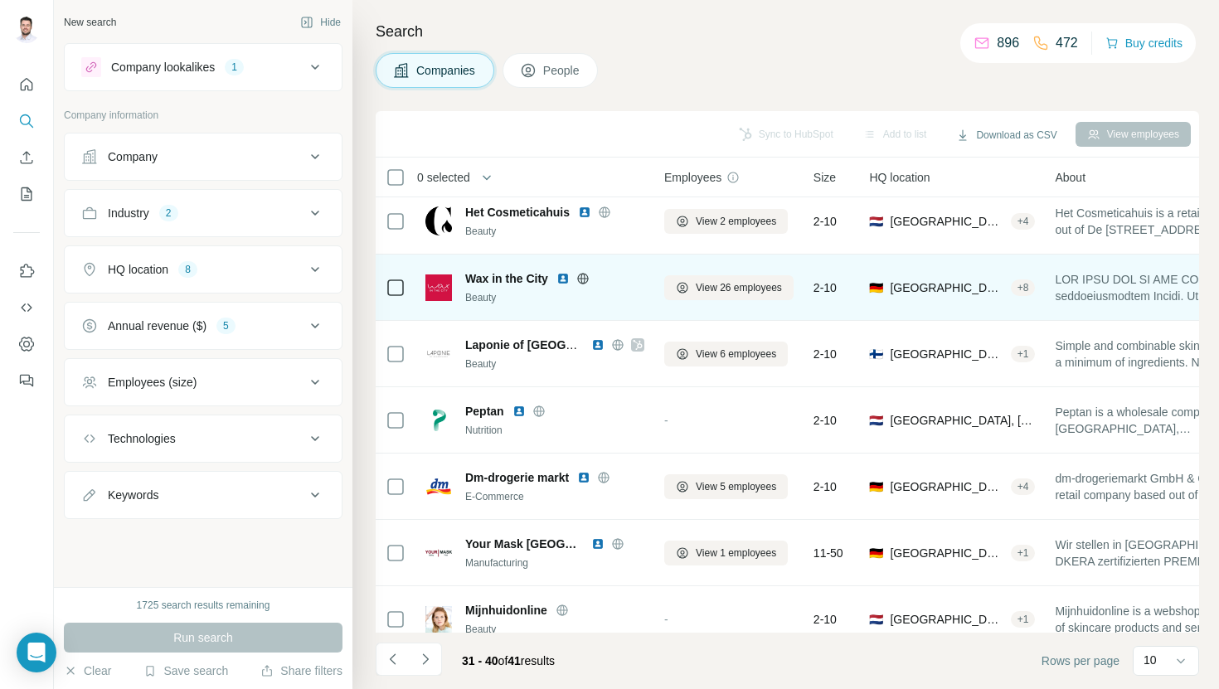
scroll to position [228, 0]
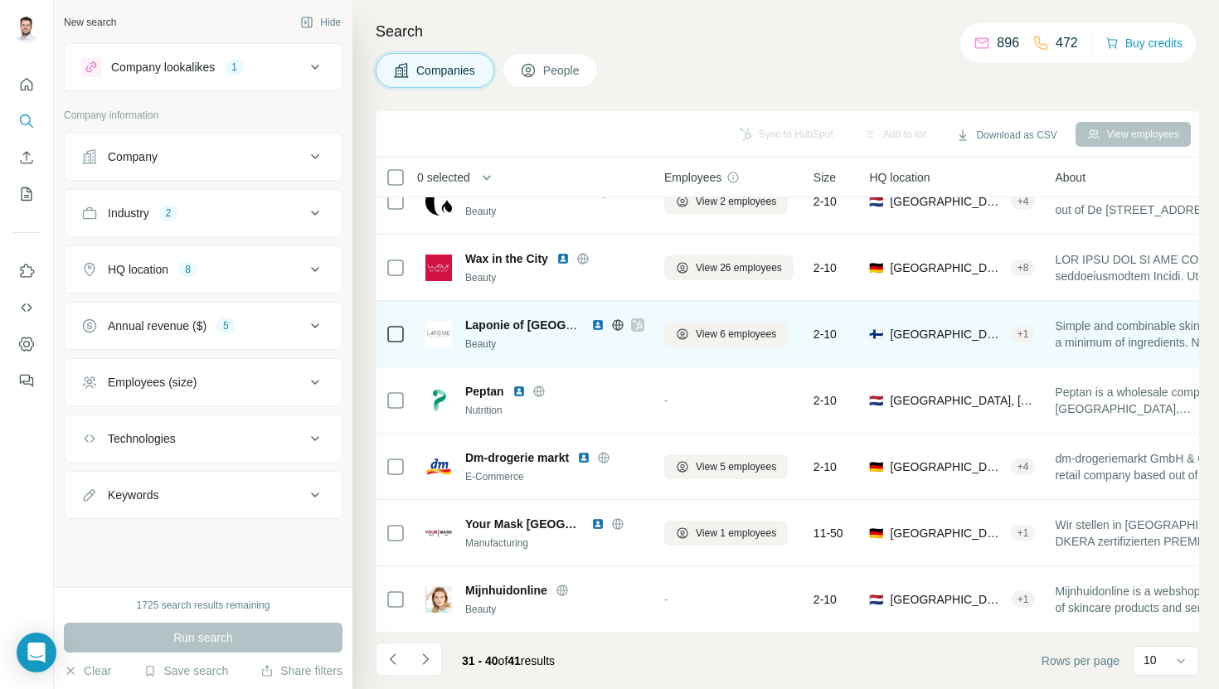
click at [598, 323] on img at bounding box center [597, 324] width 13 height 13
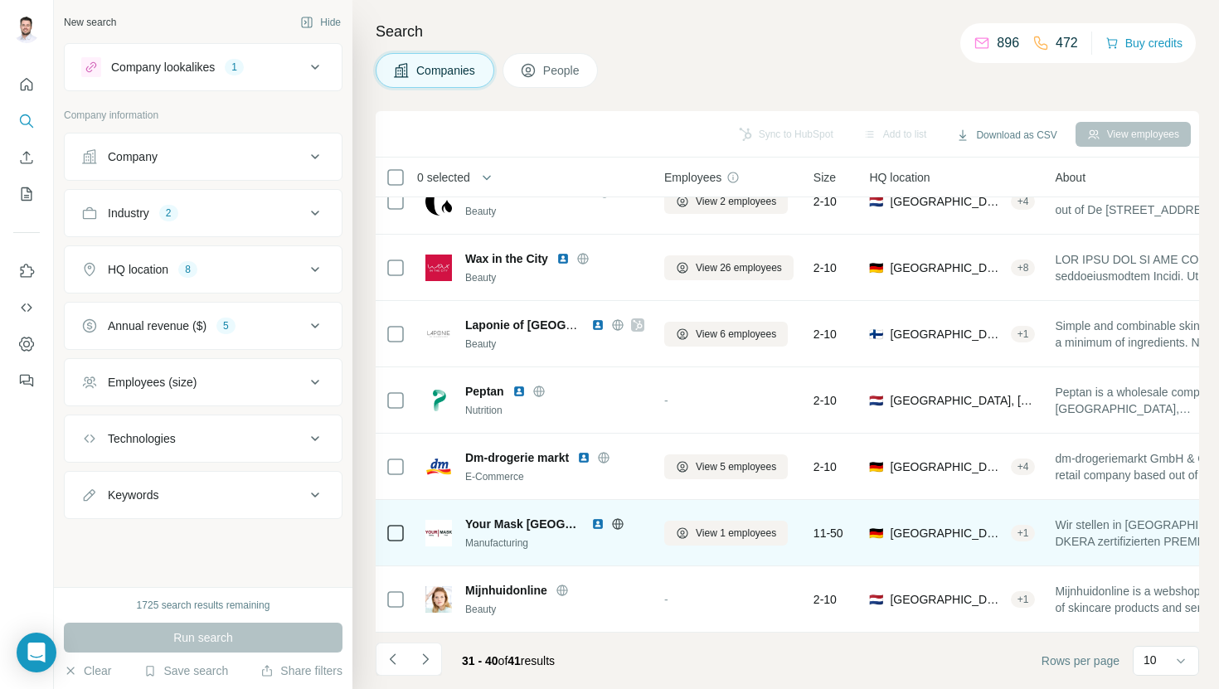
click at [591, 523] on img at bounding box center [597, 523] width 13 height 13
